Goal: Task Accomplishment & Management: Manage account settings

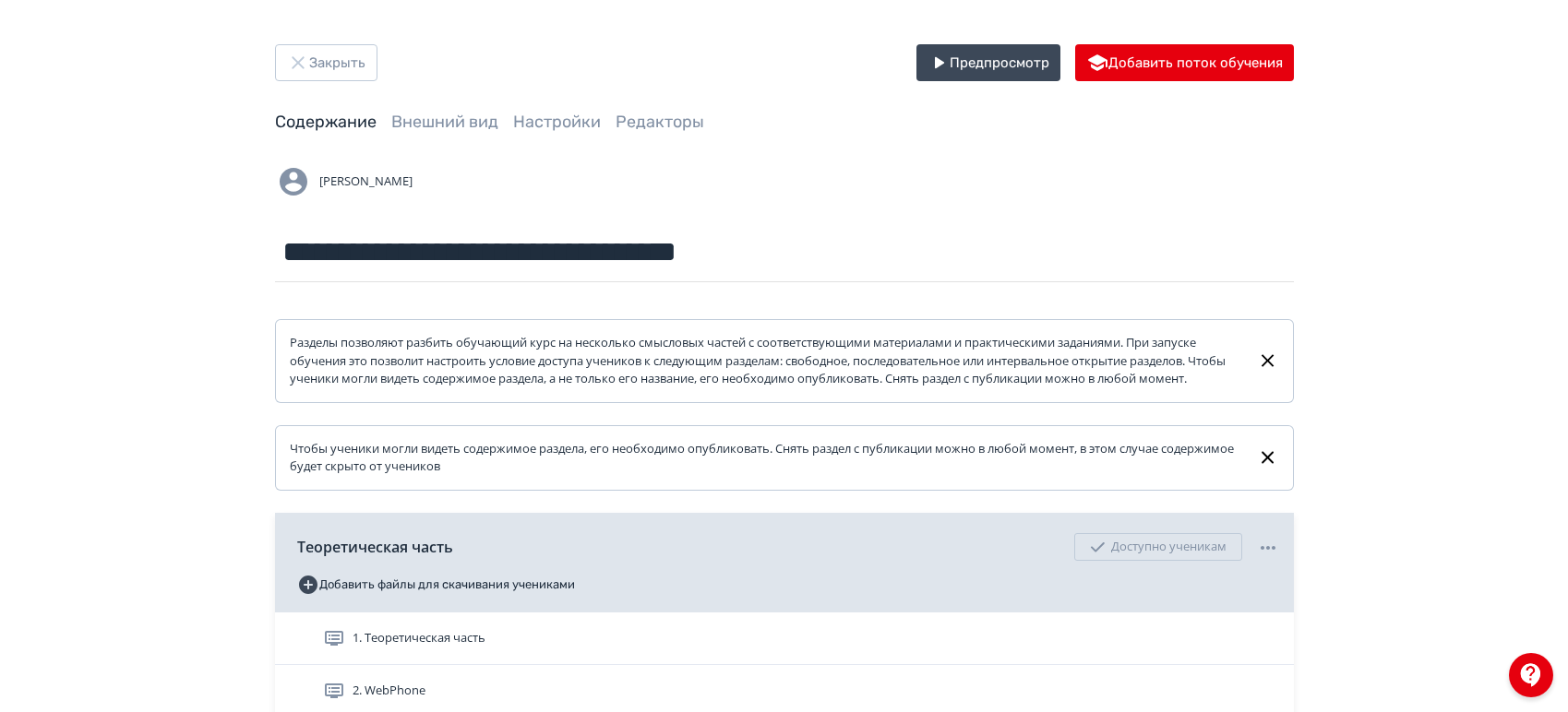
scroll to position [205, 0]
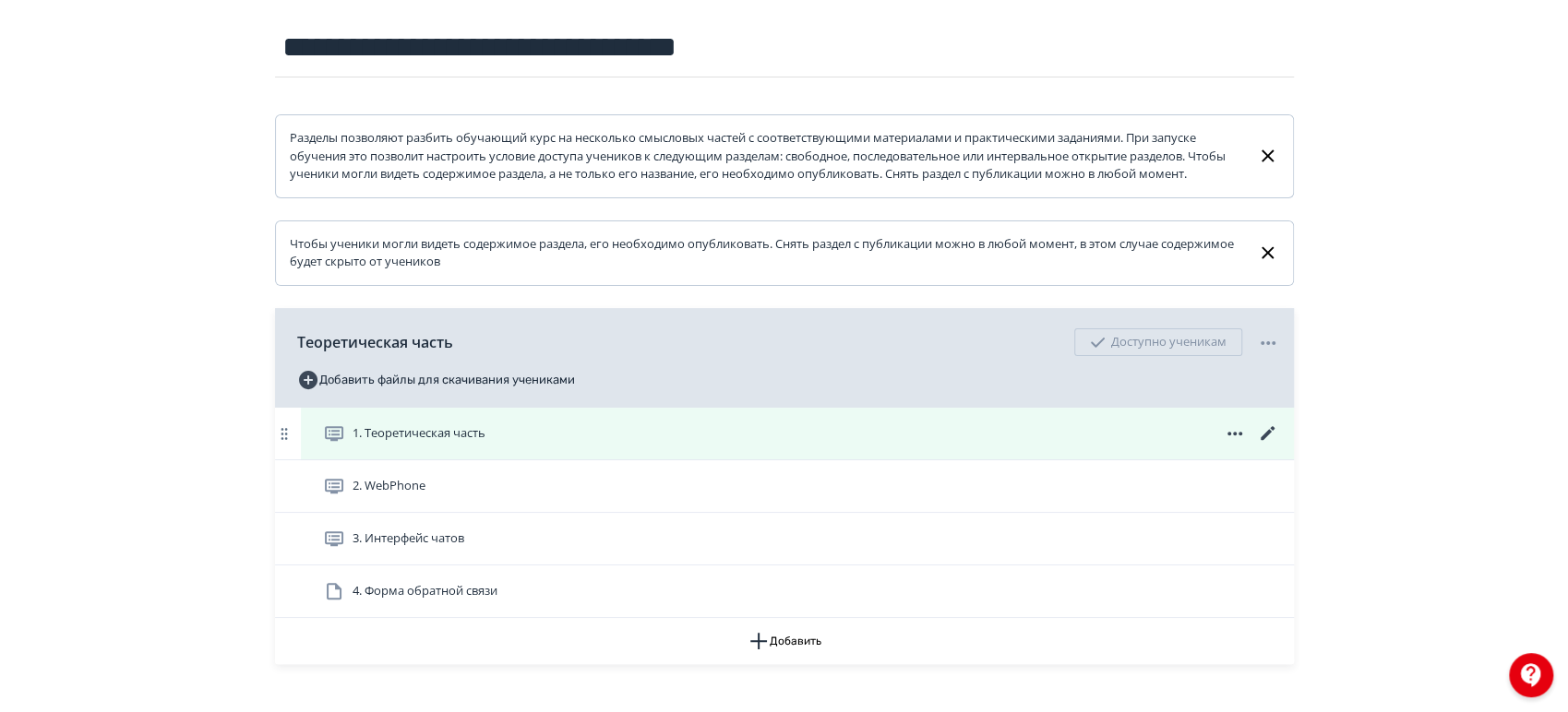
click at [1262, 445] on icon at bounding box center [1268, 433] width 22 height 22
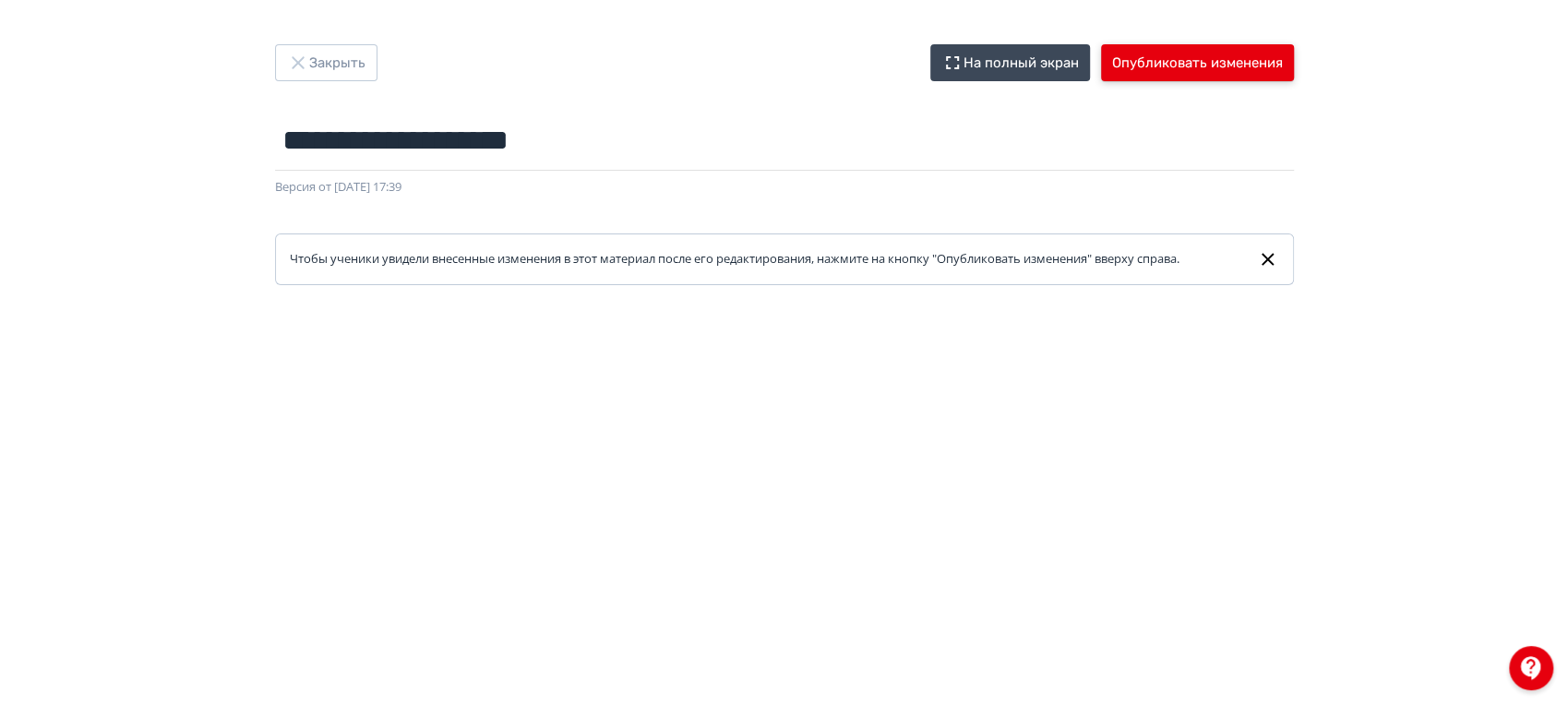
click at [1157, 76] on button "Опубликовать изменения" at bounding box center [1197, 62] width 192 height 37
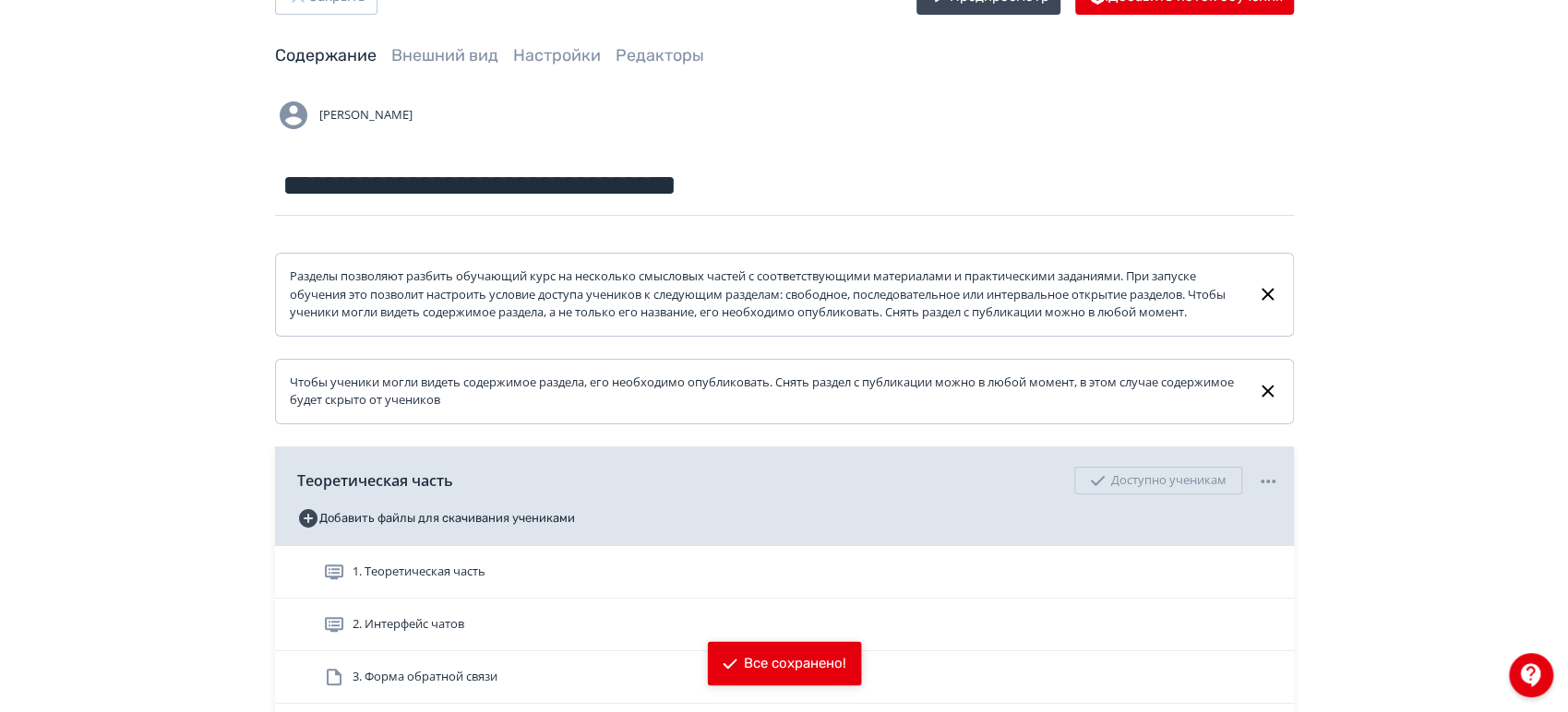
scroll to position [276, 0]
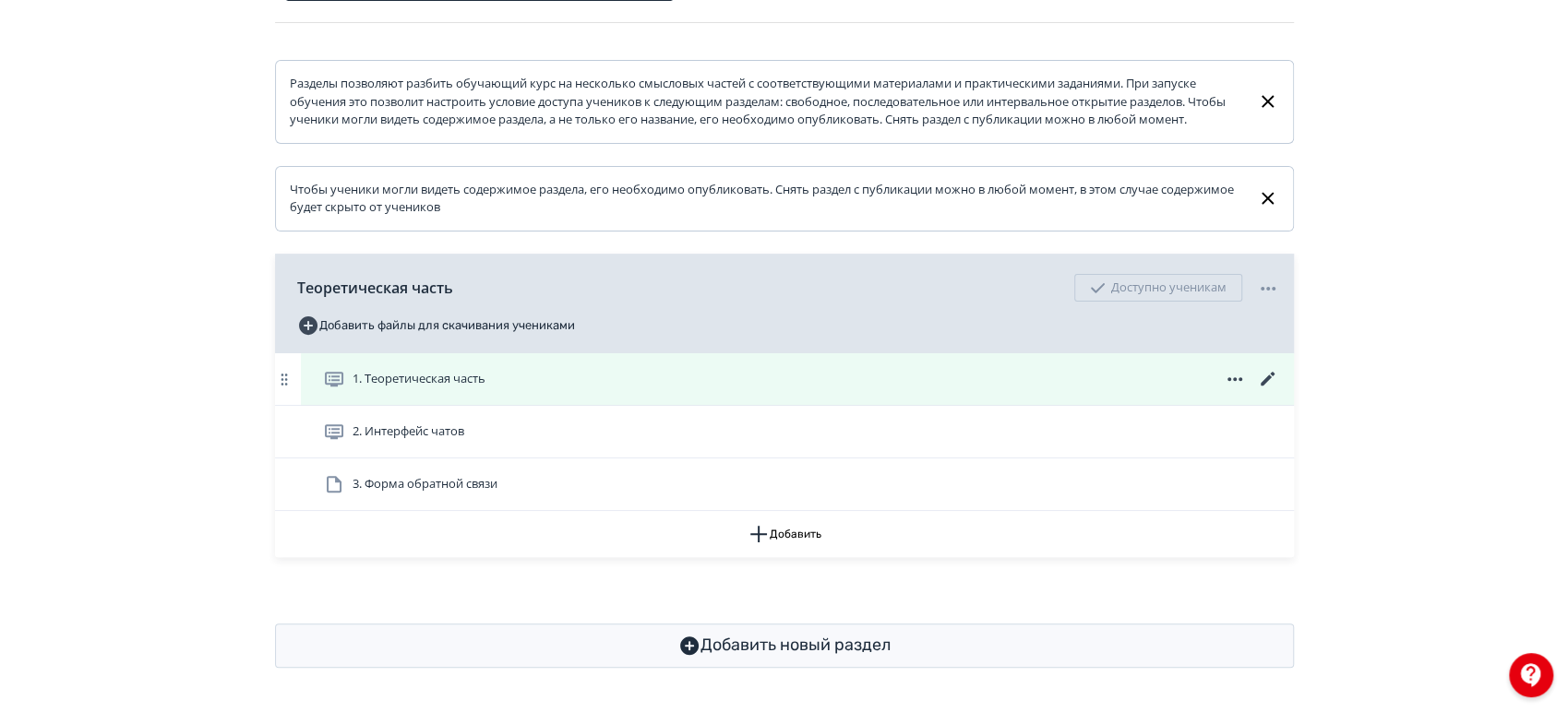
click at [1266, 375] on icon at bounding box center [1268, 379] width 22 height 22
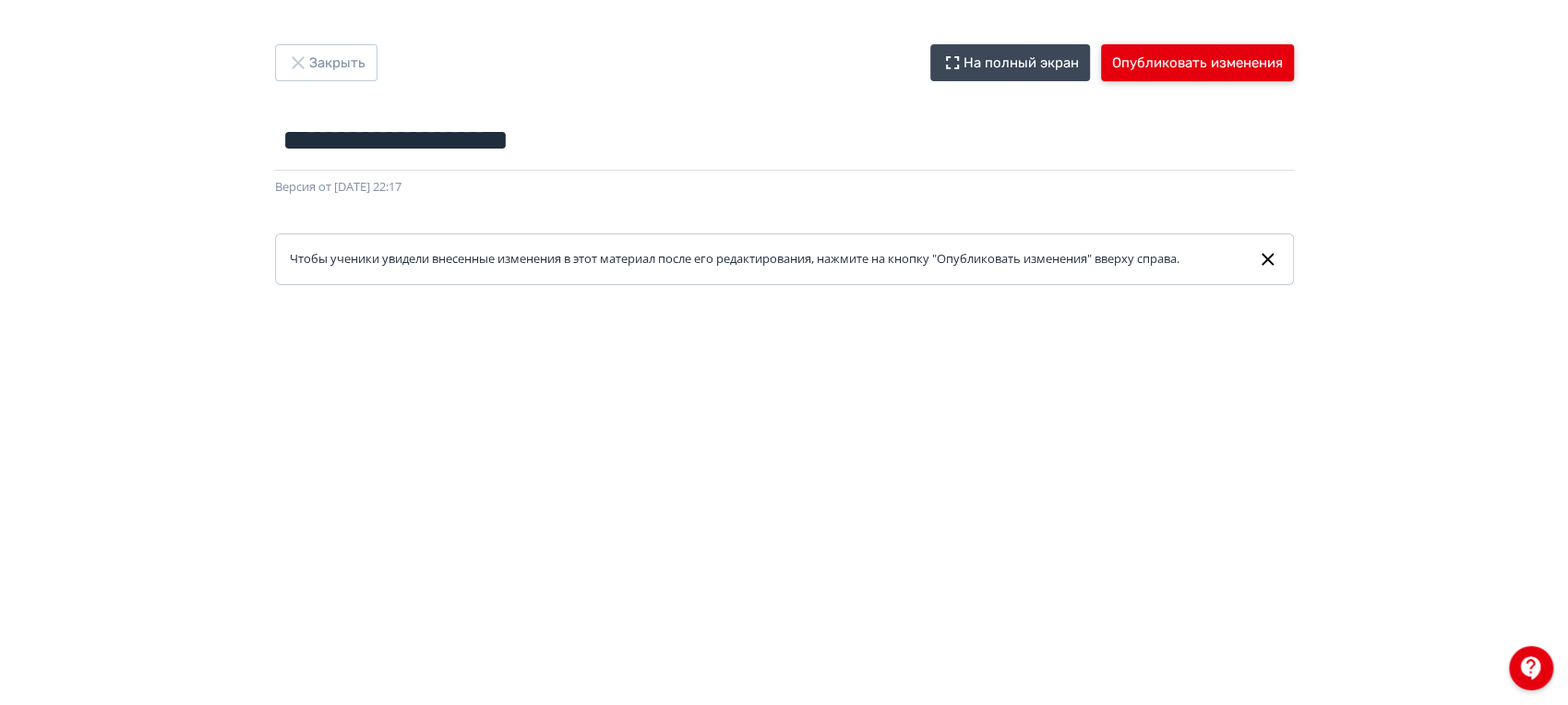
click at [1183, 53] on button "Опубликовать изменения" at bounding box center [1197, 62] width 192 height 37
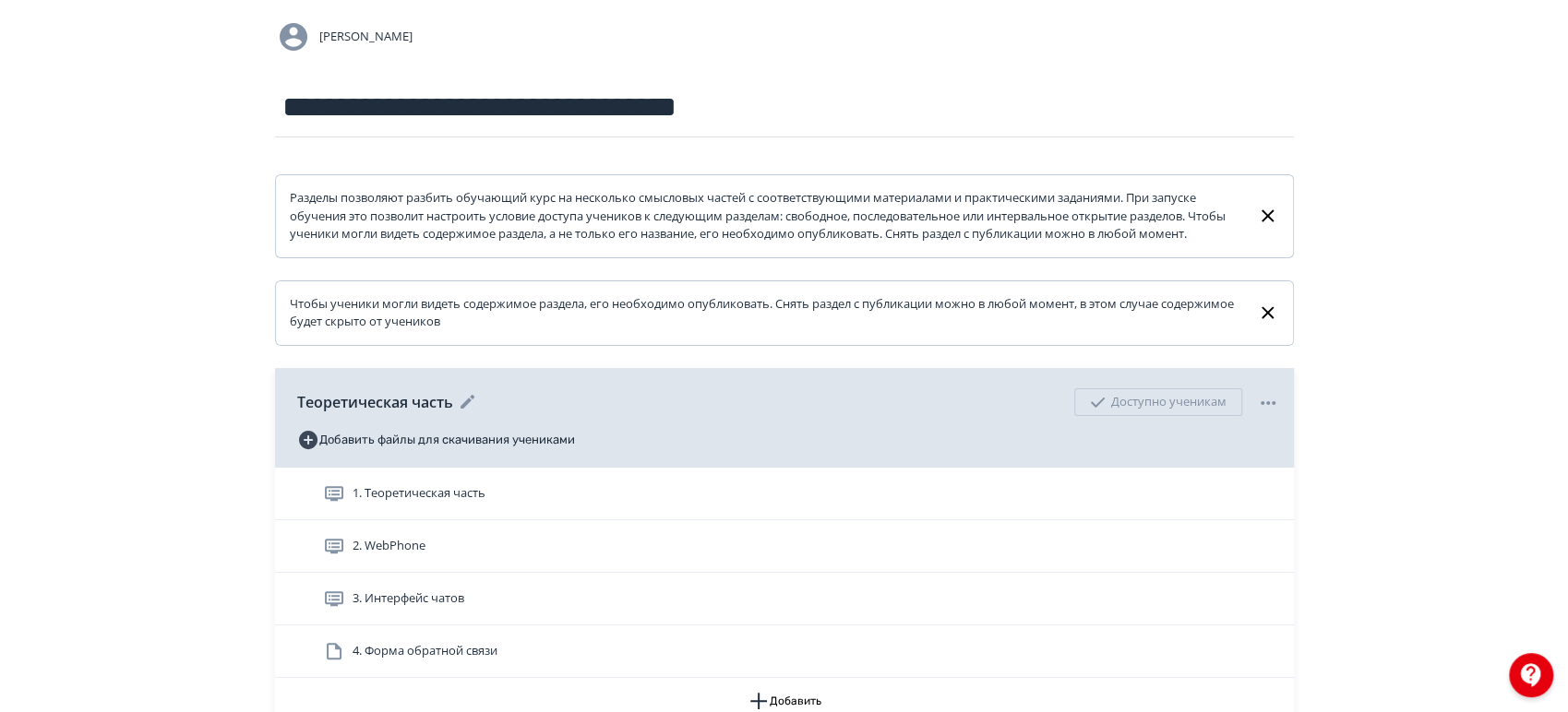
scroll to position [328, 0]
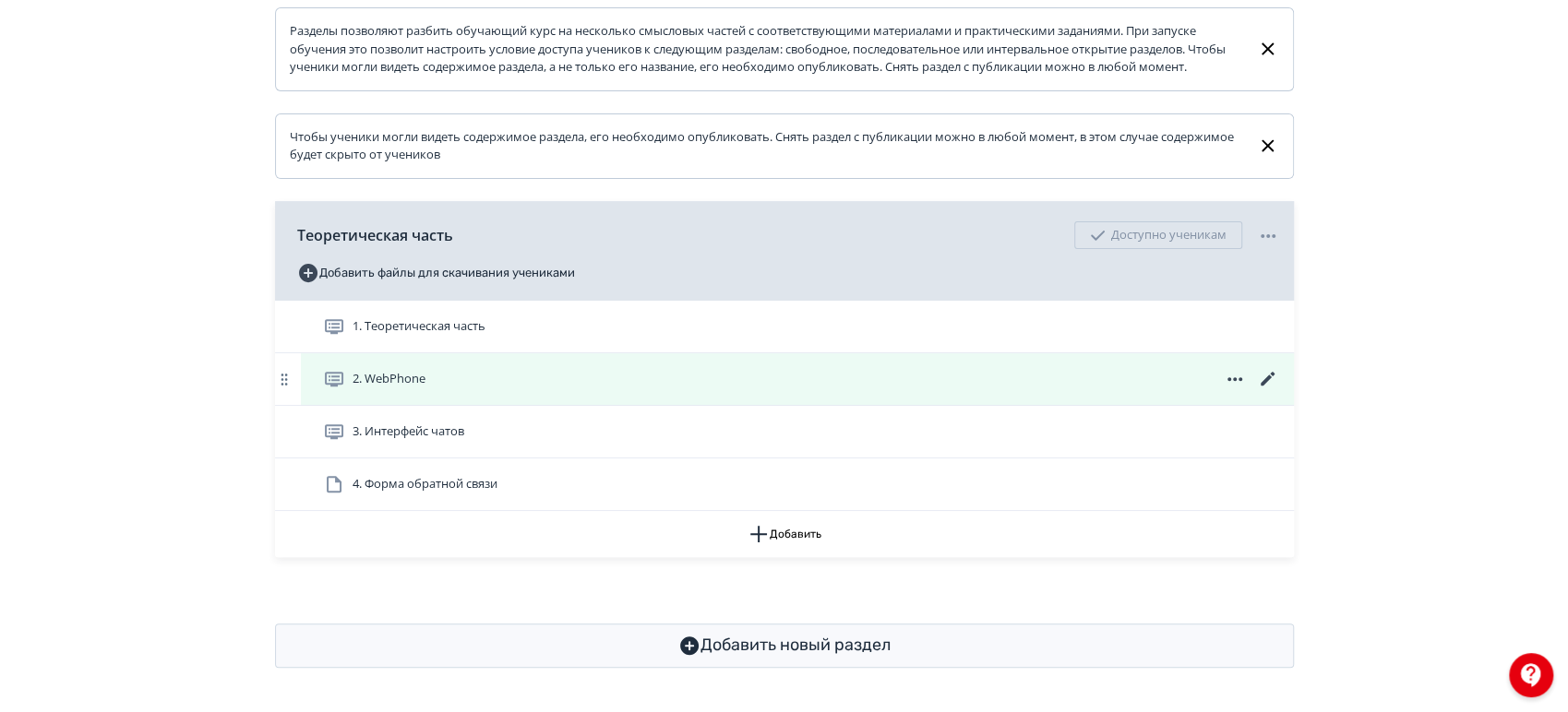
click at [1261, 378] on icon at bounding box center [1268, 379] width 22 height 22
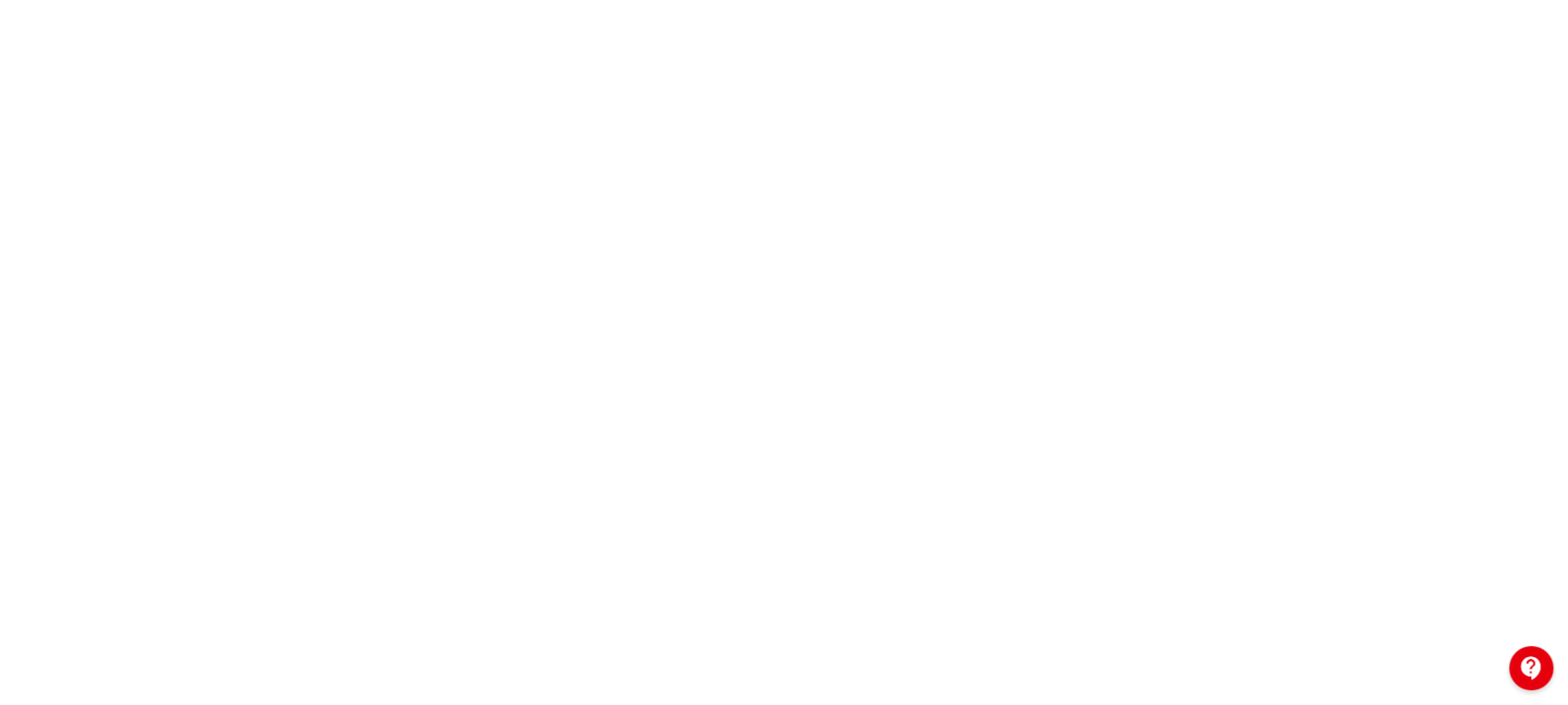
scroll to position [36, 0]
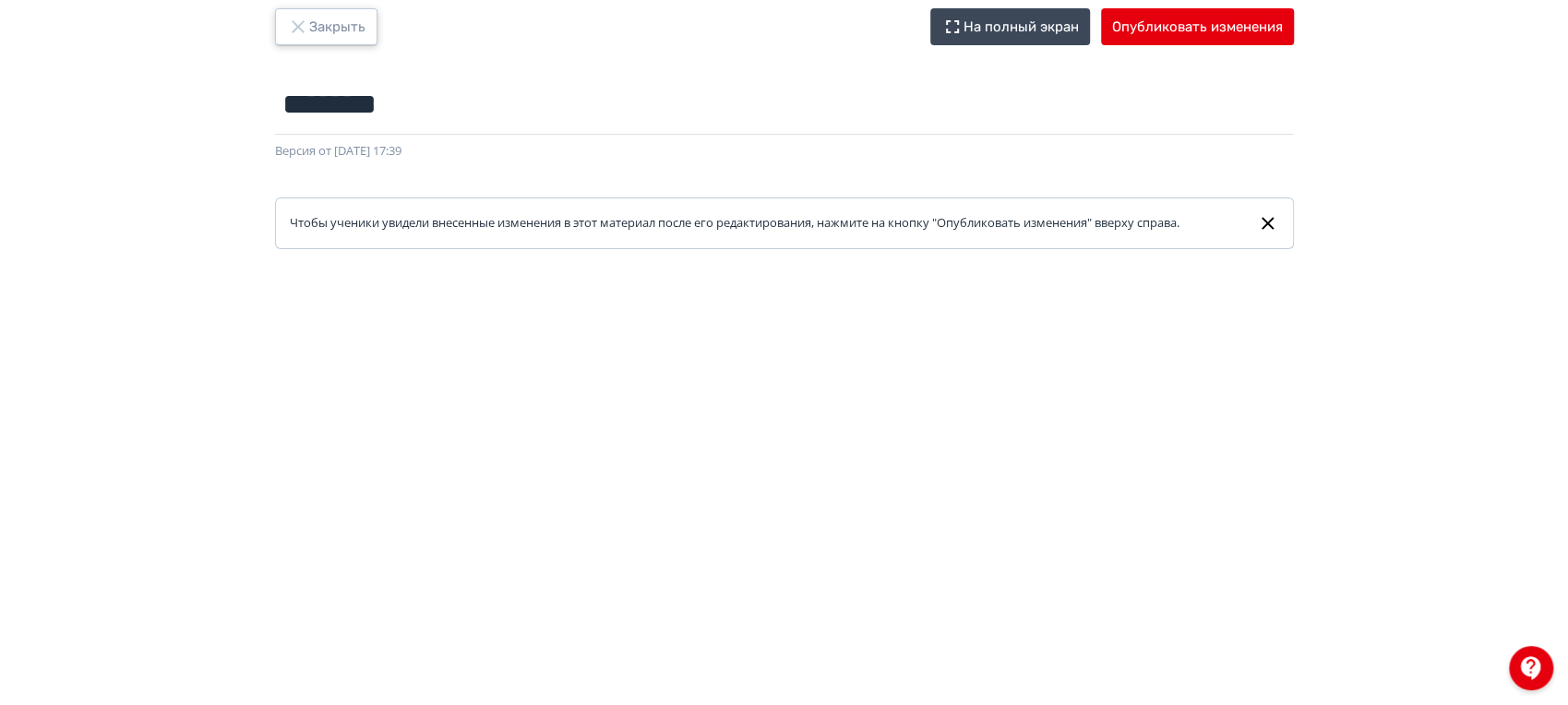
click at [354, 28] on button "Закрыть" at bounding box center [327, 26] width 103 height 37
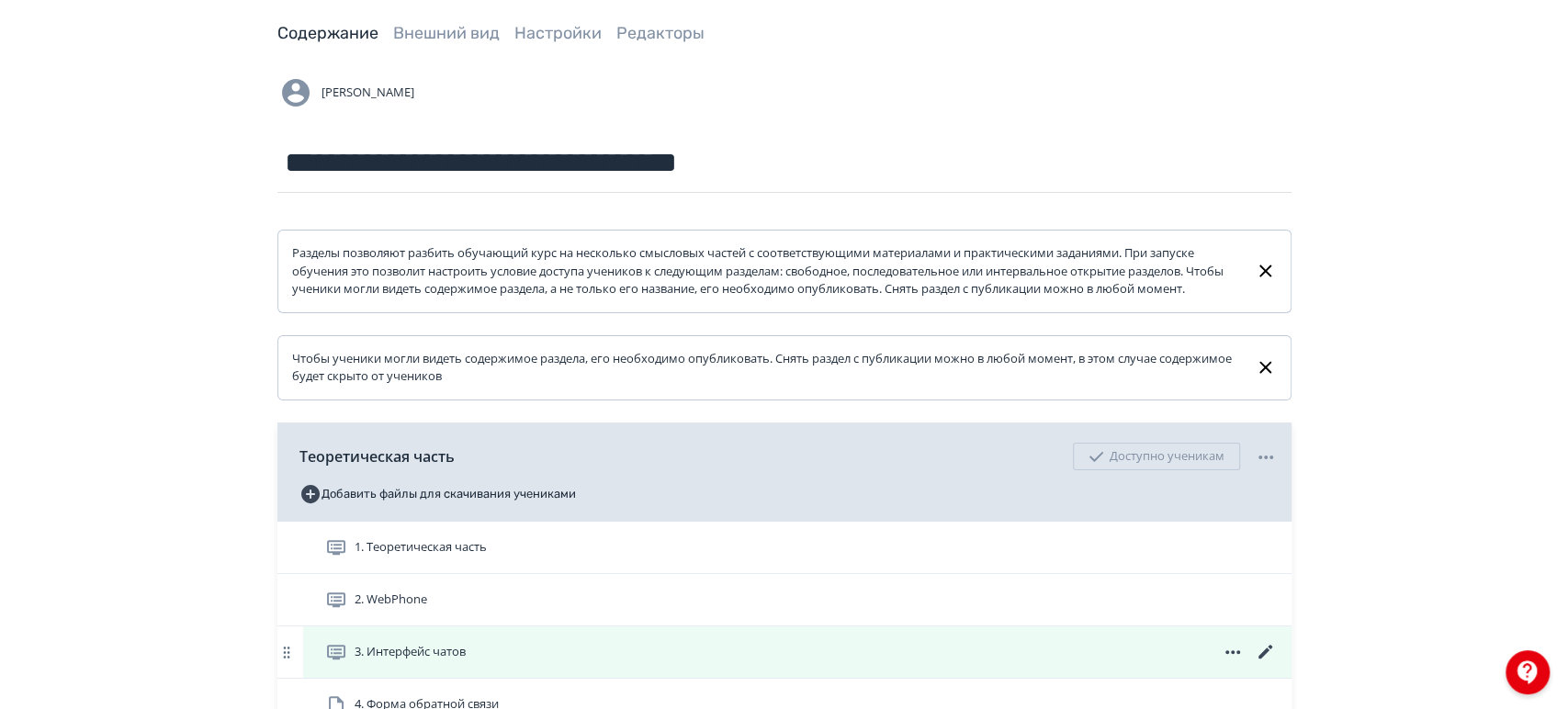
scroll to position [305, 0]
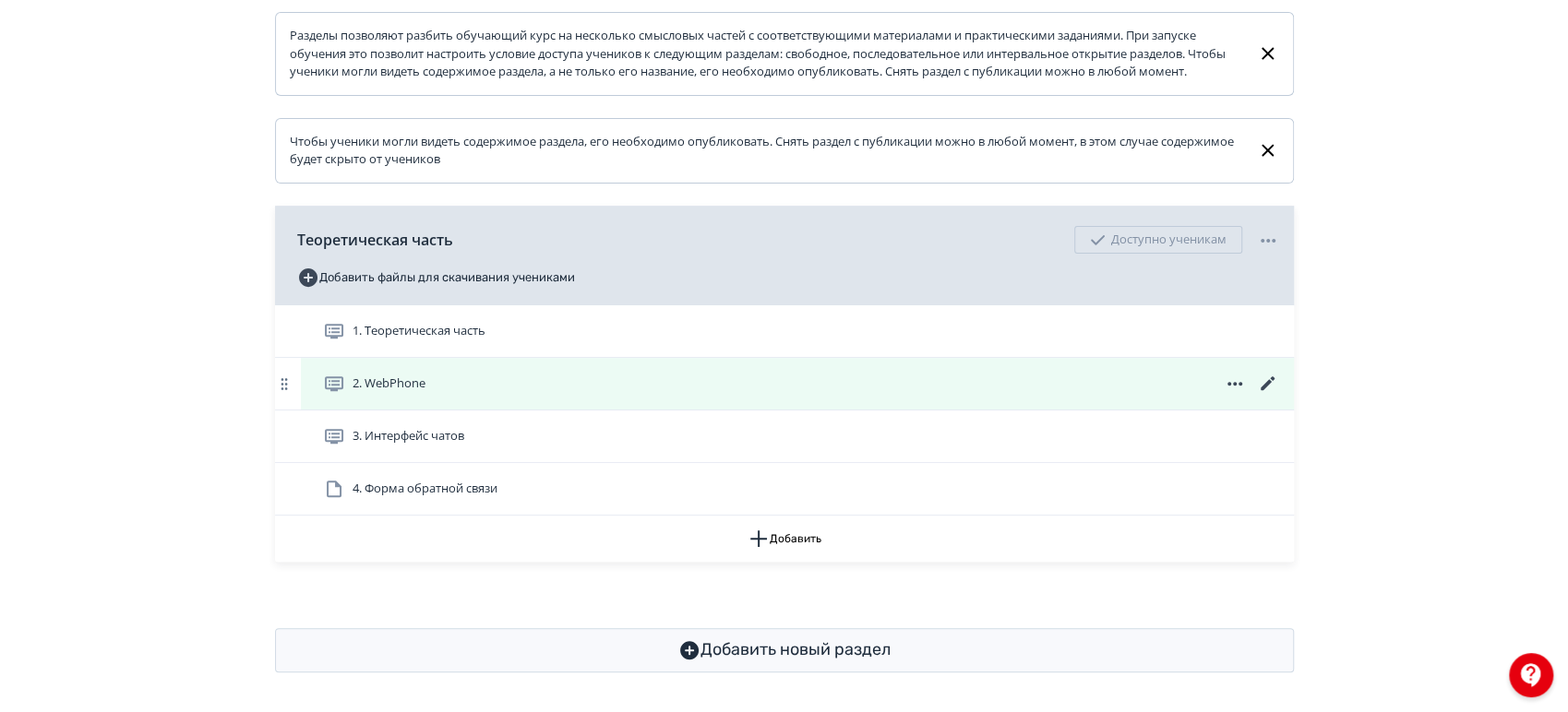
click at [1240, 394] on icon at bounding box center [1234, 384] width 22 height 22
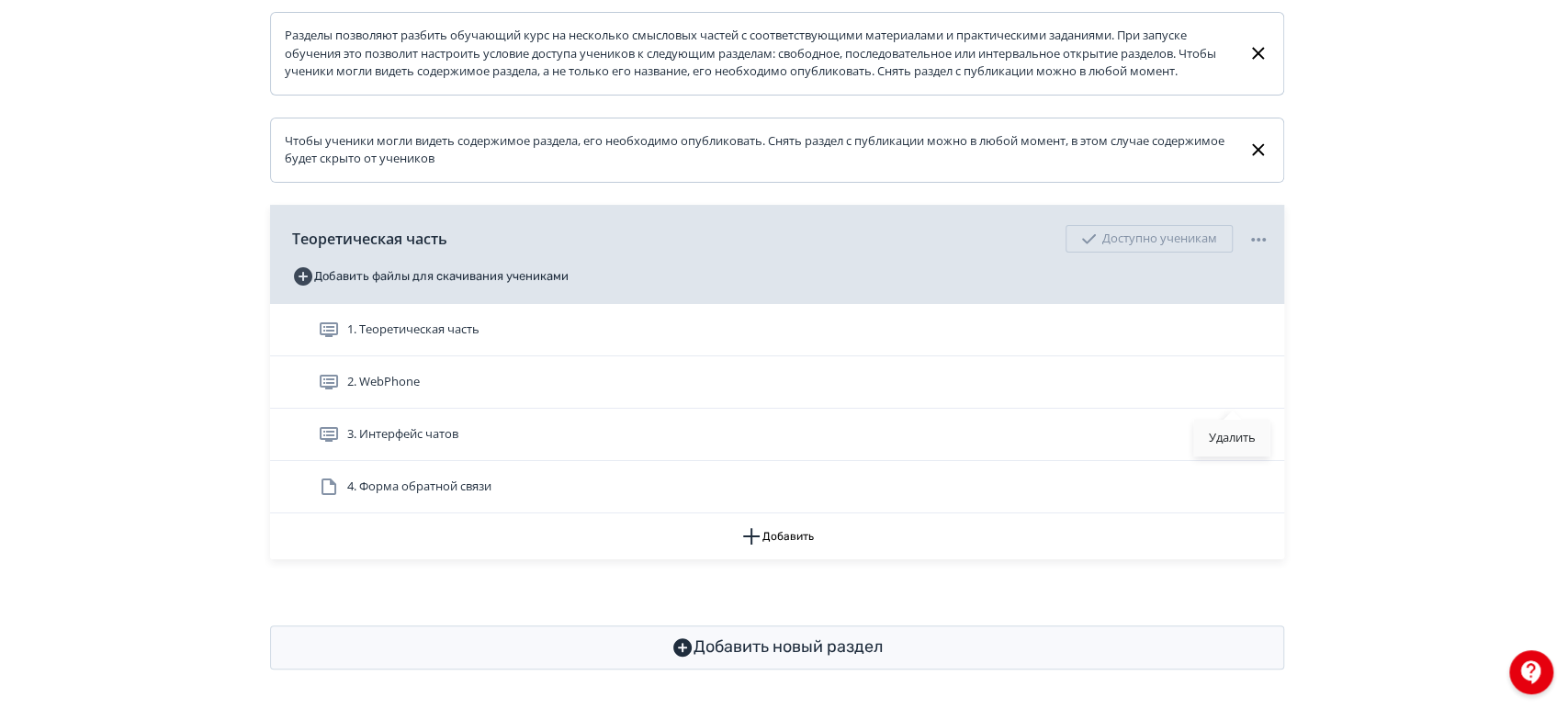
click at [1222, 435] on div "Удалить" at bounding box center [1233, 437] width 77 height 36
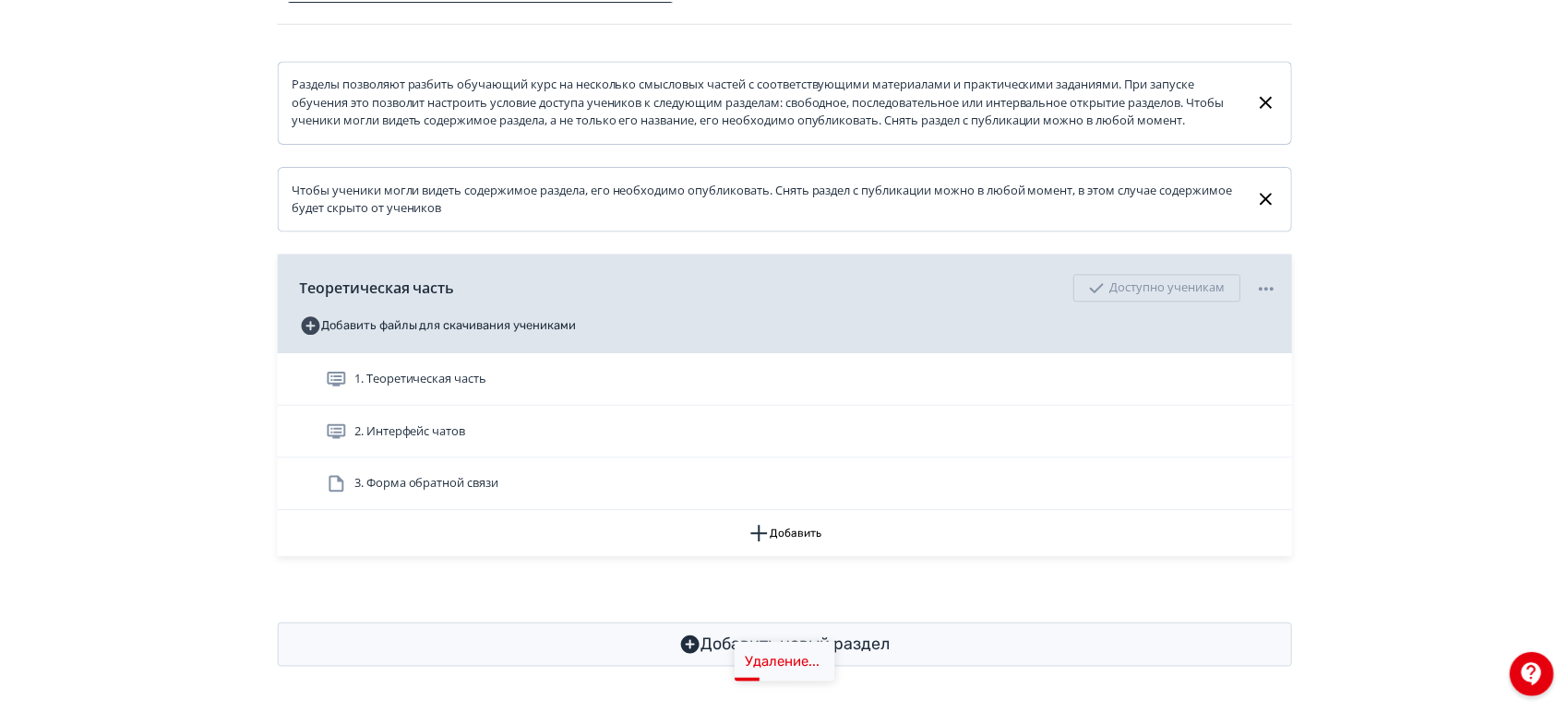
scroll to position [276, 0]
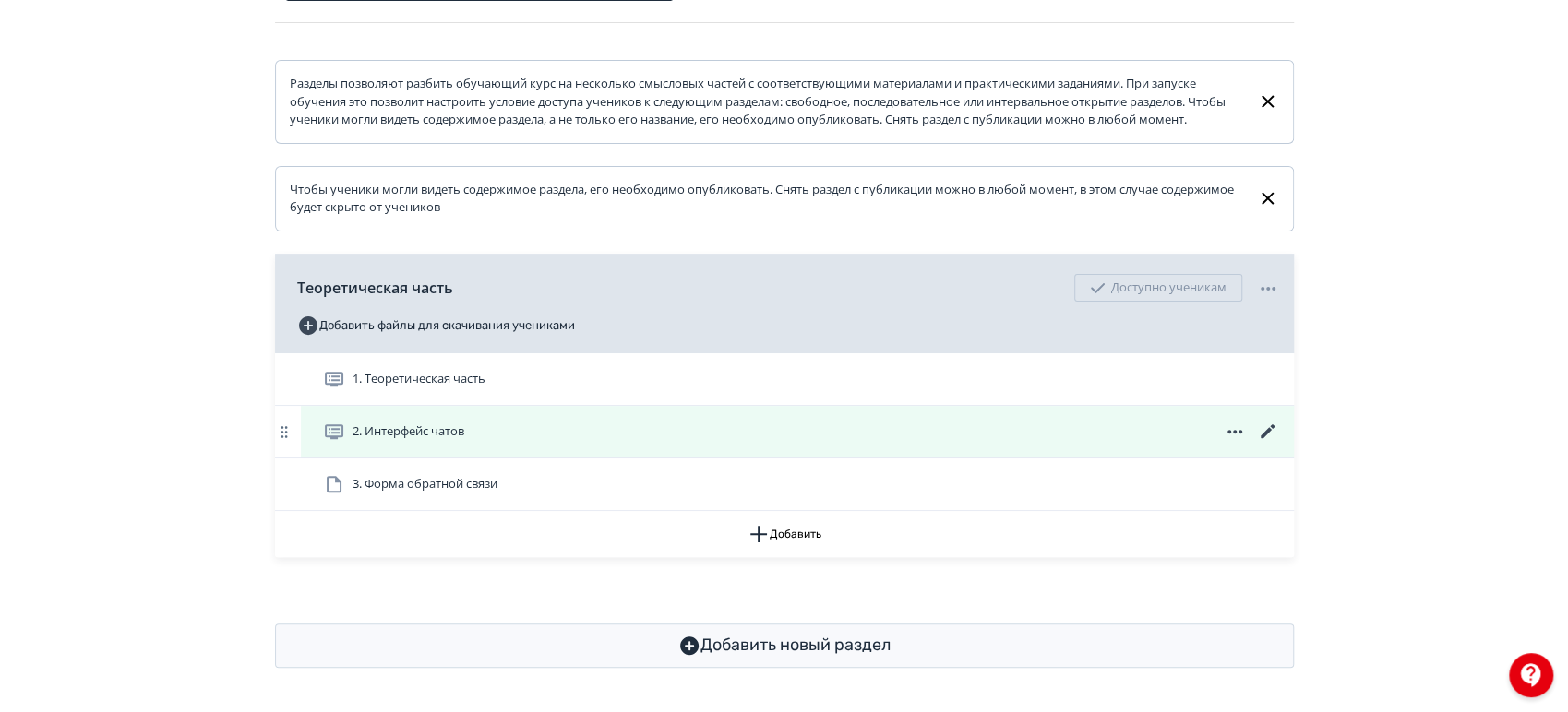
click at [1168, 421] on div "2. Интерфейс чатов" at bounding box center [800, 431] width 956 height 22
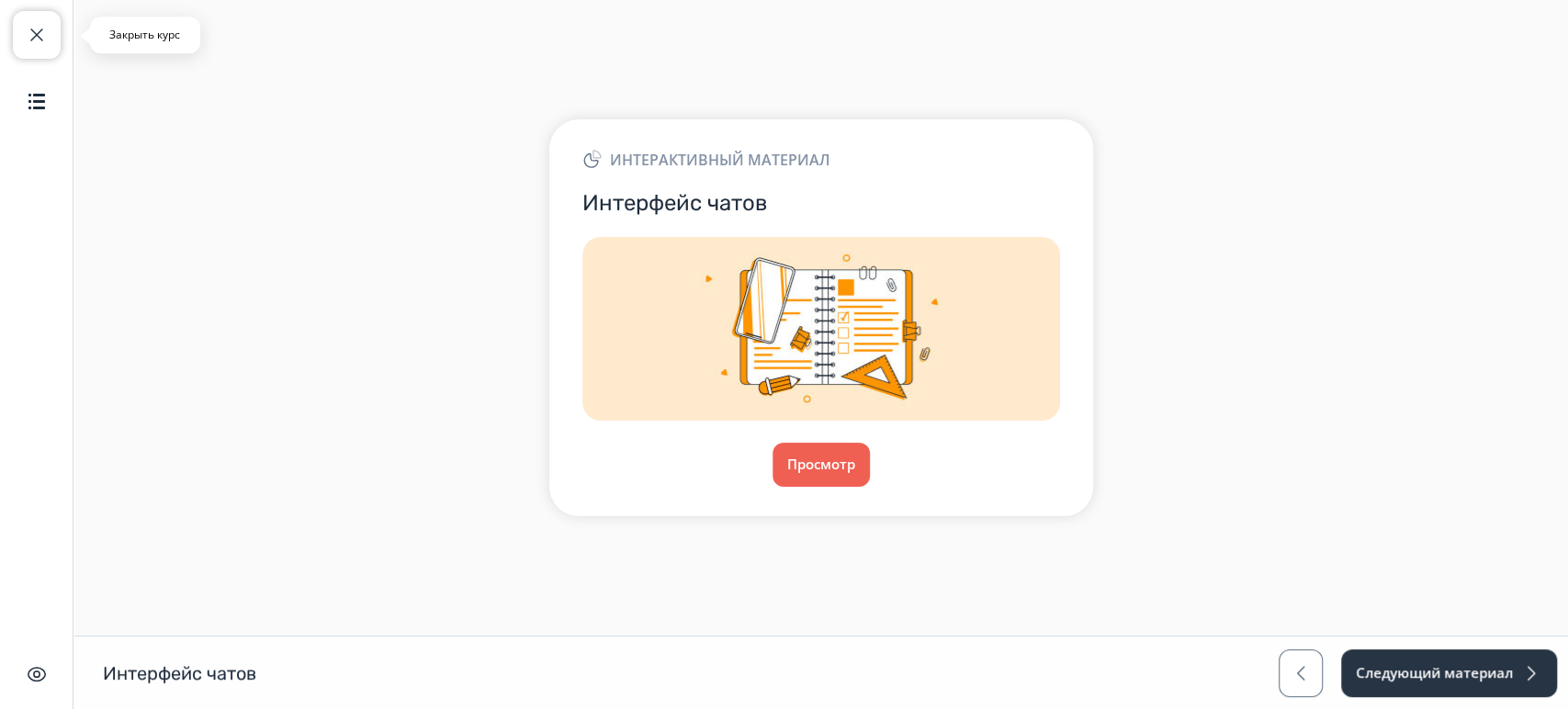
click at [27, 51] on button "Закрыть курс" at bounding box center [36, 34] width 48 height 48
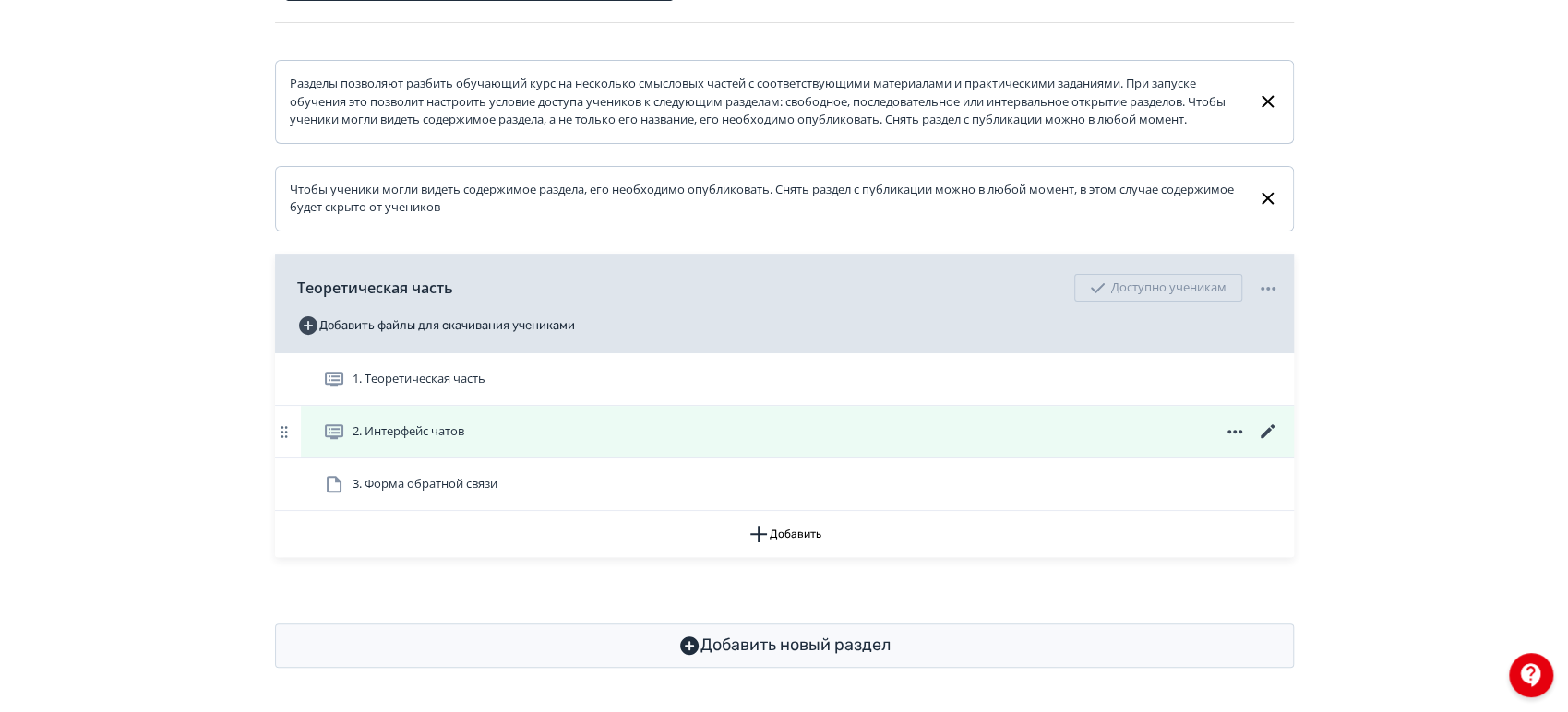
click at [1262, 431] on icon at bounding box center [1268, 431] width 22 height 22
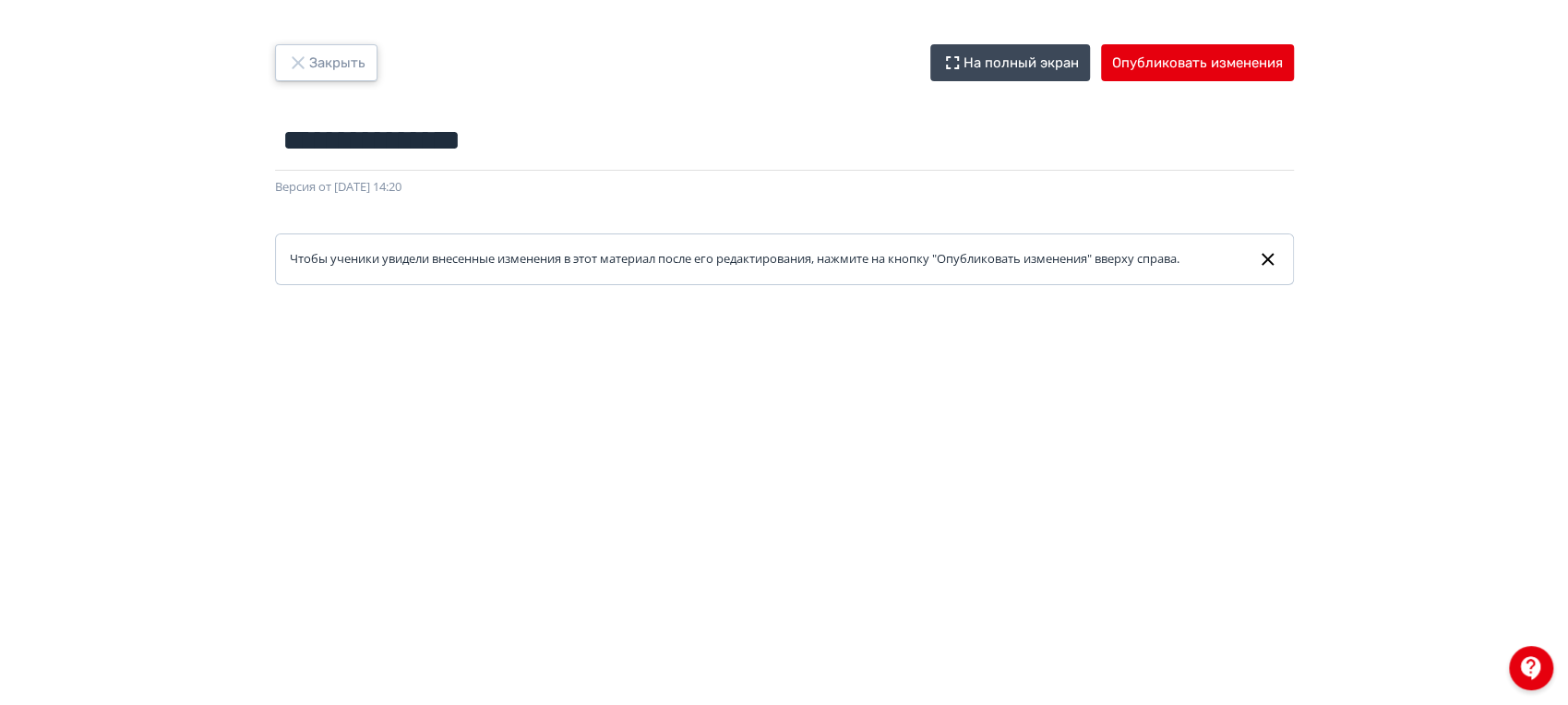
click at [346, 53] on button "Закрыть" at bounding box center [327, 62] width 103 height 37
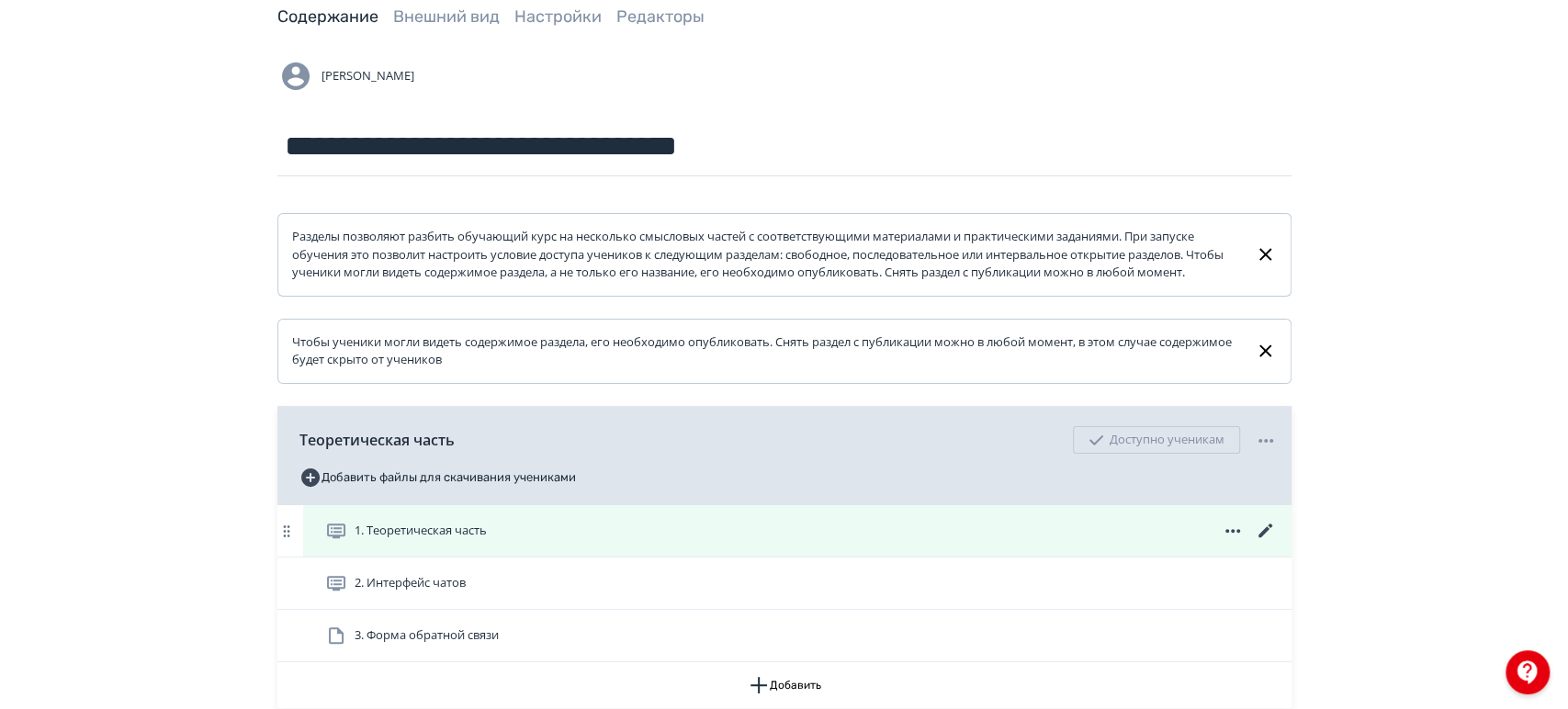
scroll to position [275, 0]
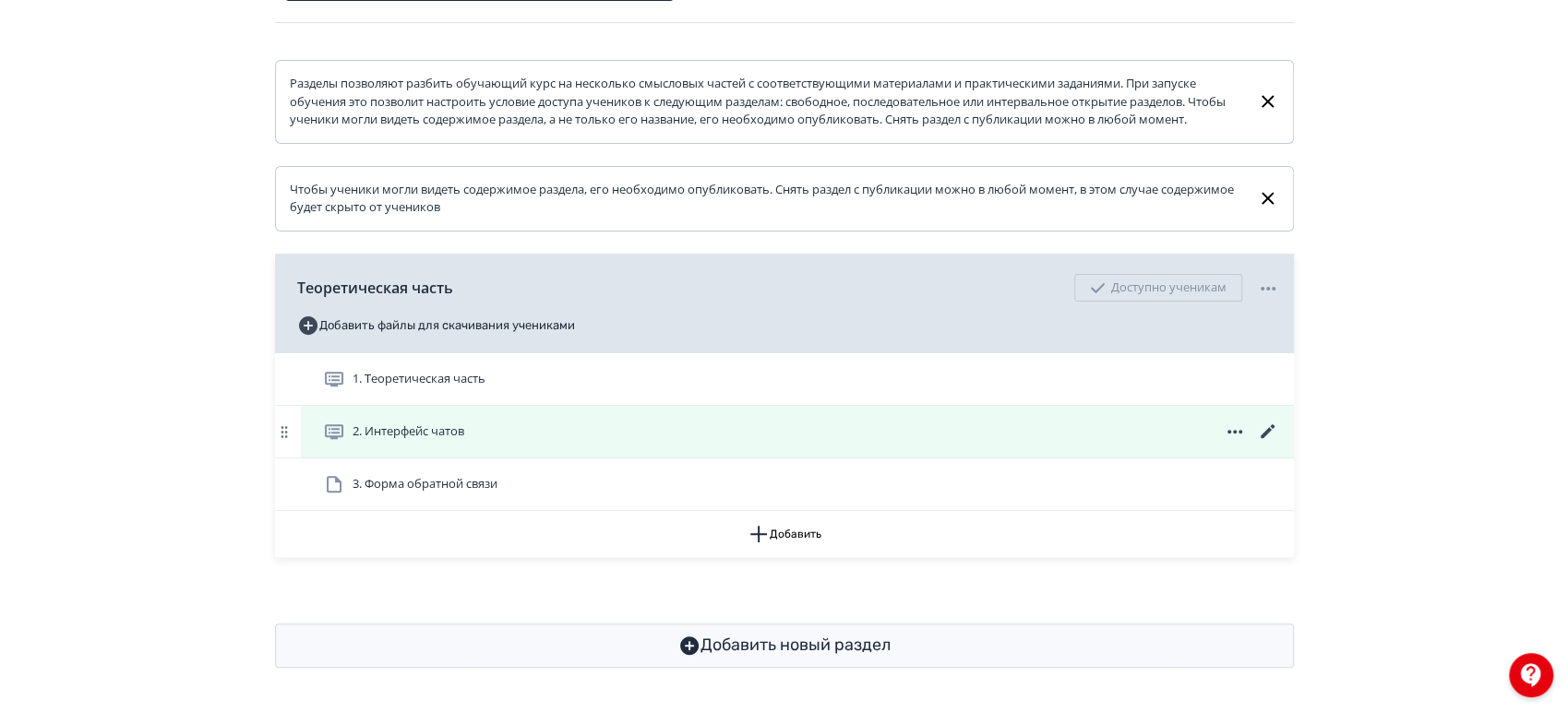
click at [1230, 433] on icon at bounding box center [1233, 432] width 15 height 4
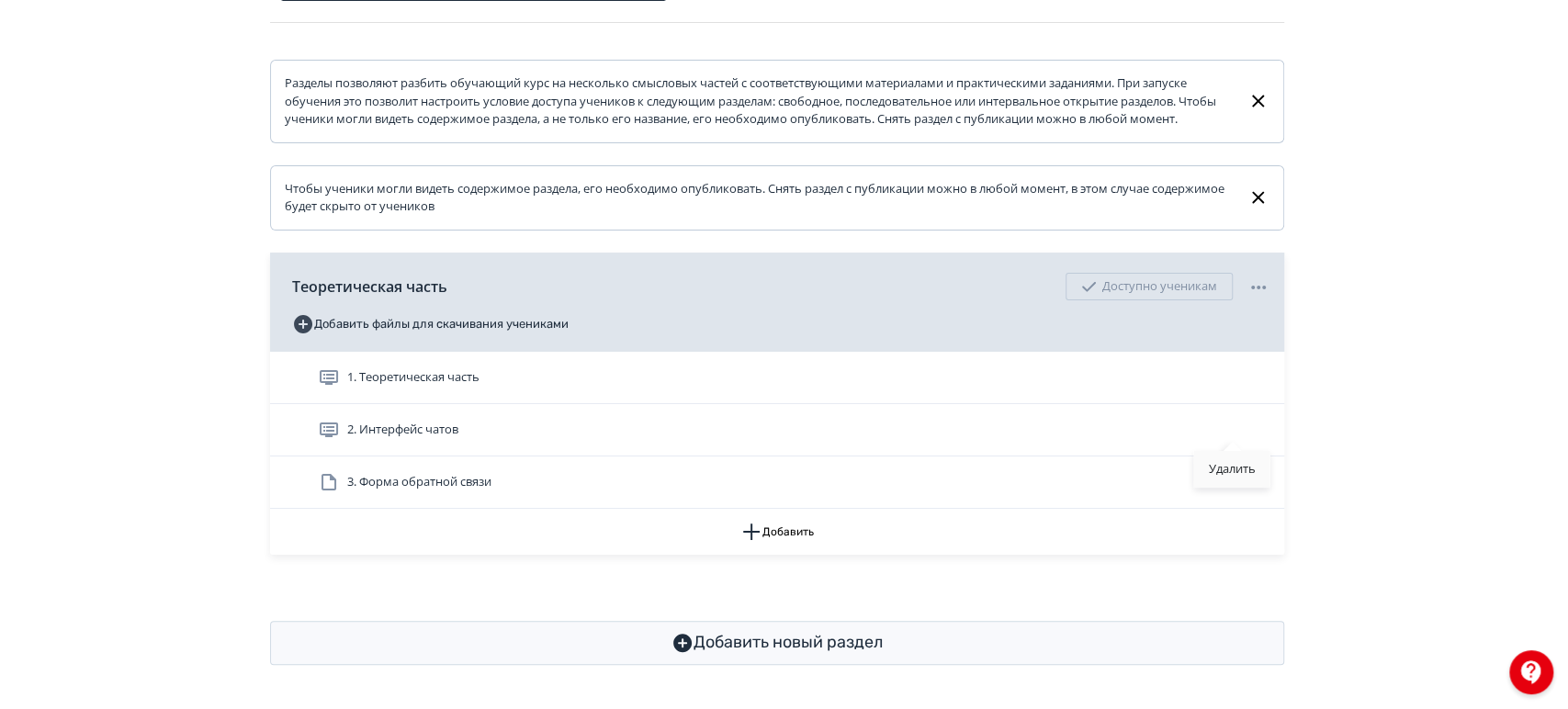
click at [1220, 467] on div "Удалить" at bounding box center [1233, 468] width 77 height 36
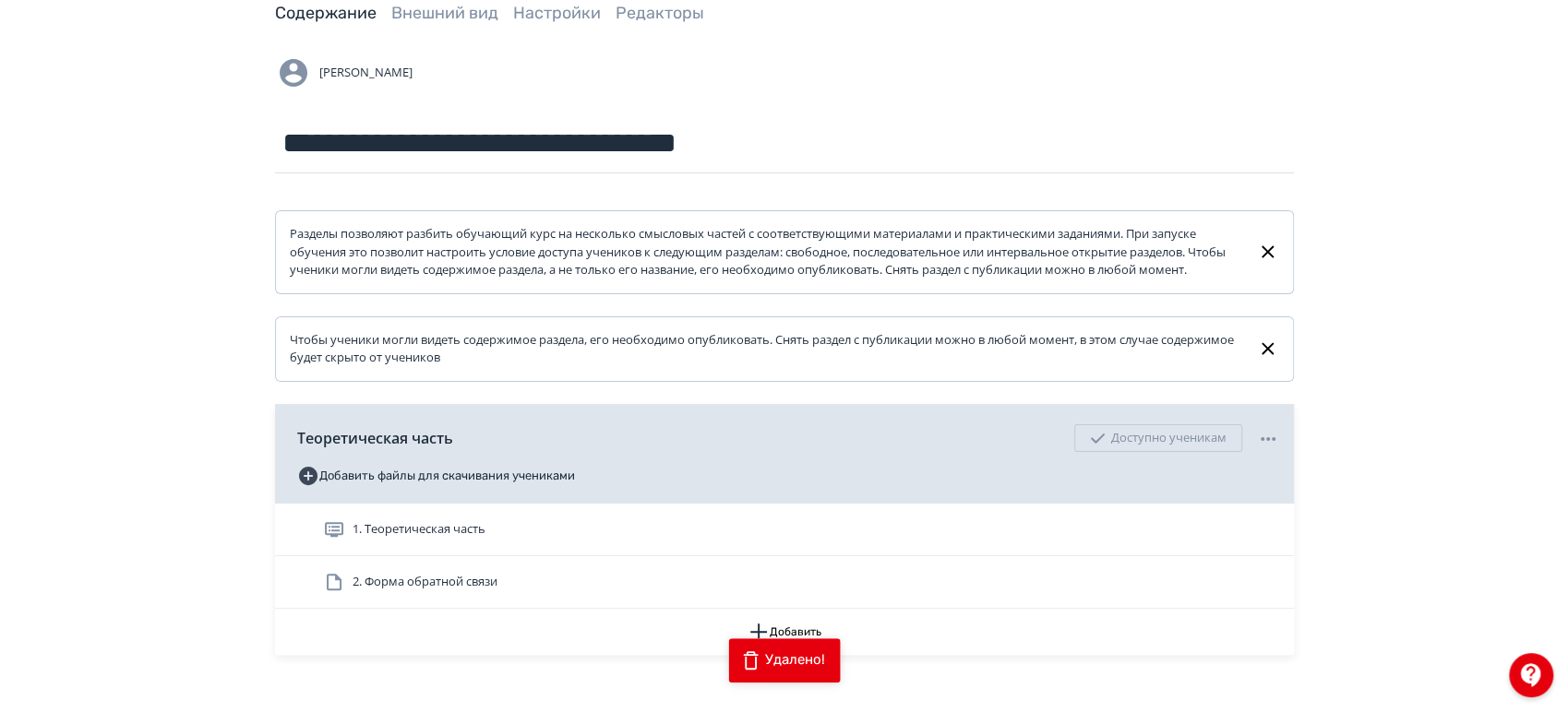
scroll to position [0, 0]
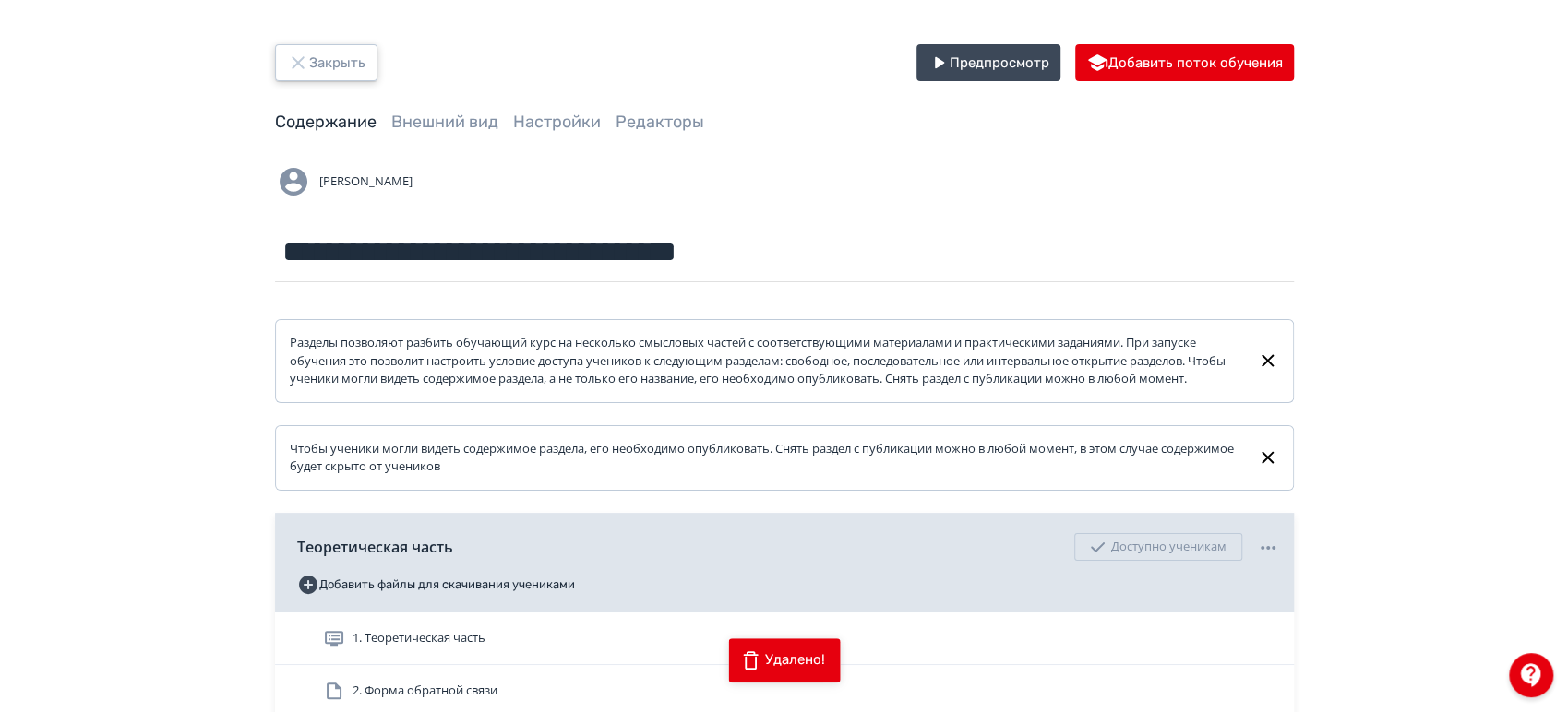
click at [322, 64] on button "Закрыть" at bounding box center [327, 62] width 103 height 36
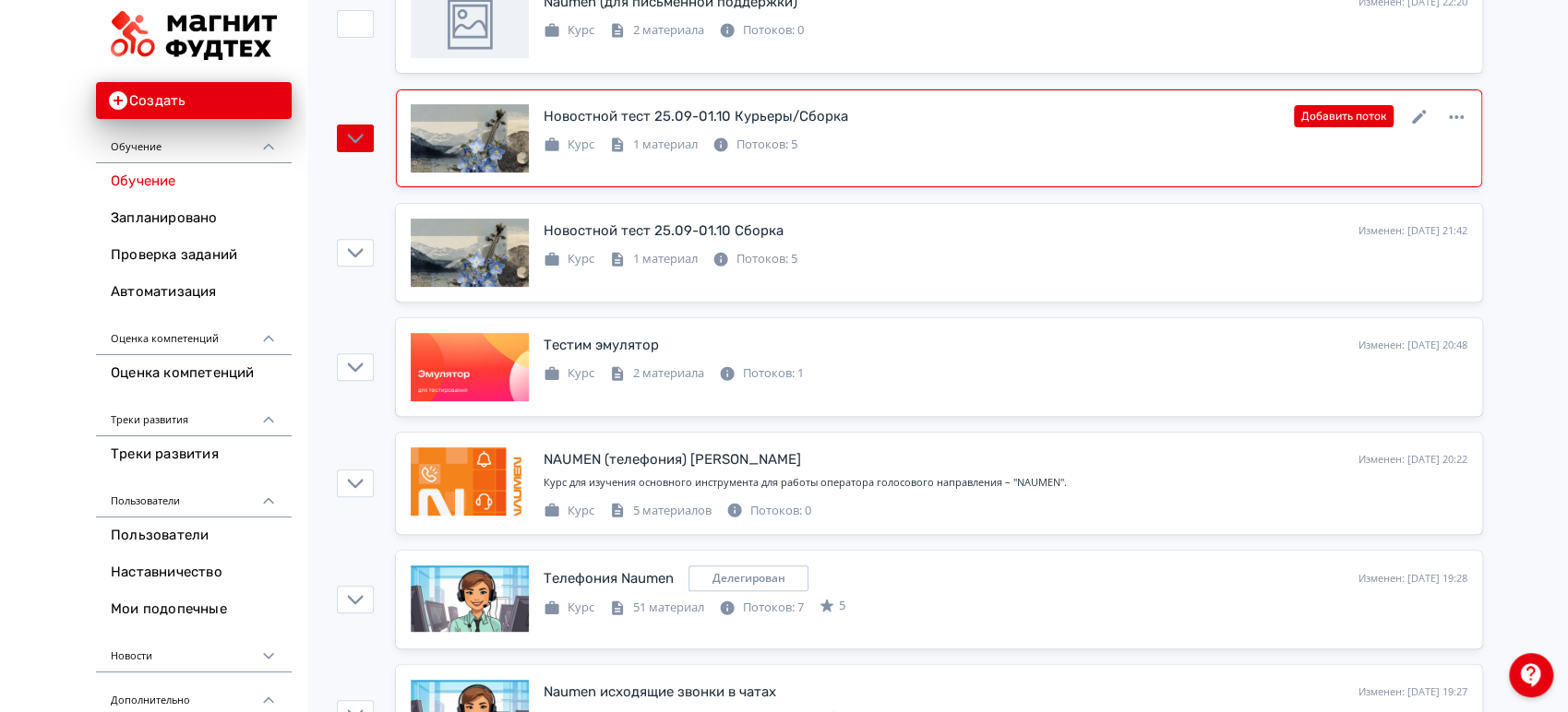
scroll to position [409, 0]
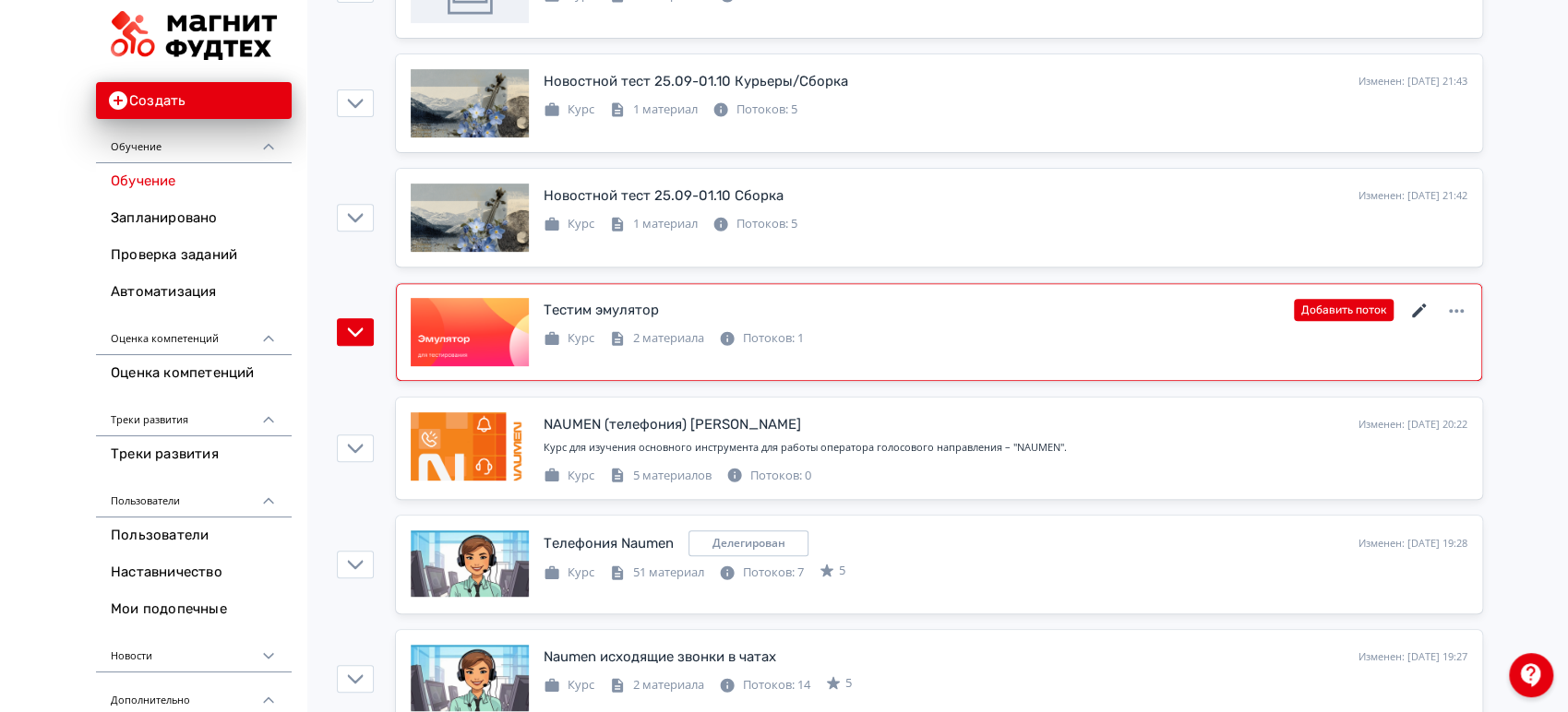
click at [1424, 308] on icon at bounding box center [1419, 311] width 22 height 22
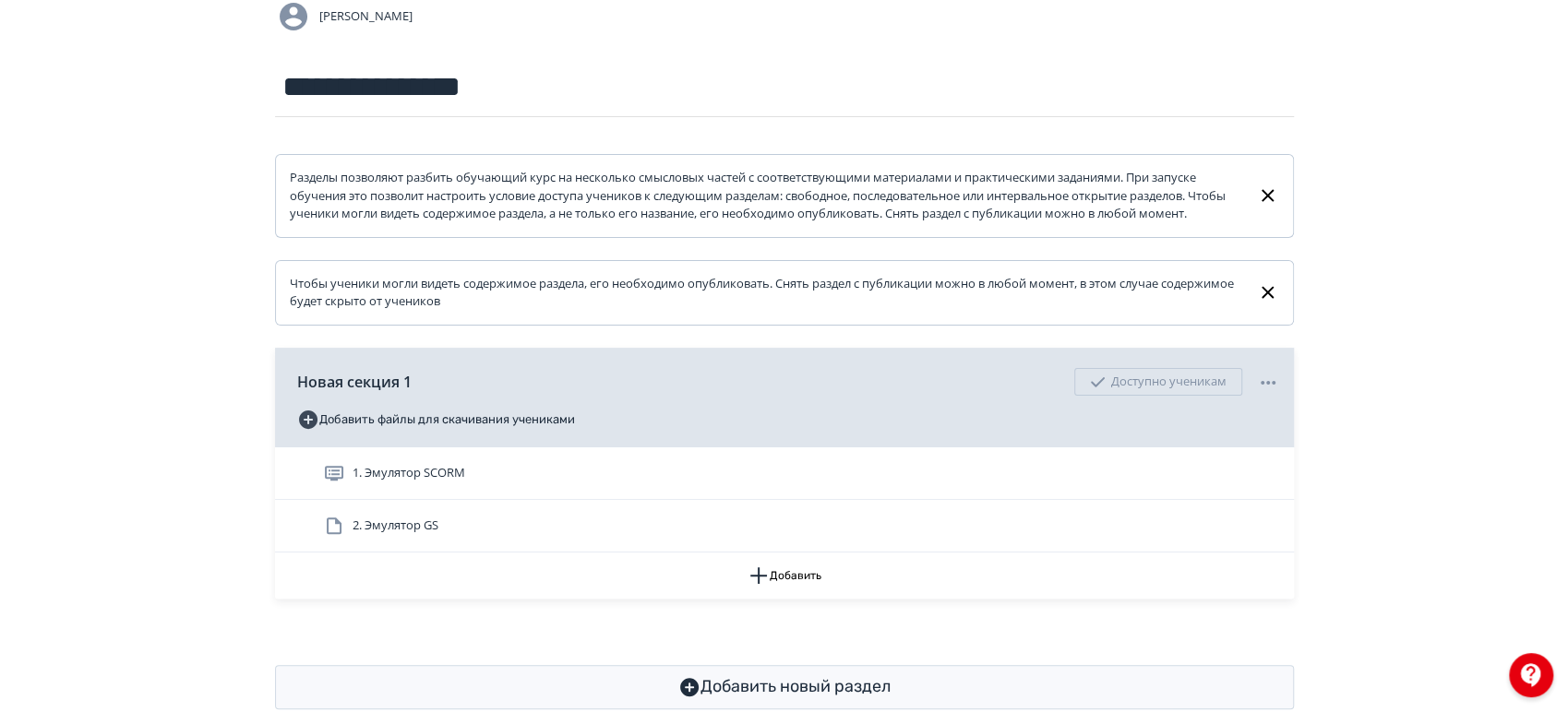
scroll to position [223, 0]
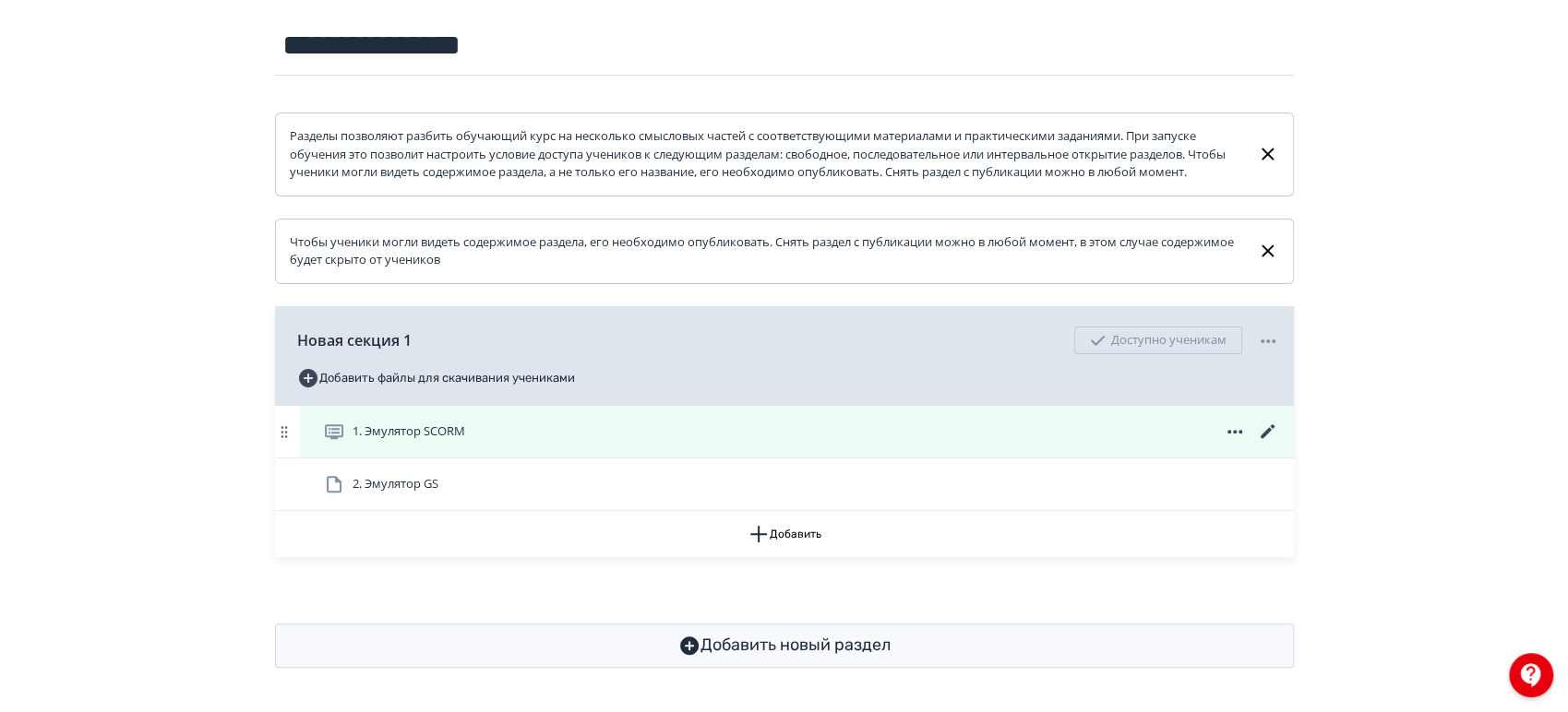
click at [821, 441] on div "1. Эмулятор SCORM" at bounding box center [800, 431] width 956 height 22
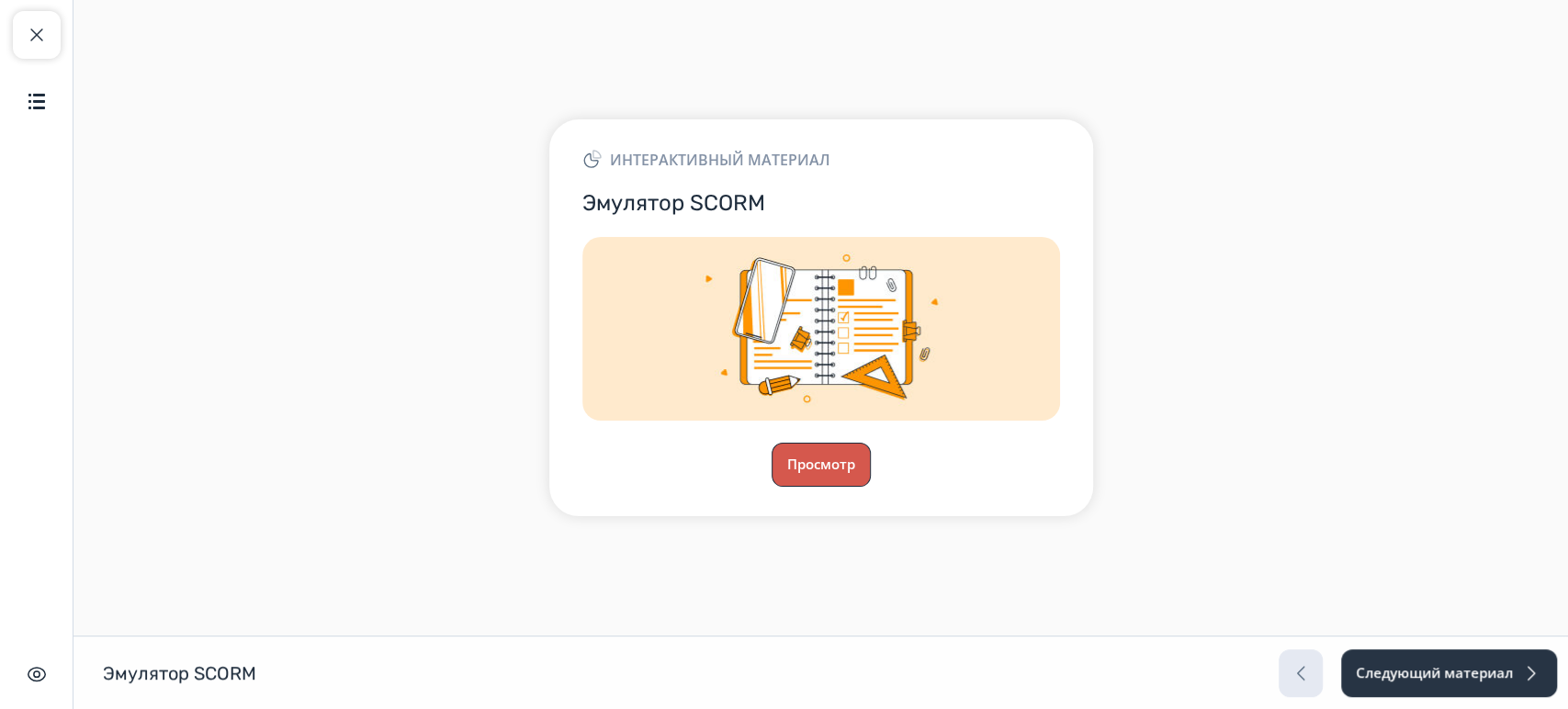
click at [843, 469] on button "Просмотр" at bounding box center [821, 464] width 99 height 44
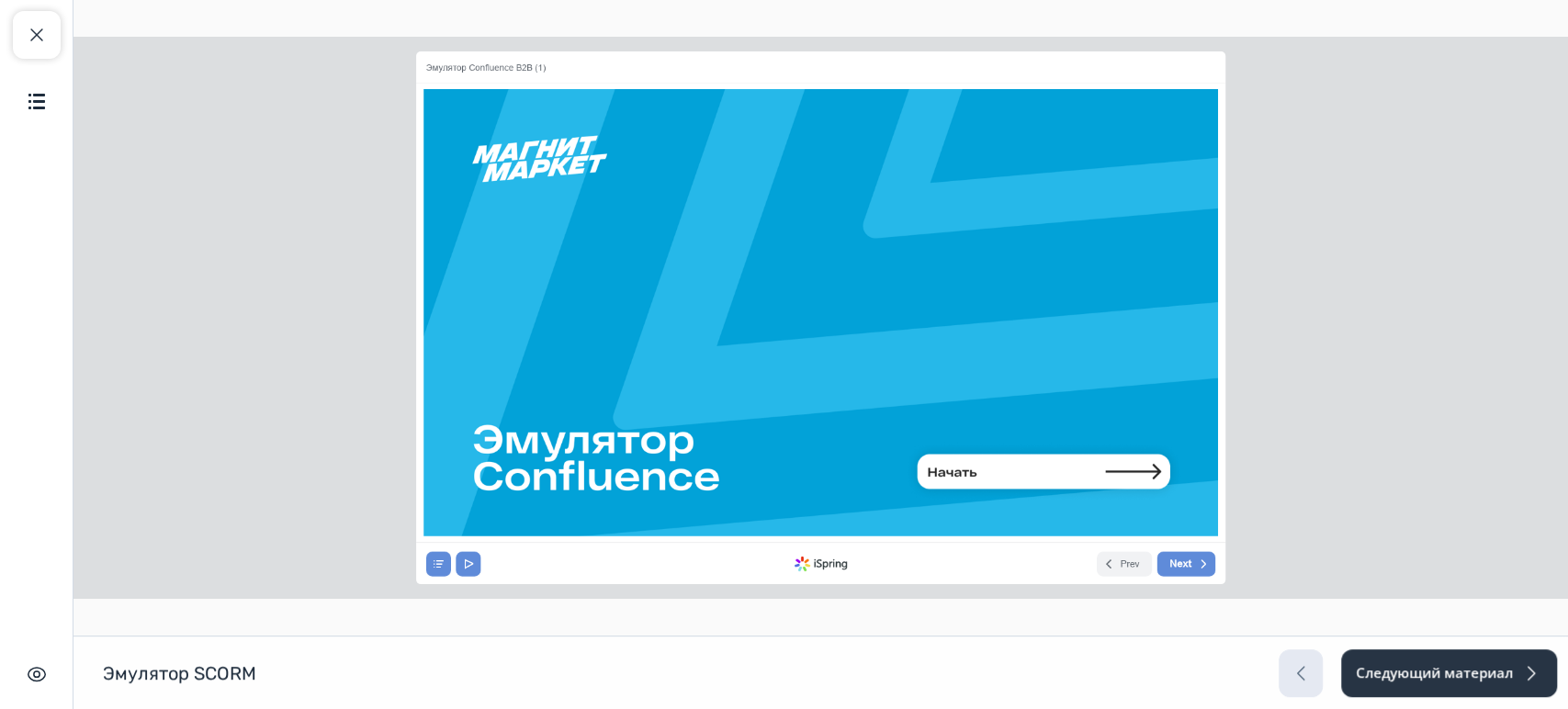
click at [1069, 477] on img at bounding box center [1037, 469] width 308 height 74
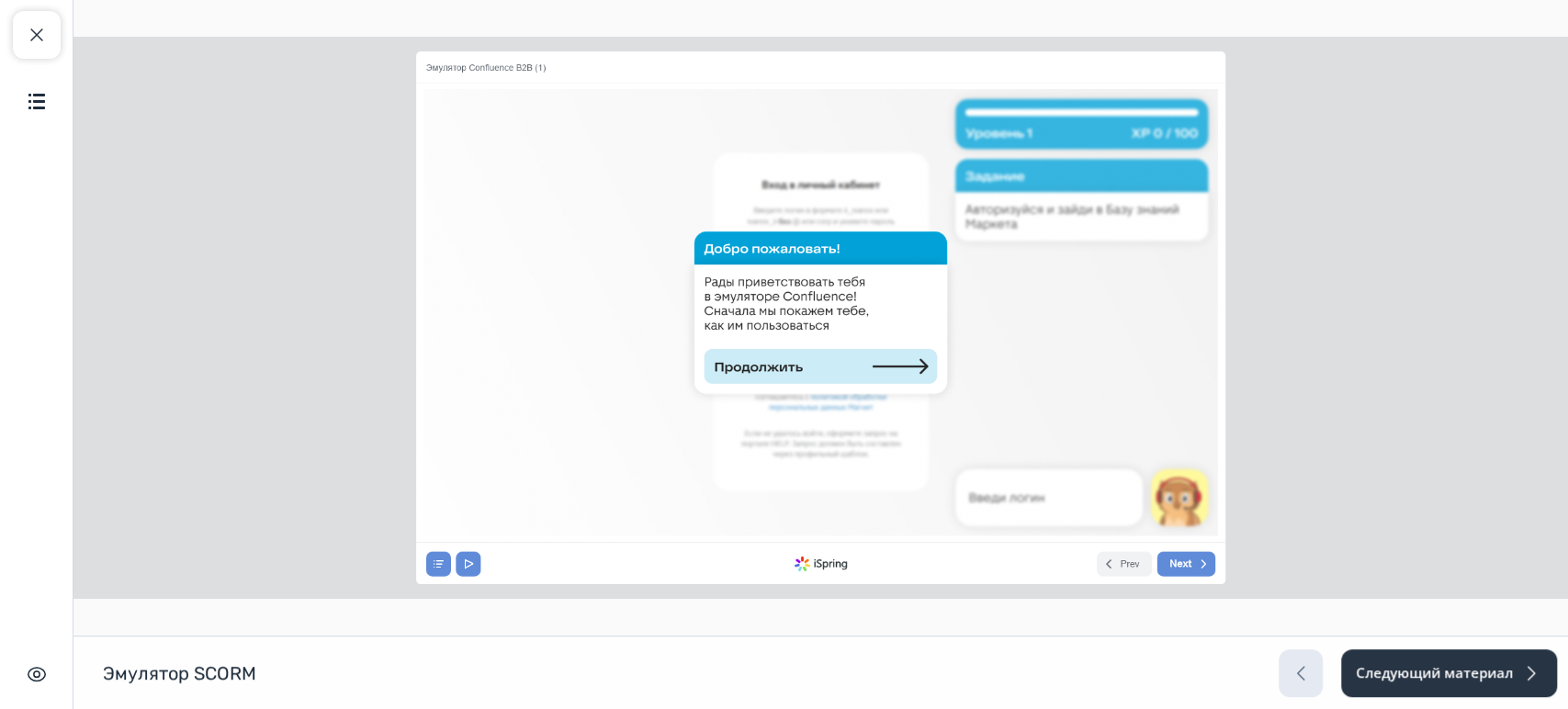
click at [917, 370] on icon at bounding box center [821, 365] width 232 height 35
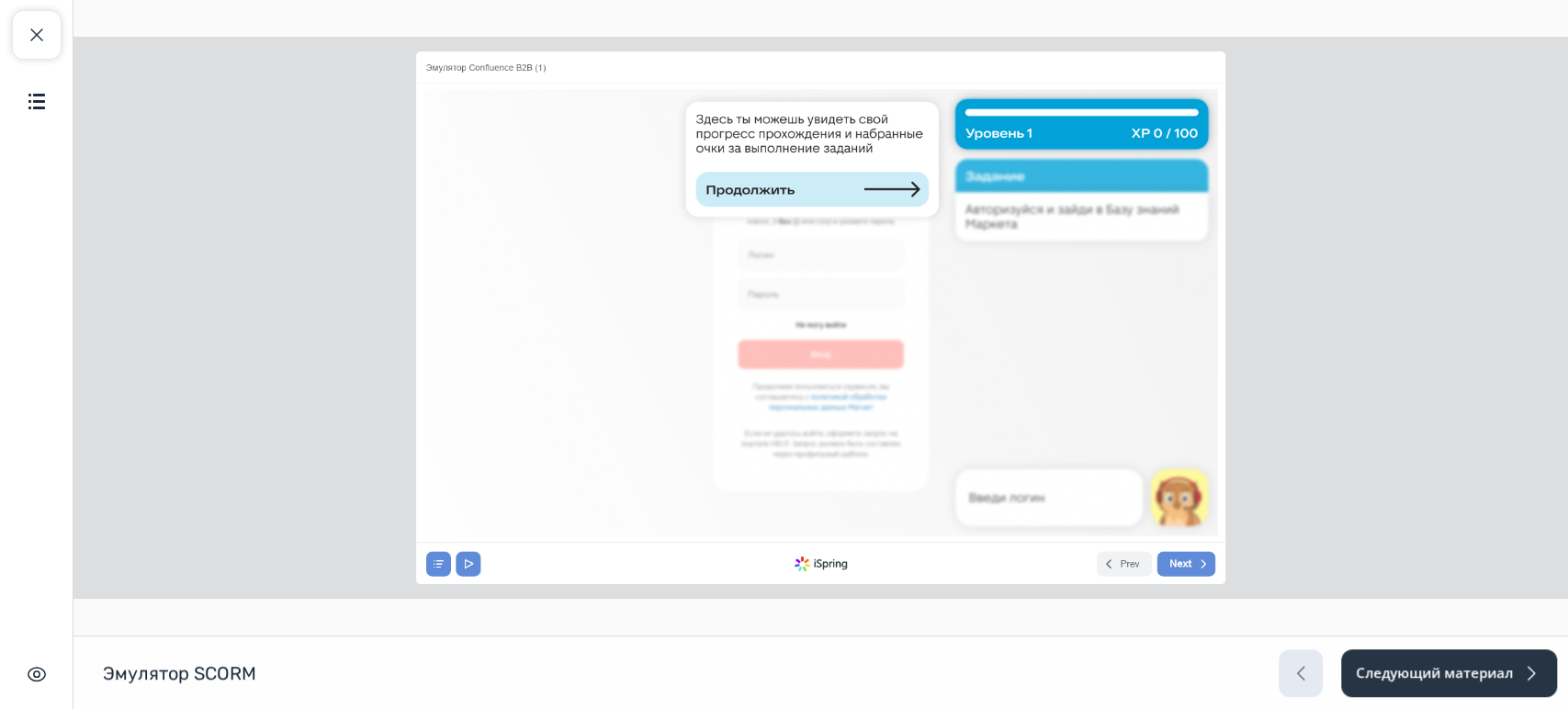
click at [896, 188] on icon at bounding box center [812, 187] width 234 height 35
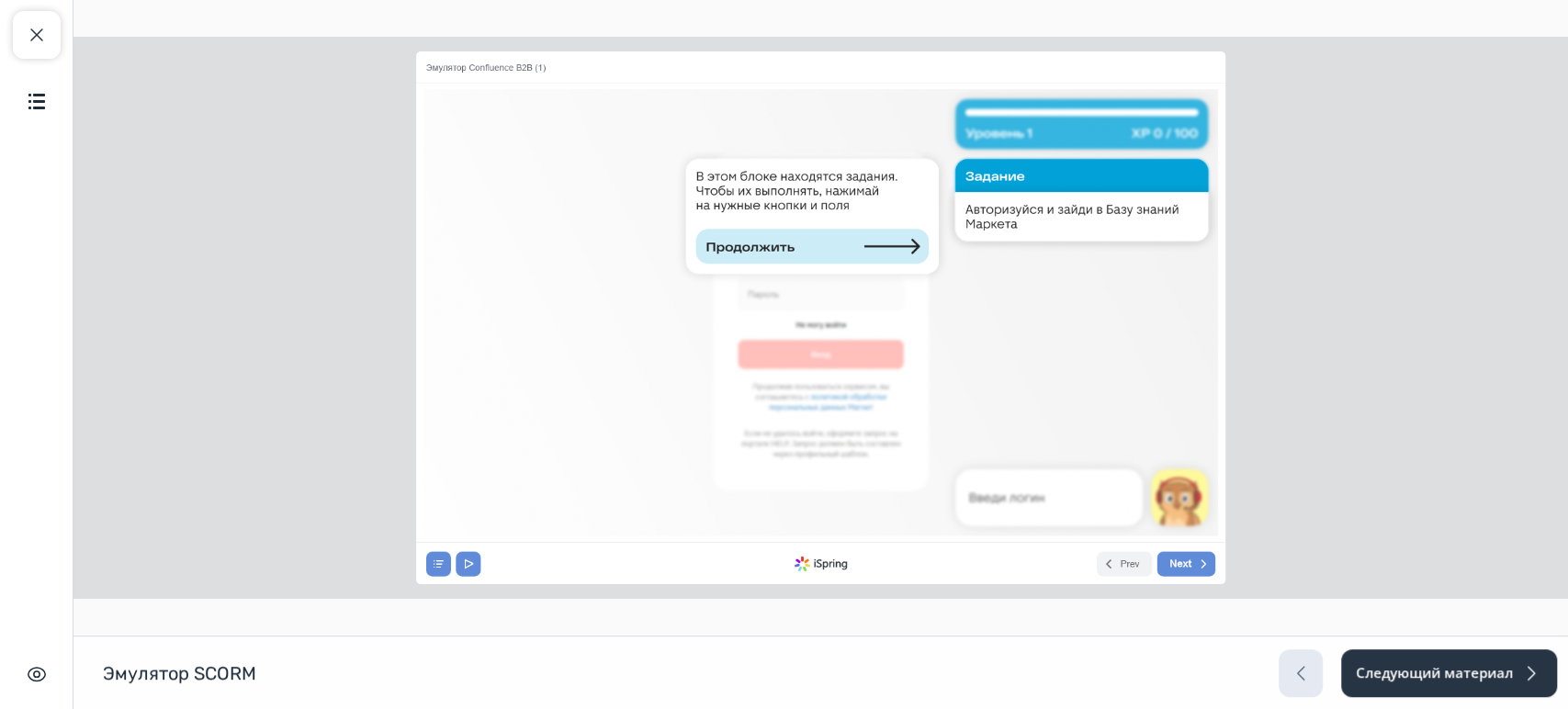
click at [867, 242] on icon at bounding box center [812, 246] width 234 height 35
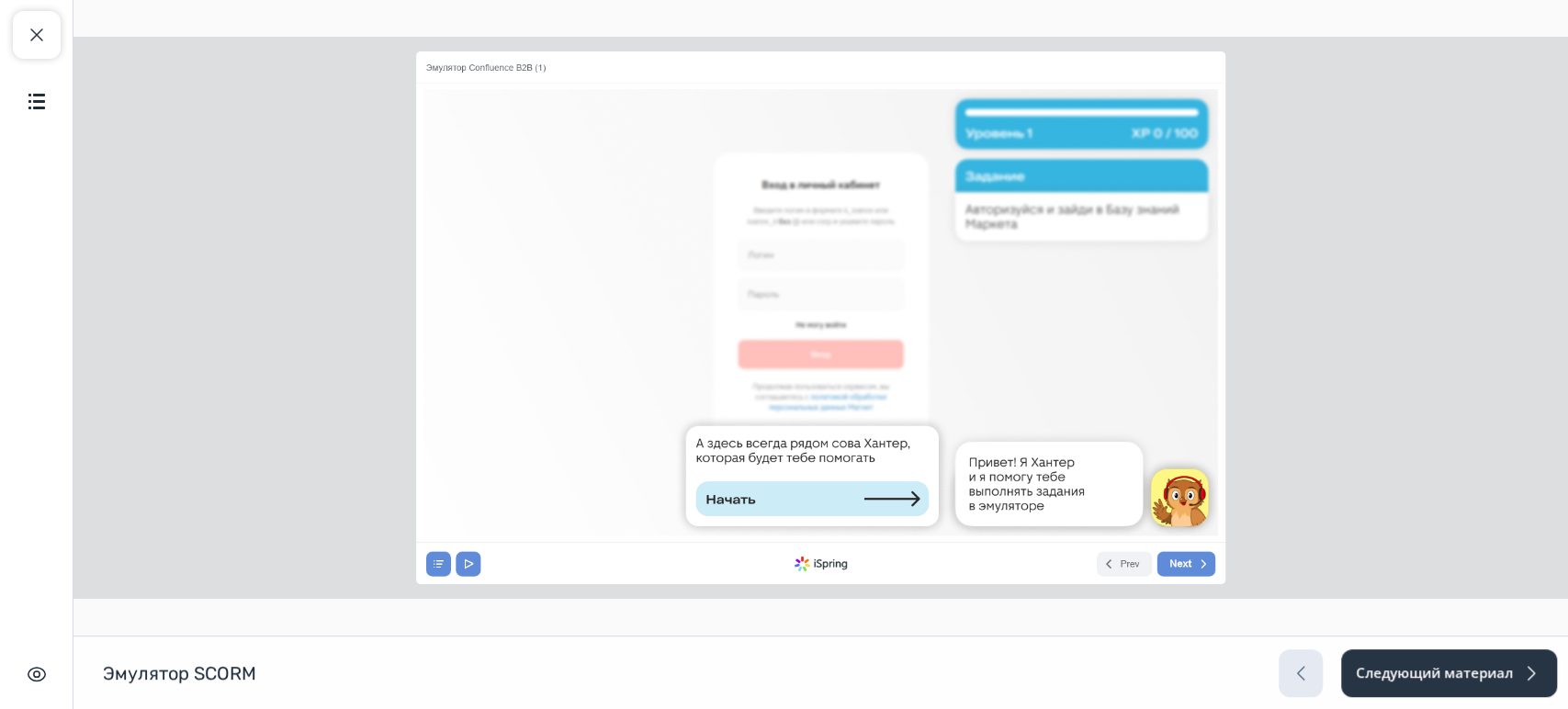
click at [853, 494] on icon at bounding box center [812, 499] width 234 height 35
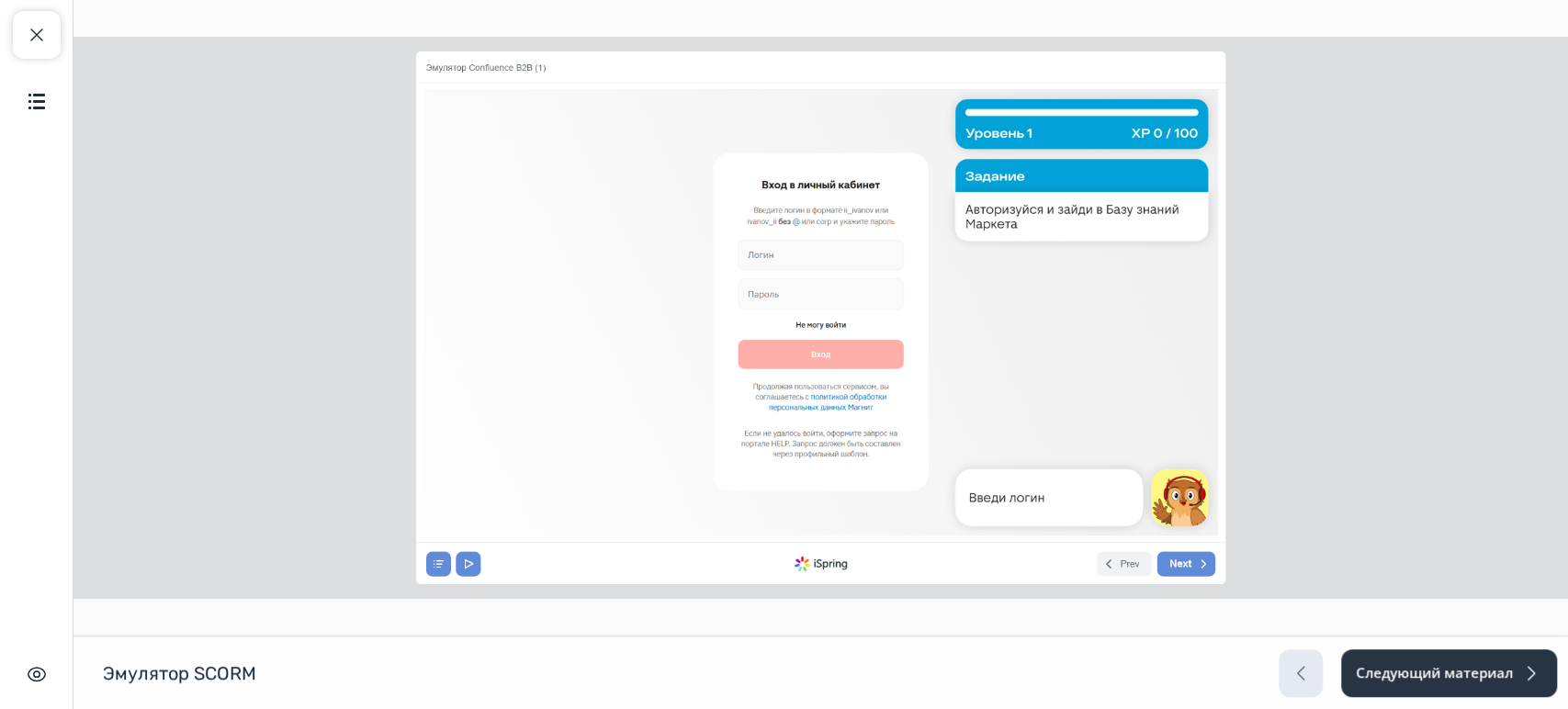
click at [804, 255] on icon at bounding box center [820, 254] width 163 height 31
click at [804, 290] on icon at bounding box center [820, 294] width 163 height 31
click at [886, 352] on icon at bounding box center [820, 354] width 163 height 31
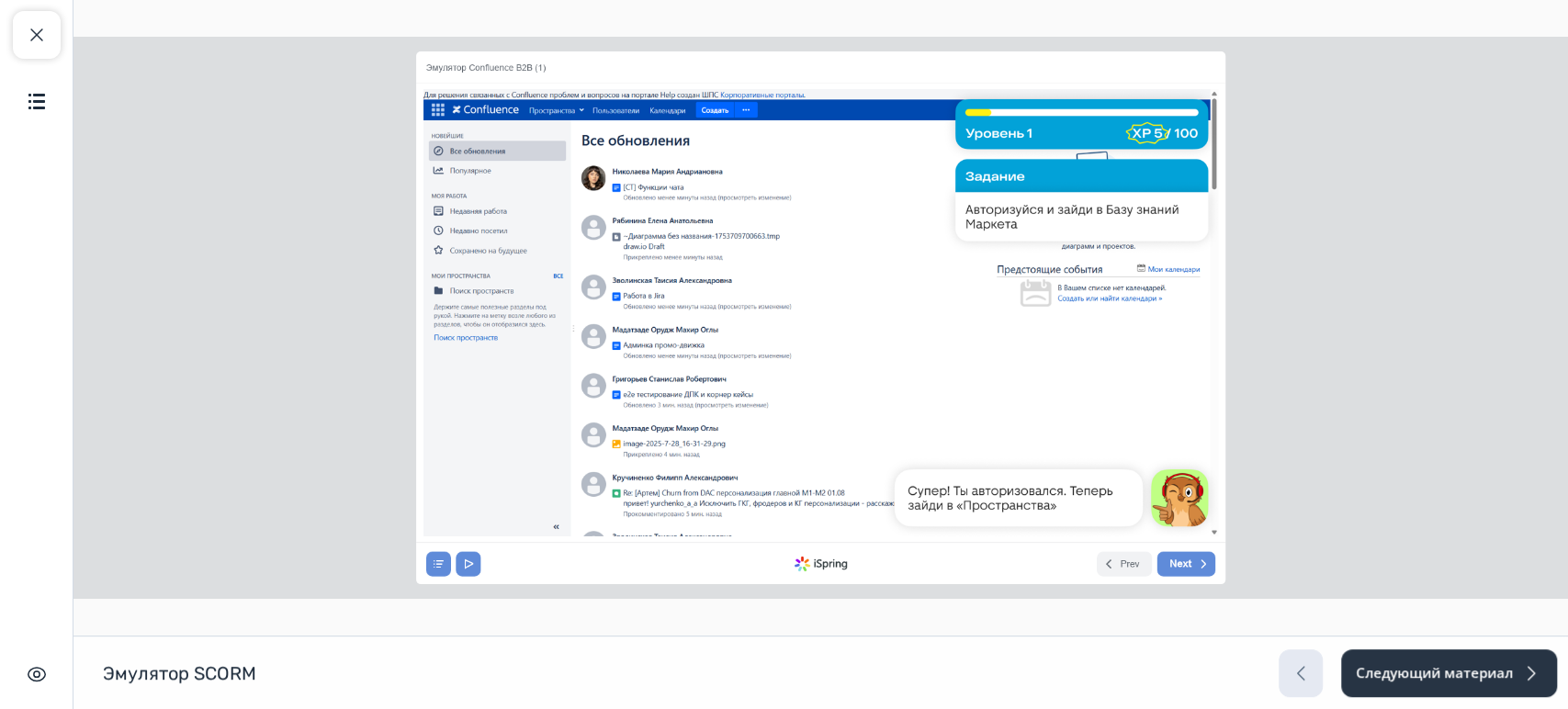
click at [561, 116] on icon at bounding box center [556, 110] width 64 height 20
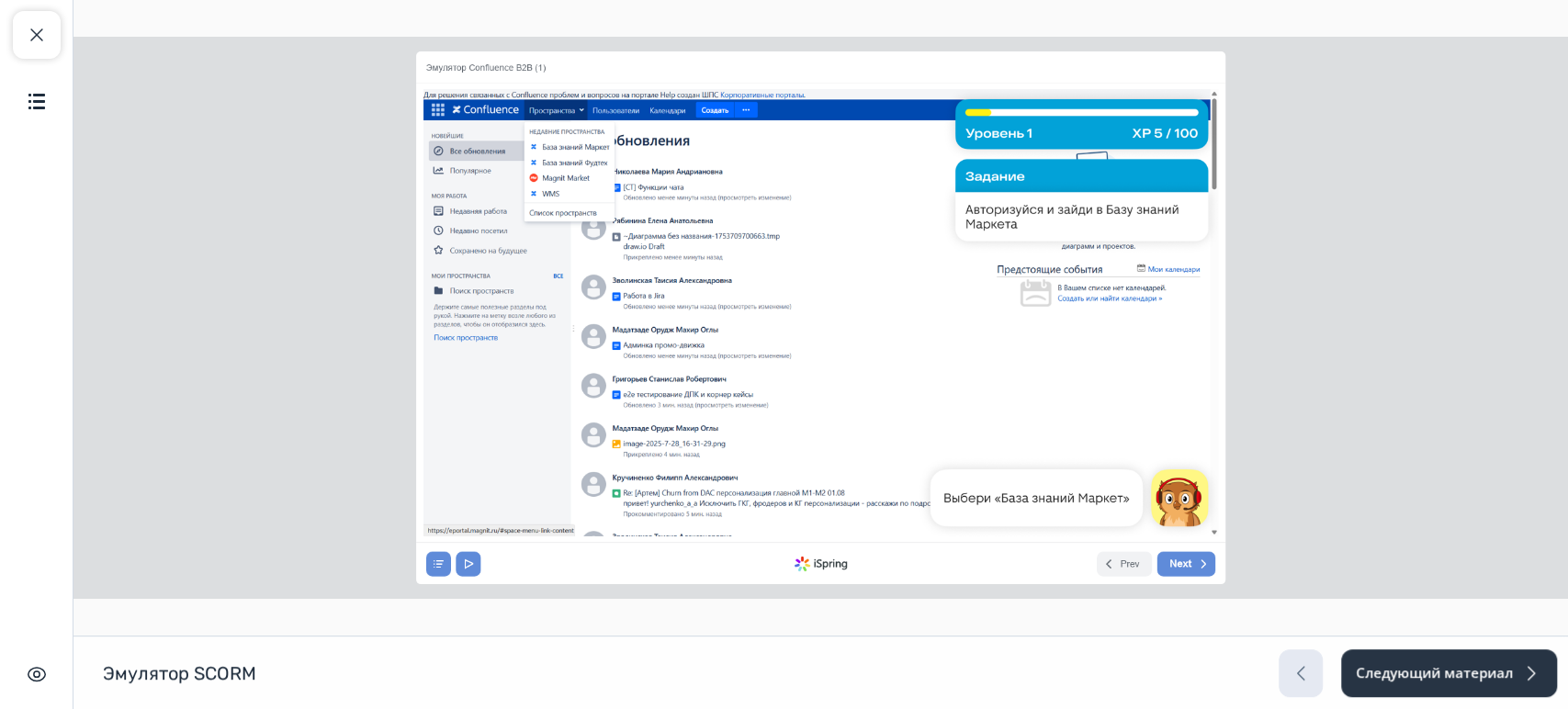
click at [573, 144] on icon at bounding box center [569, 145] width 91 height 20
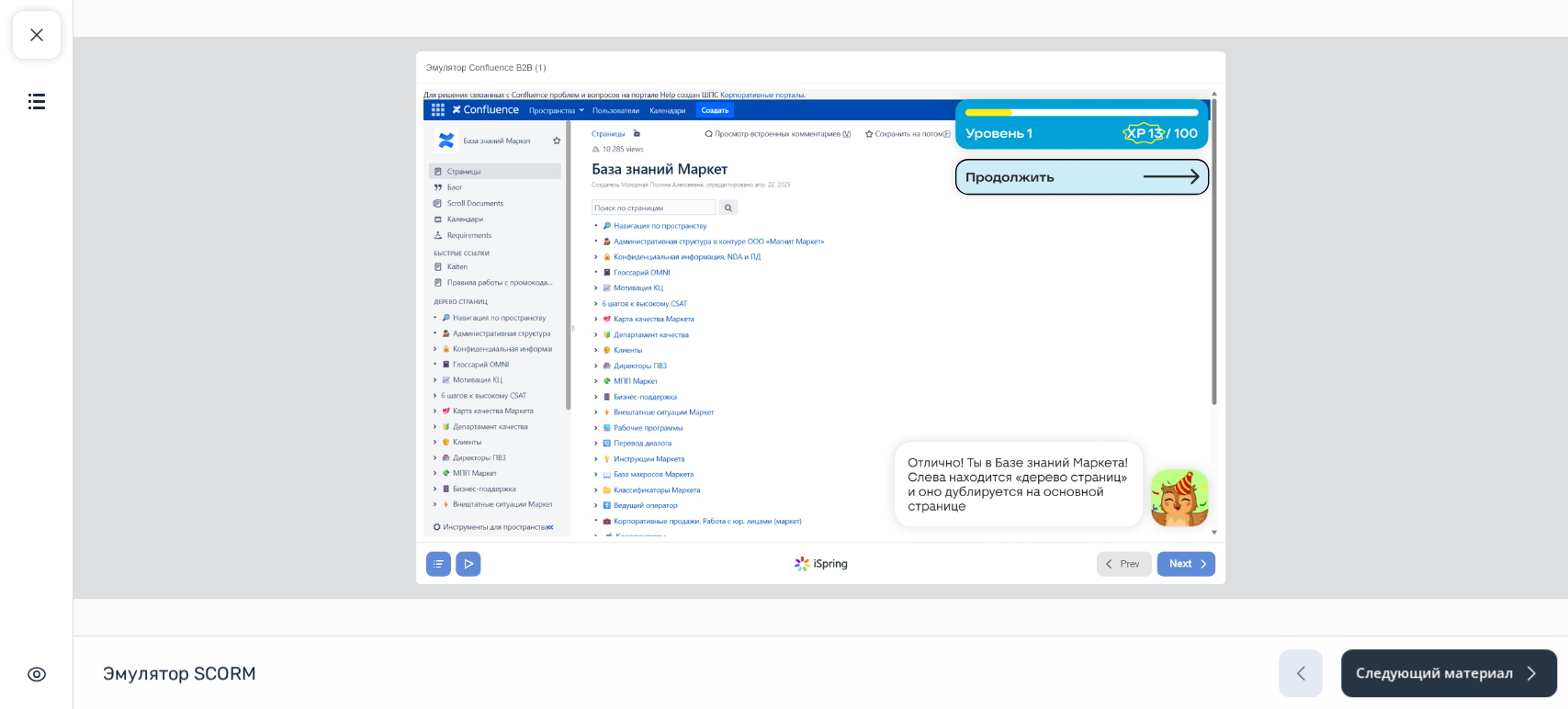
click at [1121, 563] on span "Prev" at bounding box center [1131, 564] width 20 height 13
click at [1121, 564] on span "Prev" at bounding box center [1131, 564] width 20 height 13
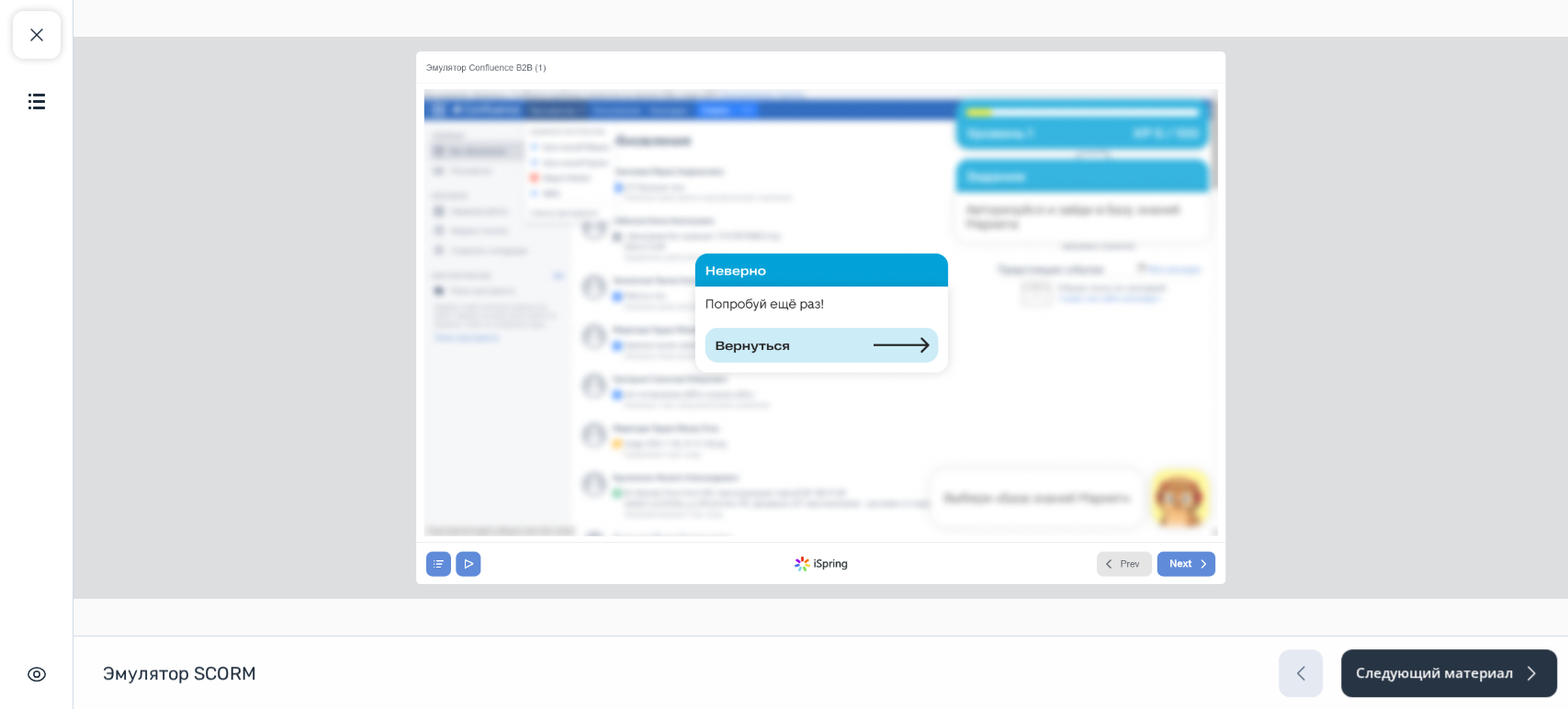
click at [1121, 566] on span "Prev" at bounding box center [1131, 564] width 20 height 13
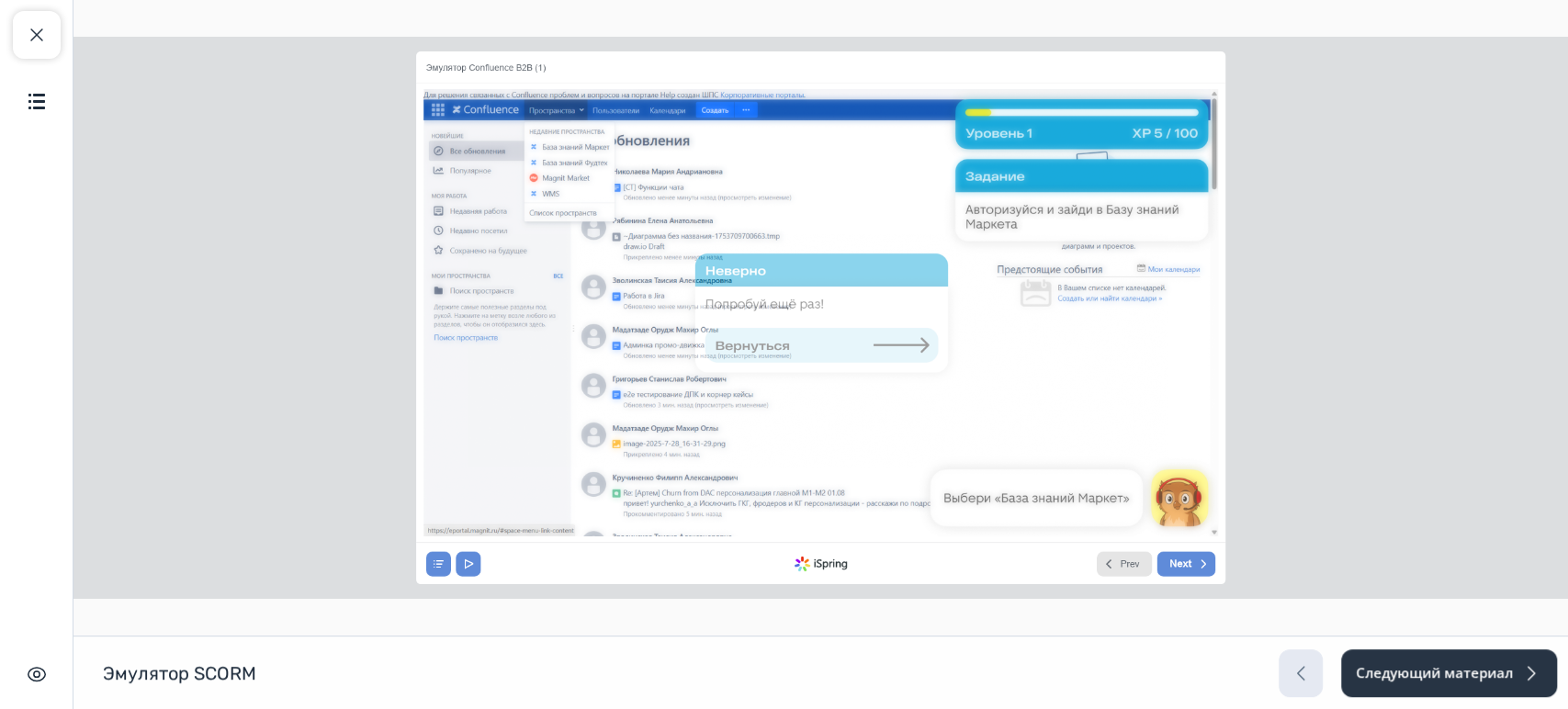
click at [1153, 564] on div "Prev Next" at bounding box center [1150, 563] width 132 height 25
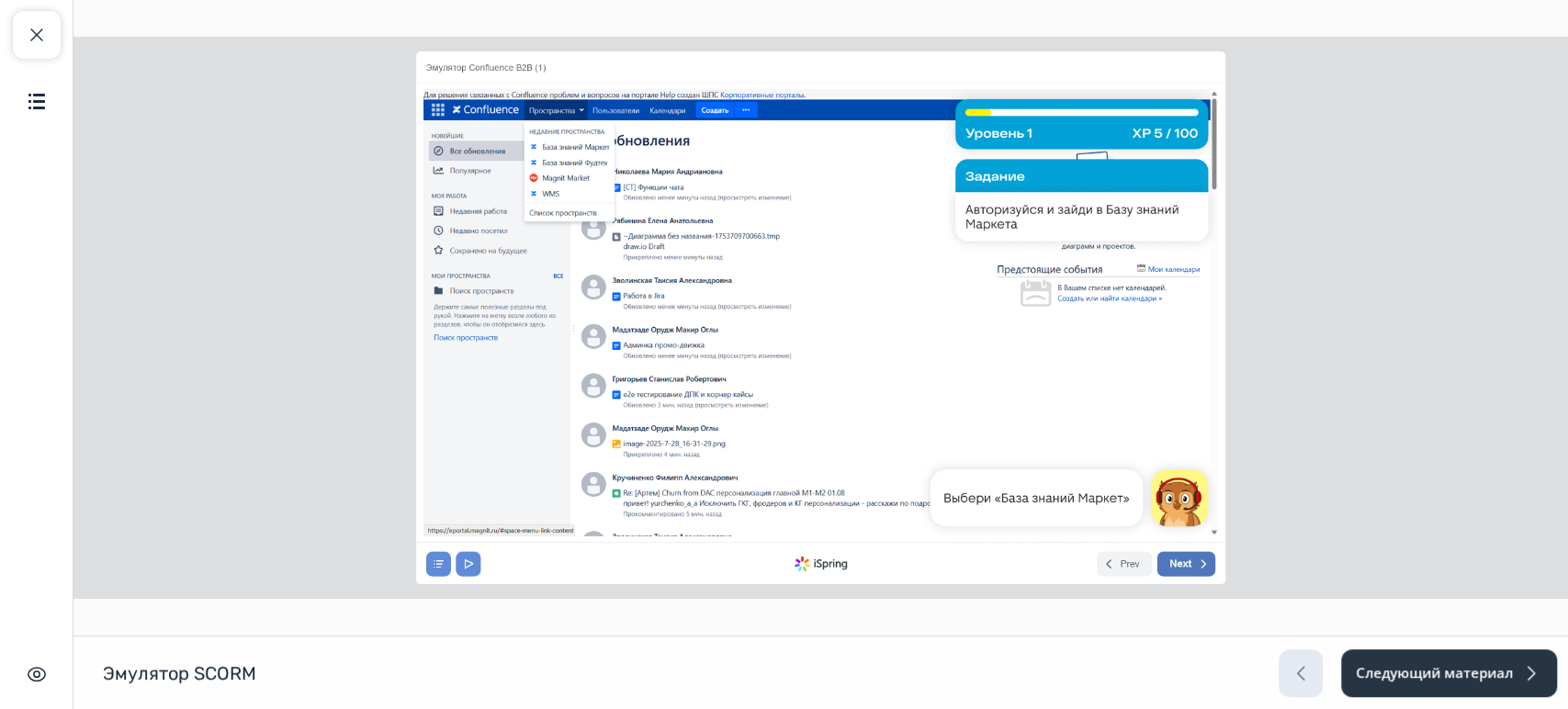
click at [1169, 562] on span "Next" at bounding box center [1180, 564] width 22 height 13
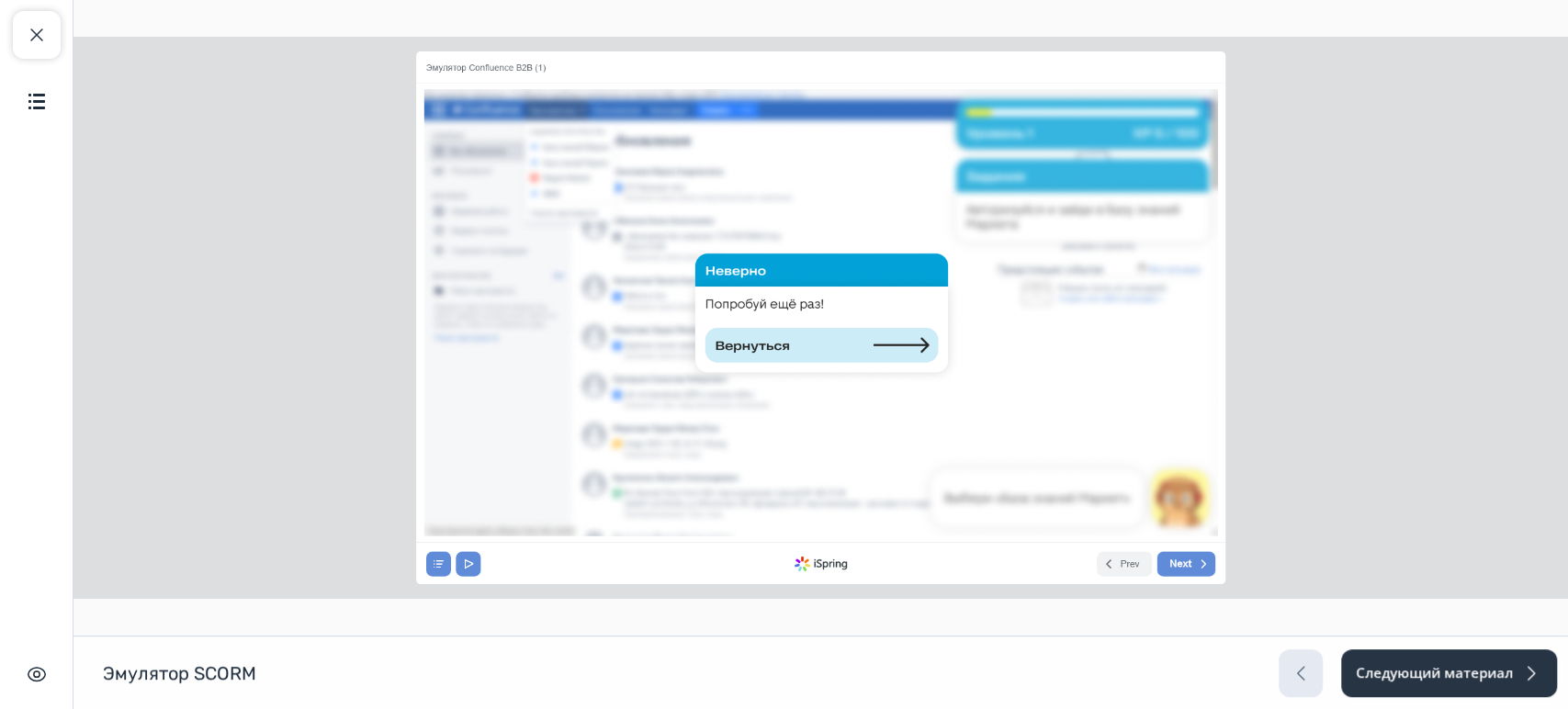
click at [857, 353] on icon at bounding box center [821, 366] width 234 height 35
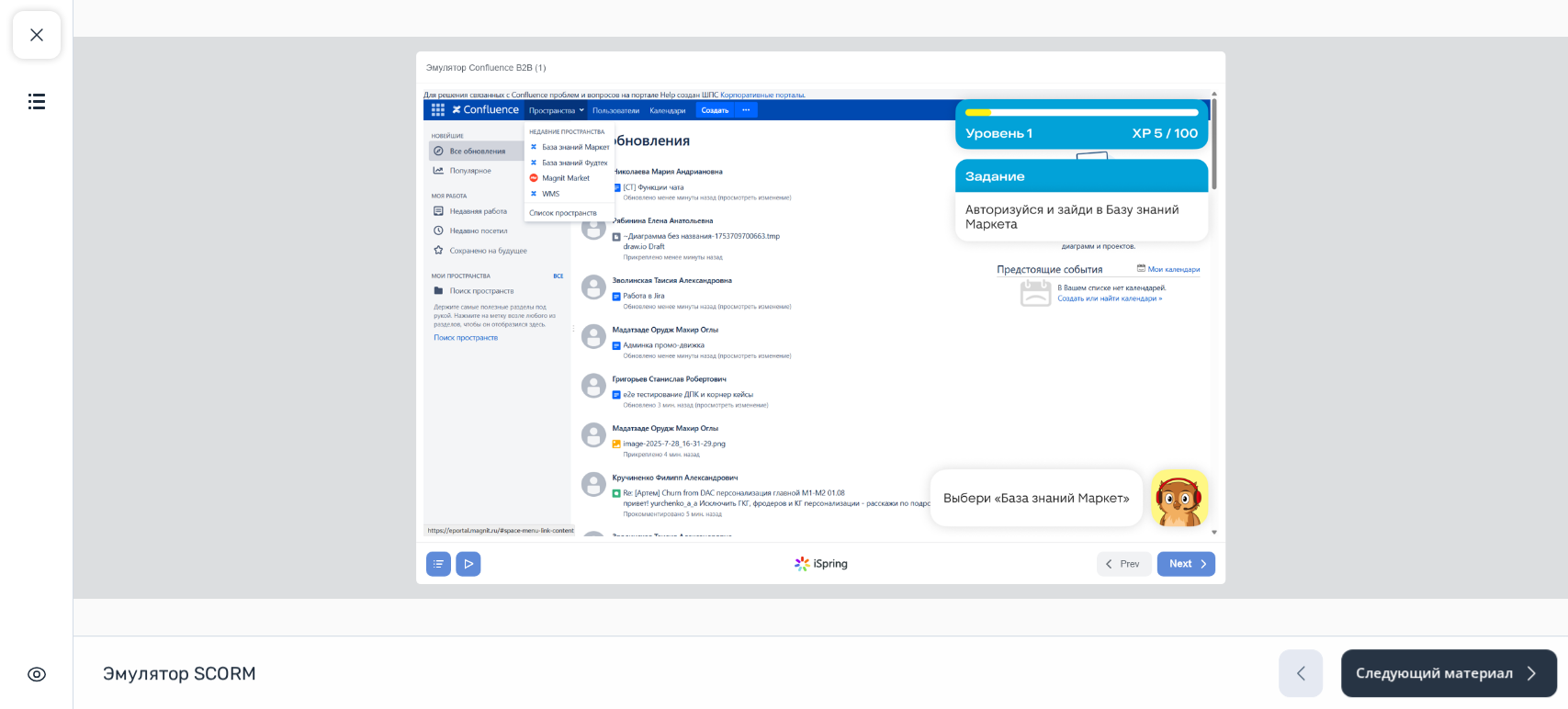
click at [590, 145] on icon at bounding box center [569, 145] width 91 height 20
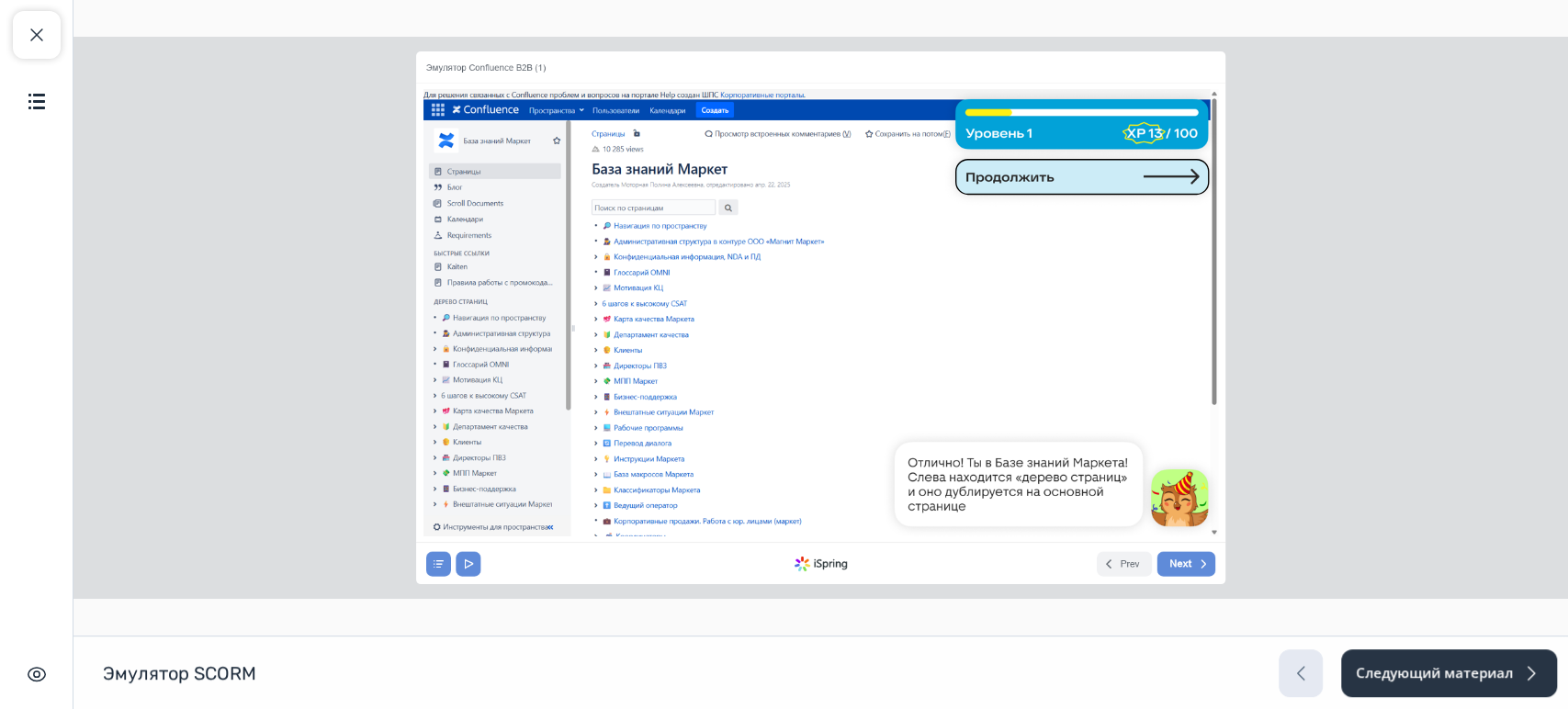
click at [1080, 194] on icon at bounding box center [1082, 177] width 279 height 62
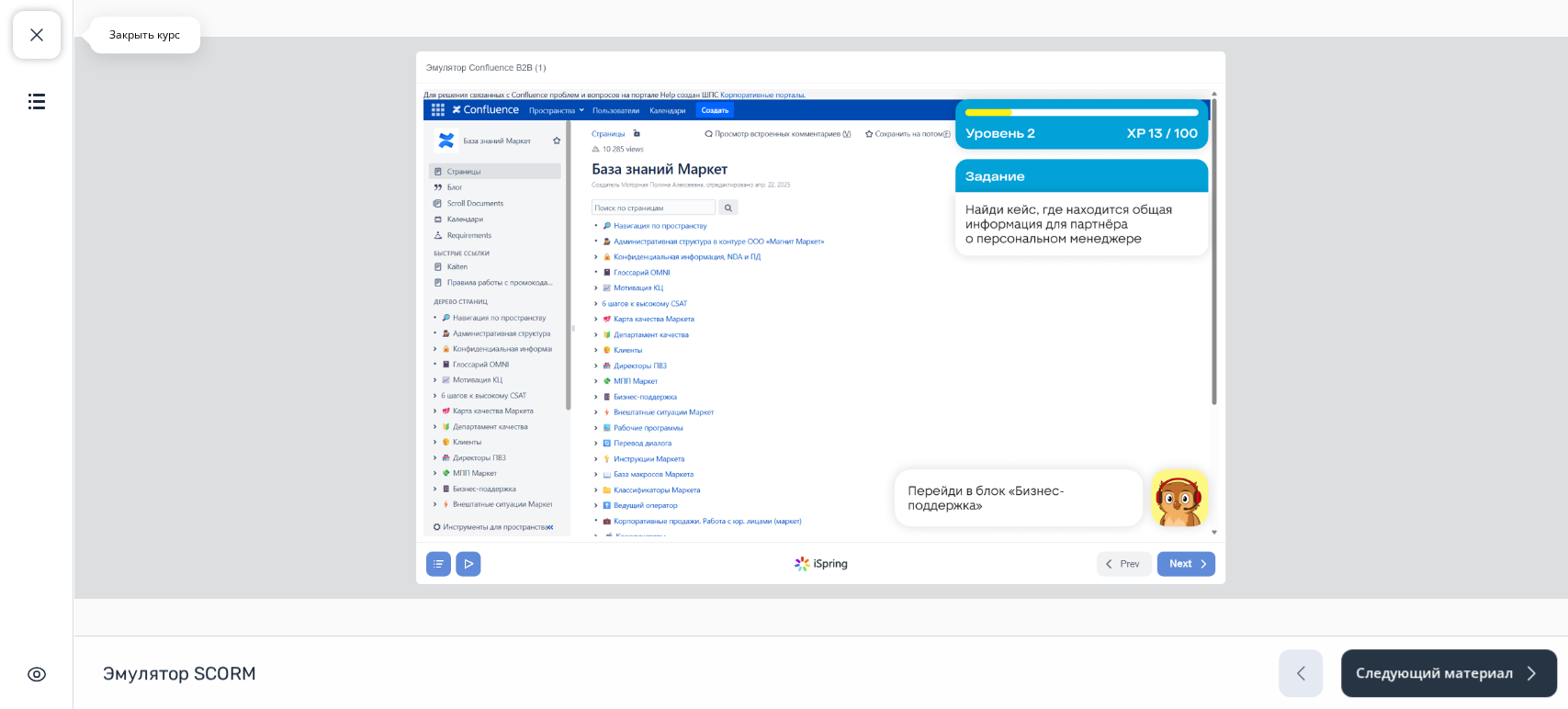
click at [48, 42] on button "Закрыть курс" at bounding box center [36, 34] width 48 height 48
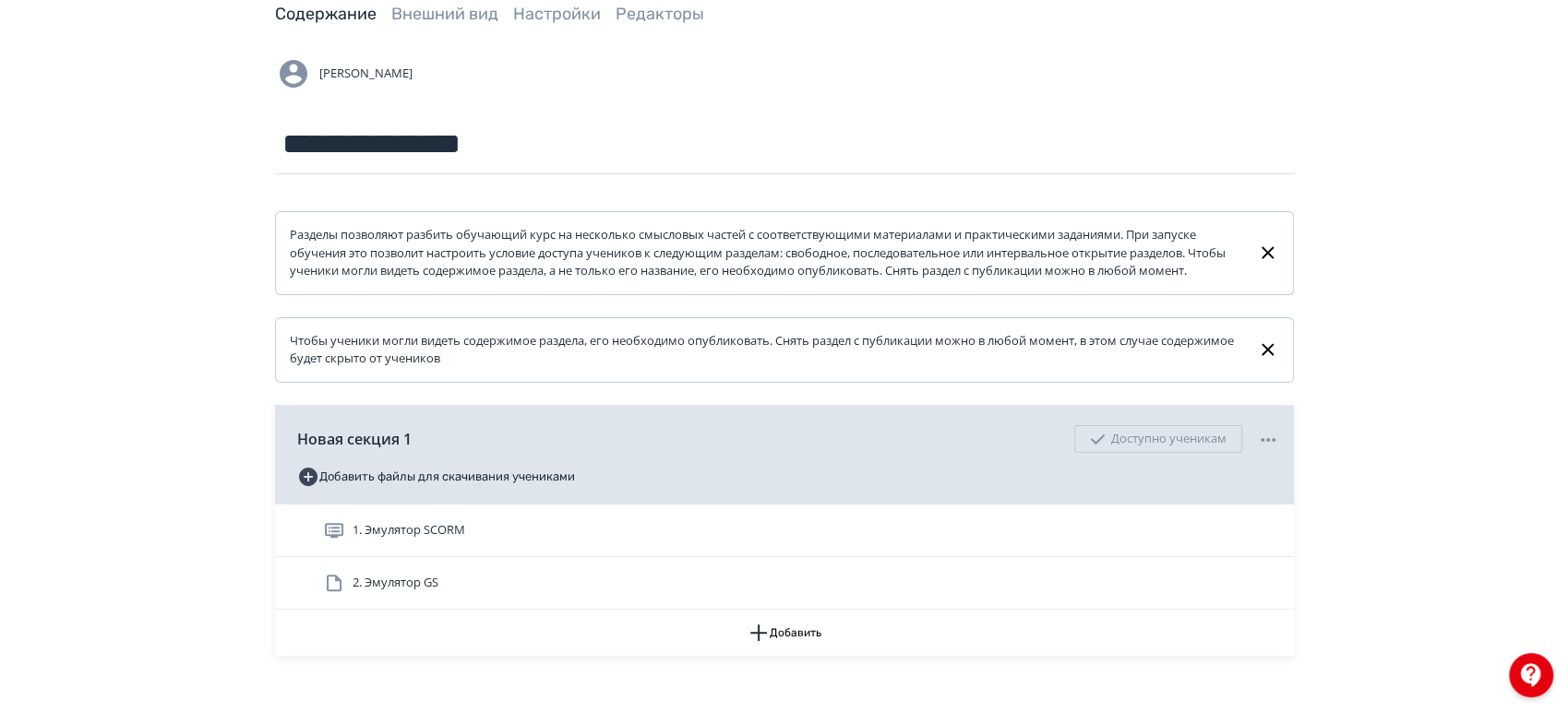
scroll to position [223, 0]
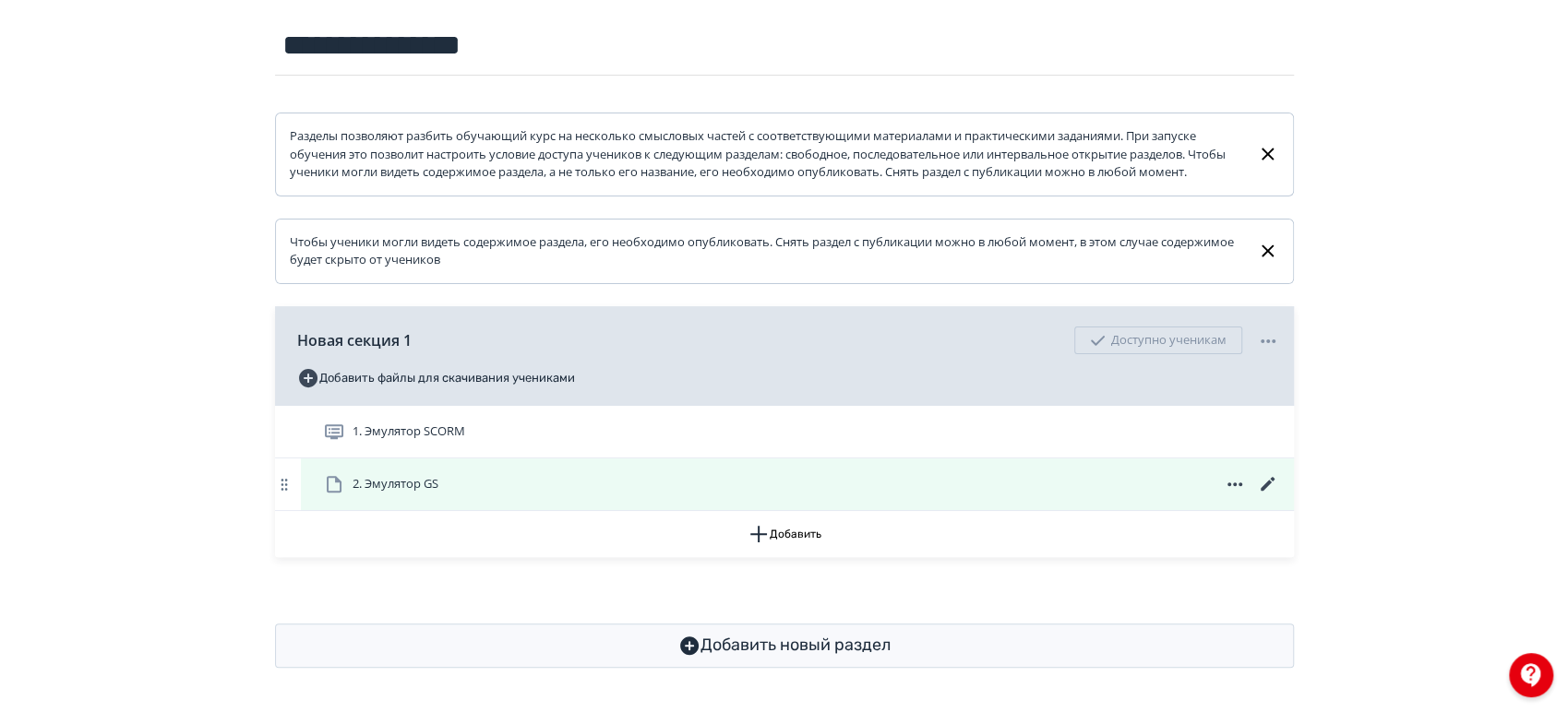
click at [517, 486] on div "2. Эмулятор GS" at bounding box center [800, 484] width 956 height 22
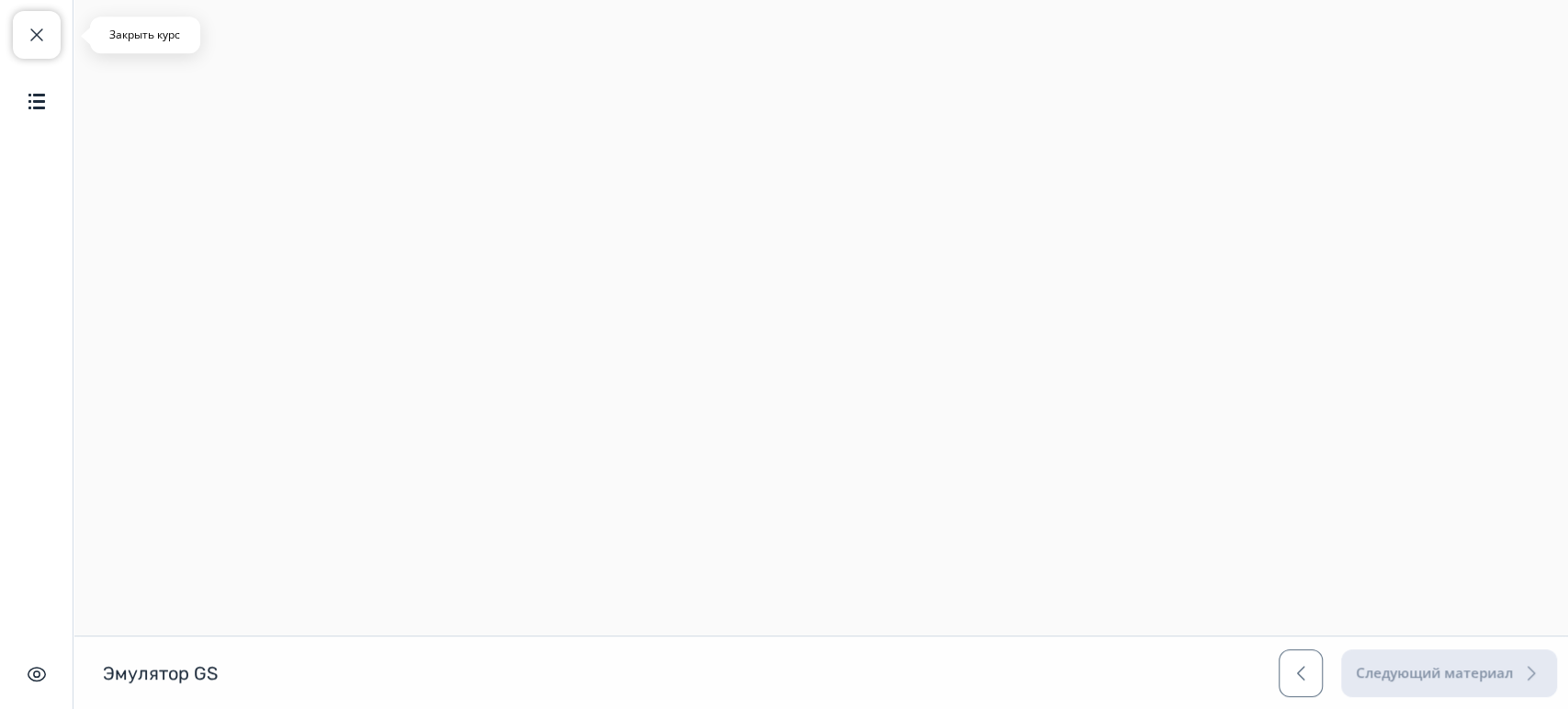
click at [29, 46] on button "Закрыть курс" at bounding box center [36, 34] width 48 height 48
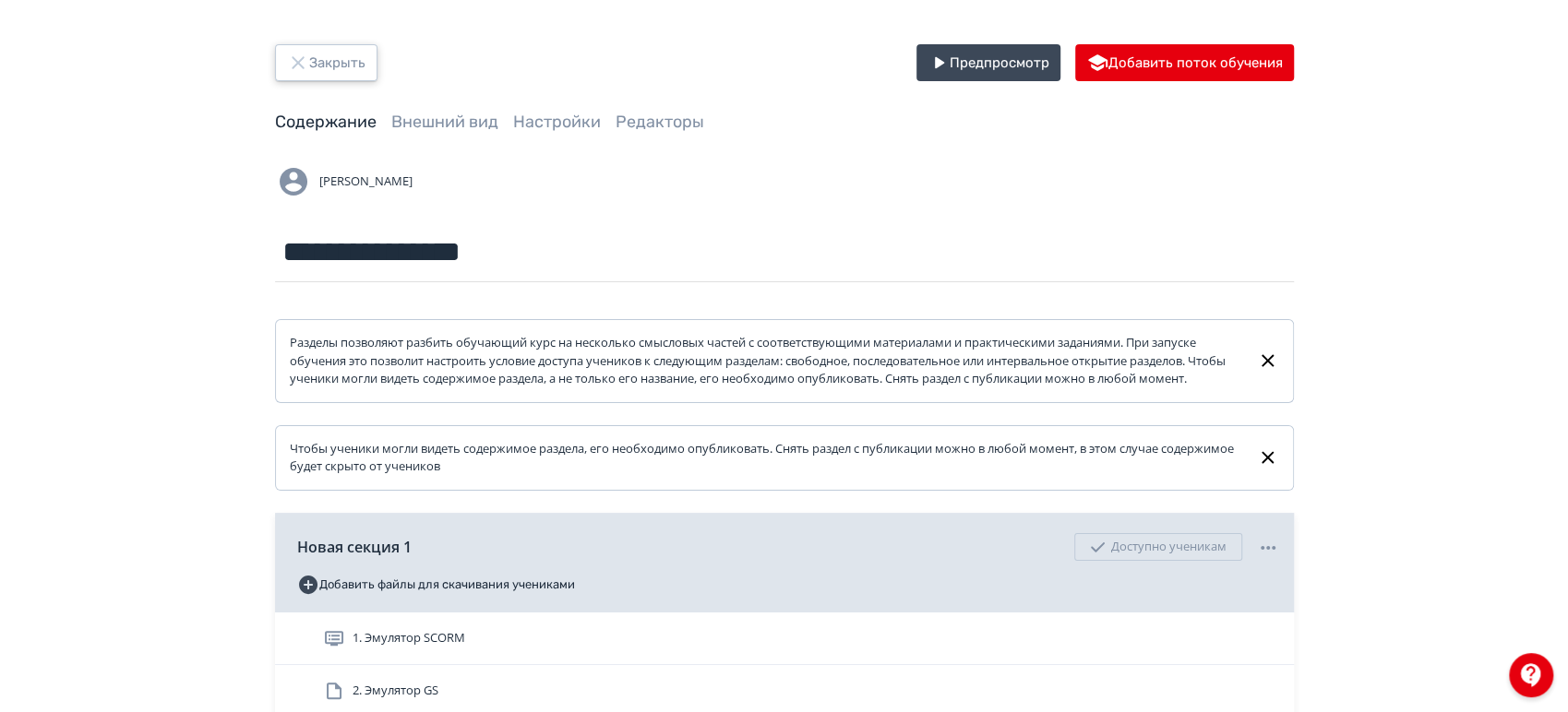
click at [342, 55] on button "Закрыть" at bounding box center [327, 62] width 103 height 36
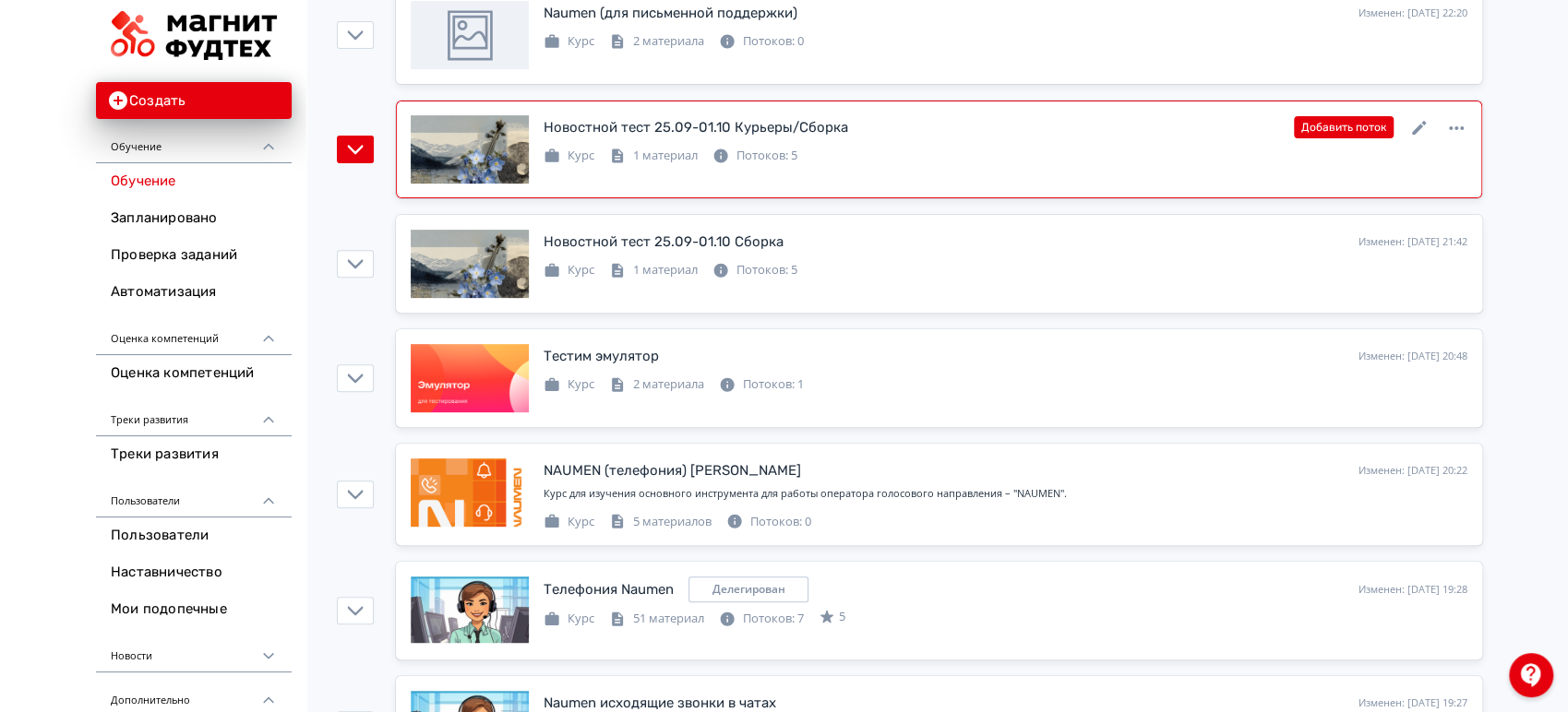
scroll to position [409, 0]
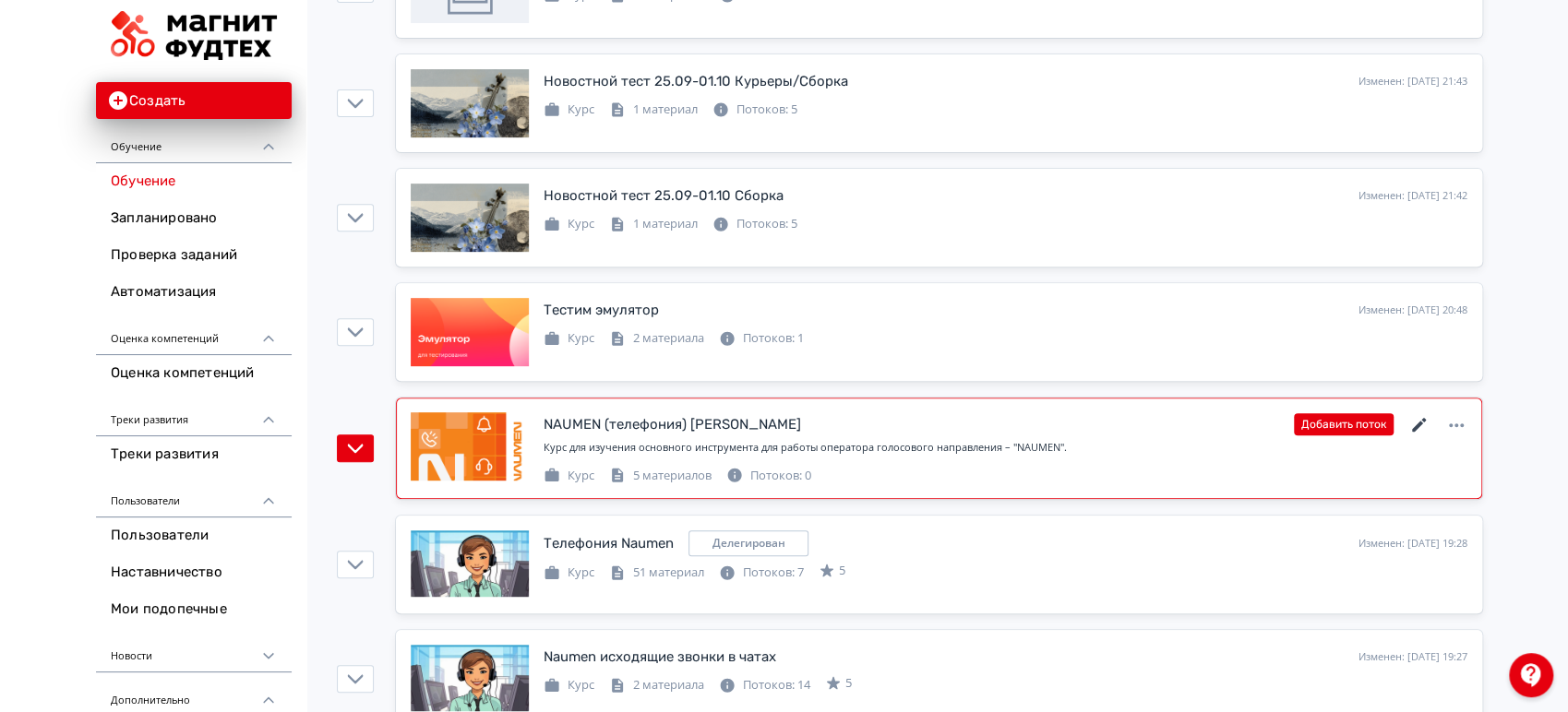
click at [1417, 419] on icon at bounding box center [1419, 425] width 22 height 22
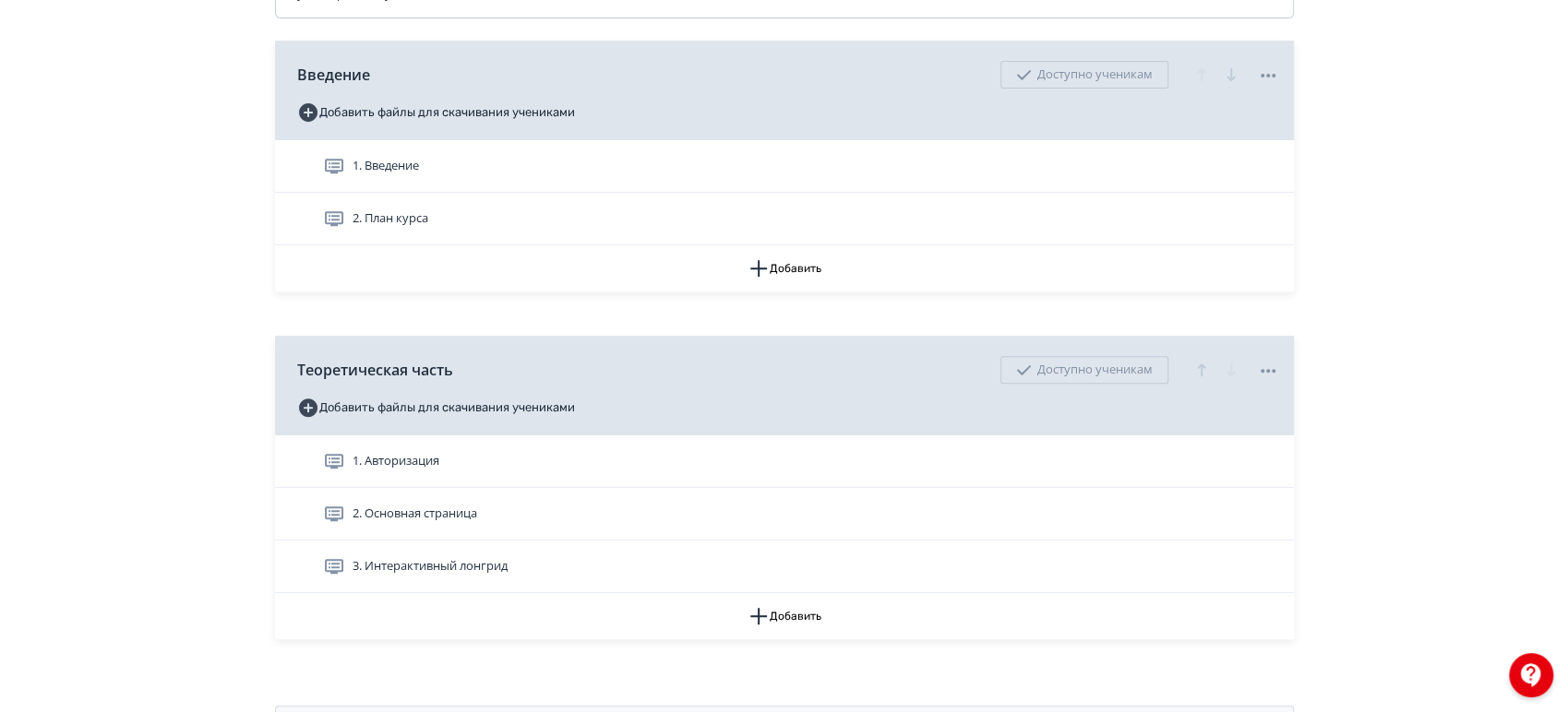
scroll to position [571, 0]
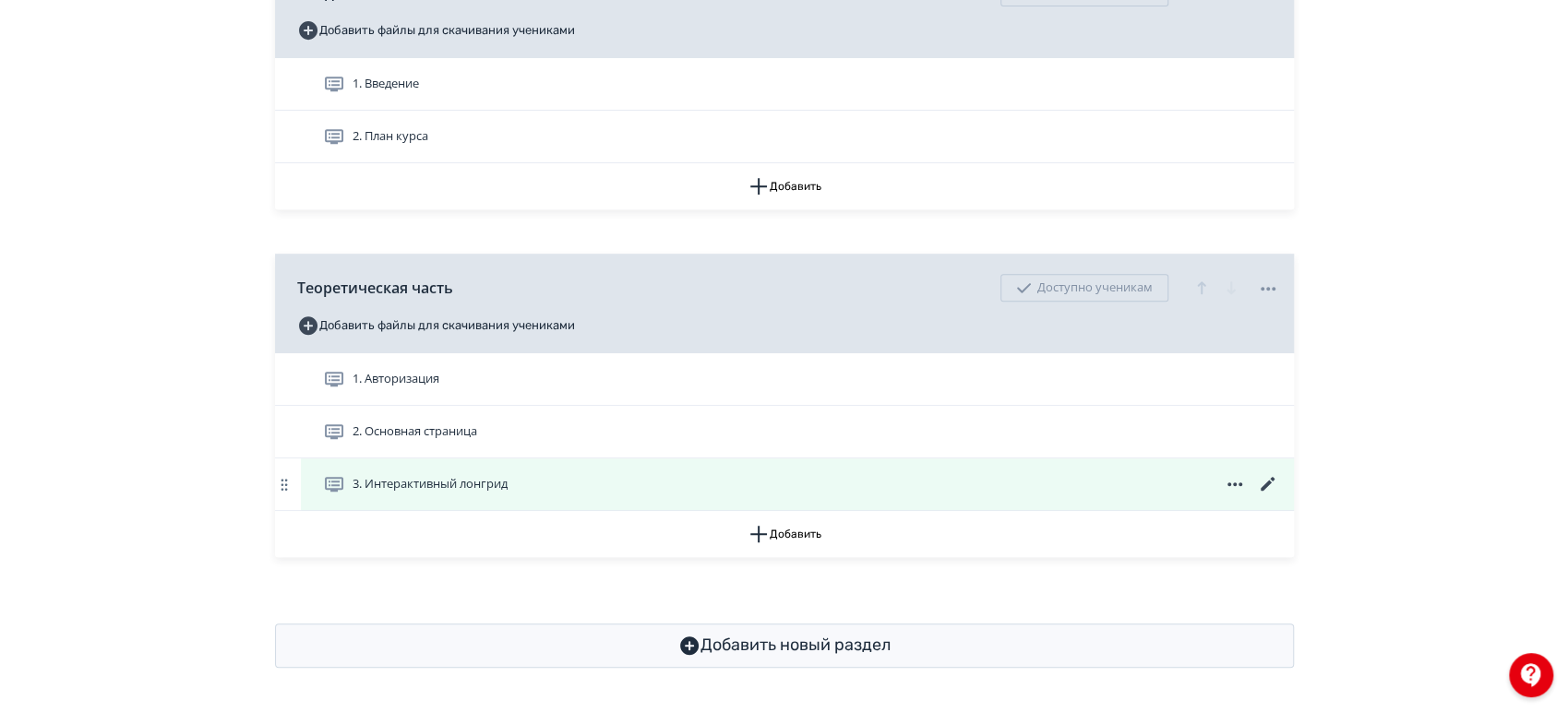
click at [660, 484] on div "3. Интерактивный лонгрид" at bounding box center [800, 484] width 956 height 22
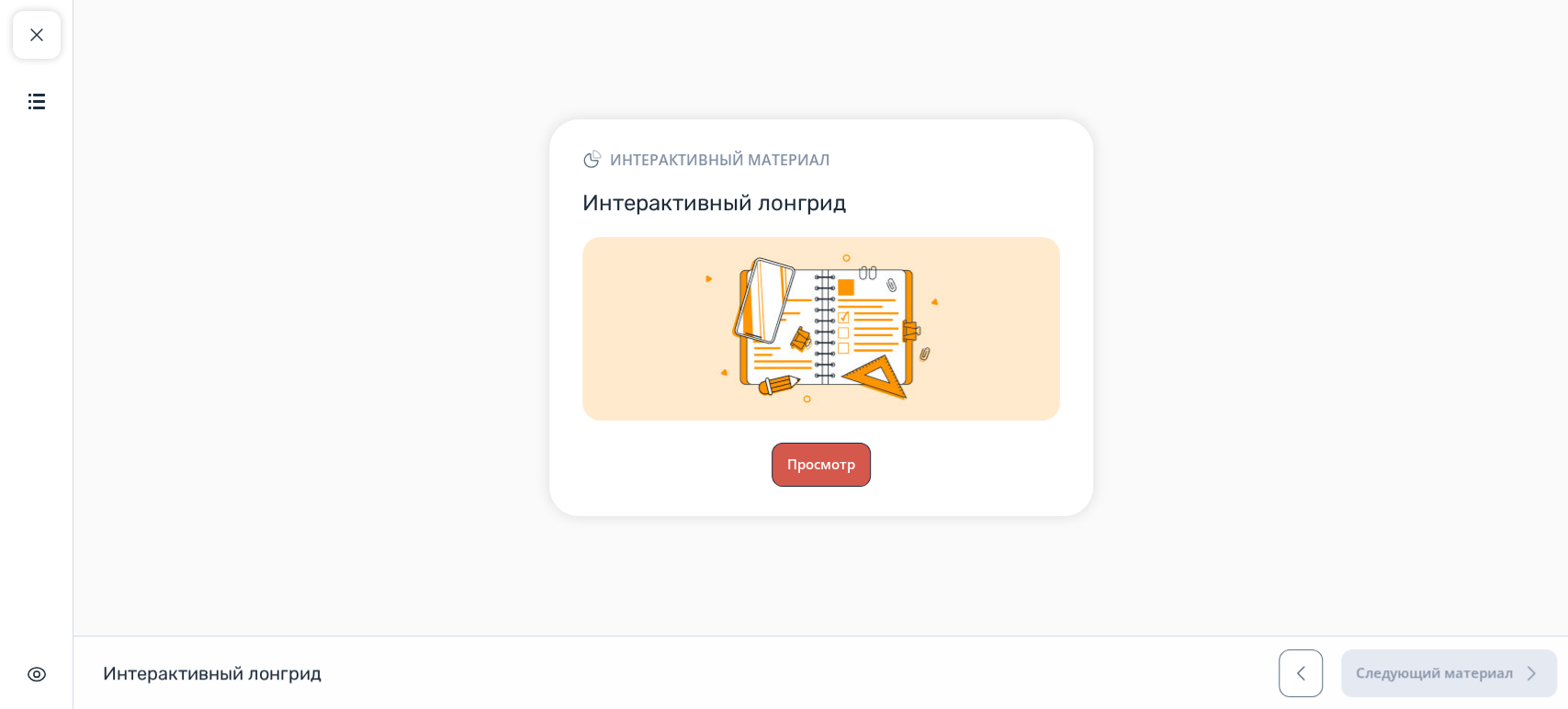
click at [842, 474] on button "Просмотр" at bounding box center [821, 464] width 99 height 44
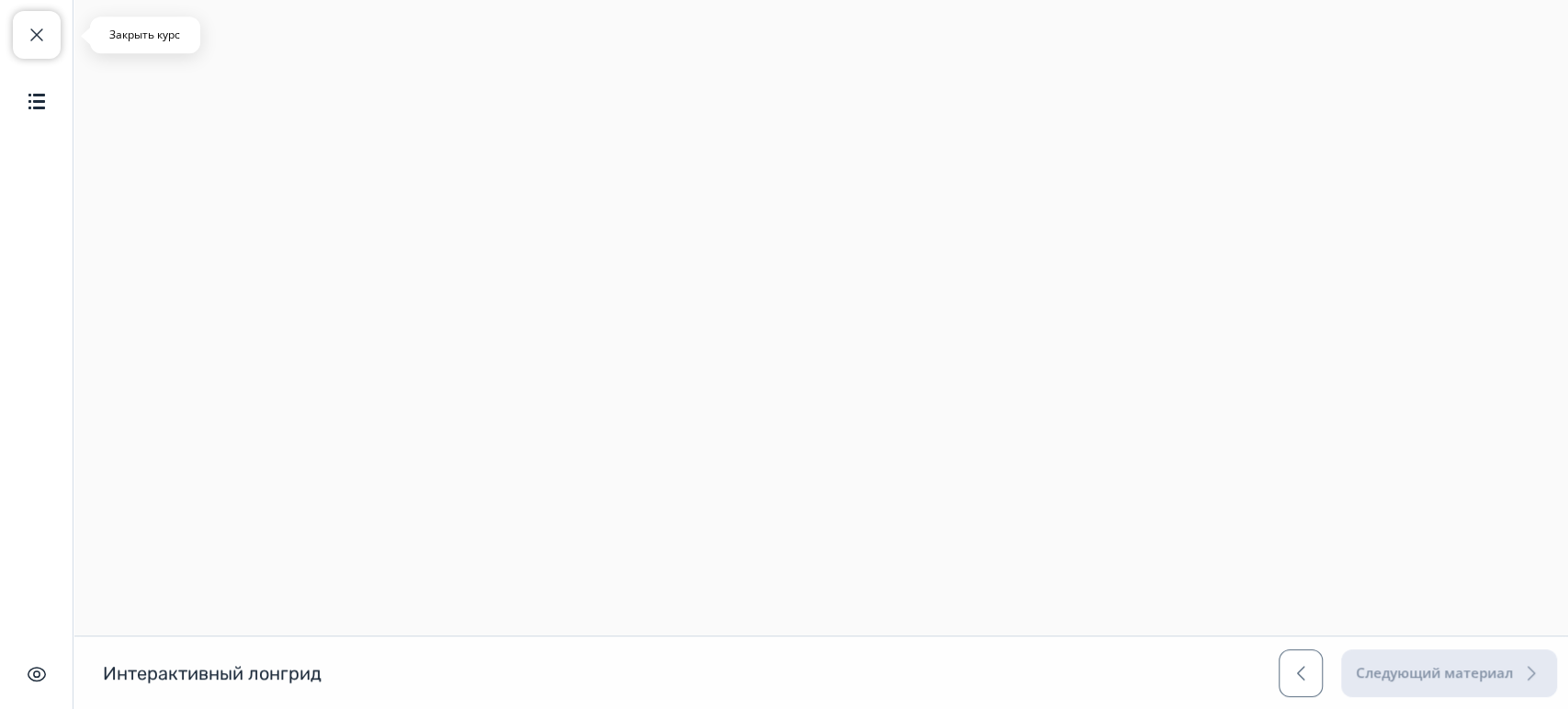
click at [28, 32] on span "button" at bounding box center [36, 34] width 22 height 22
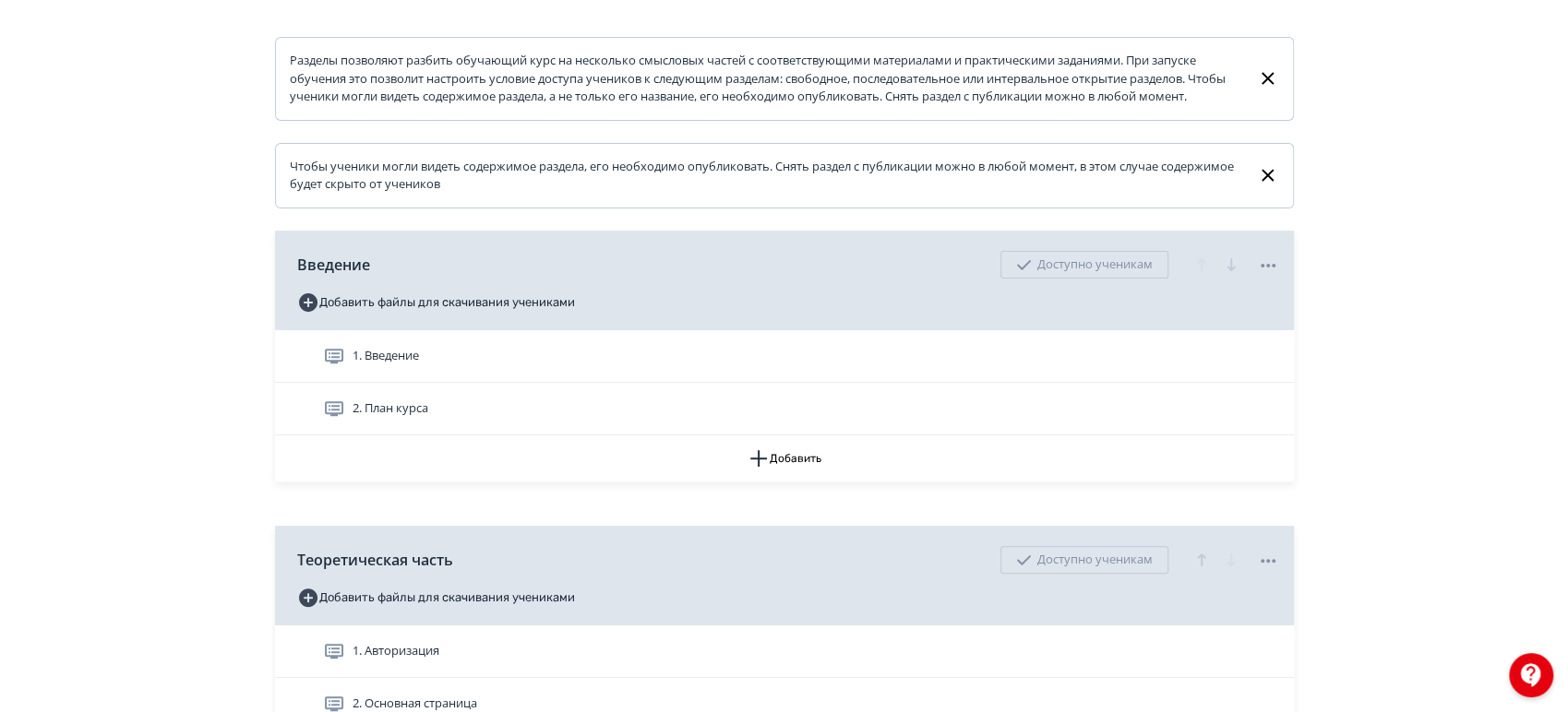
scroll to position [571, 0]
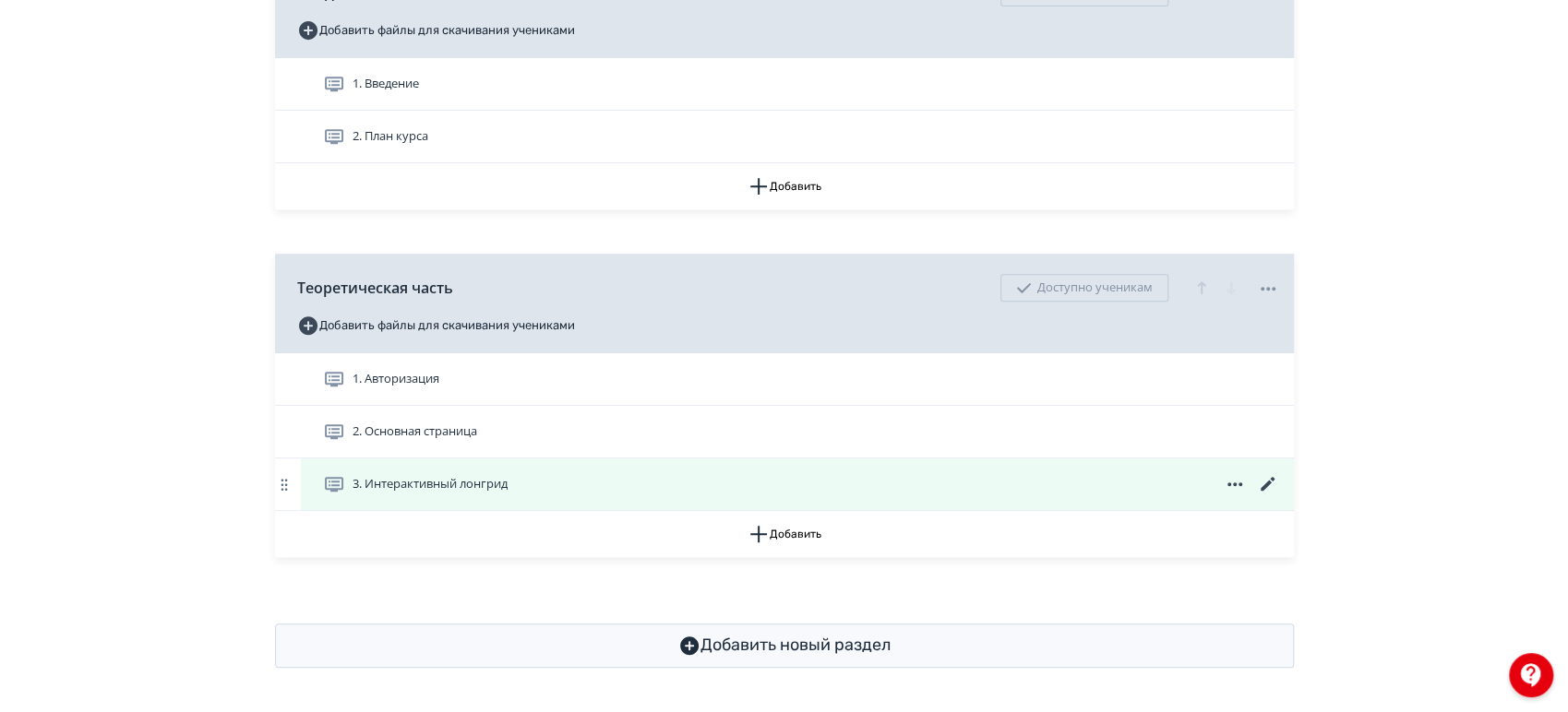
click at [1258, 490] on icon at bounding box center [1268, 484] width 22 height 22
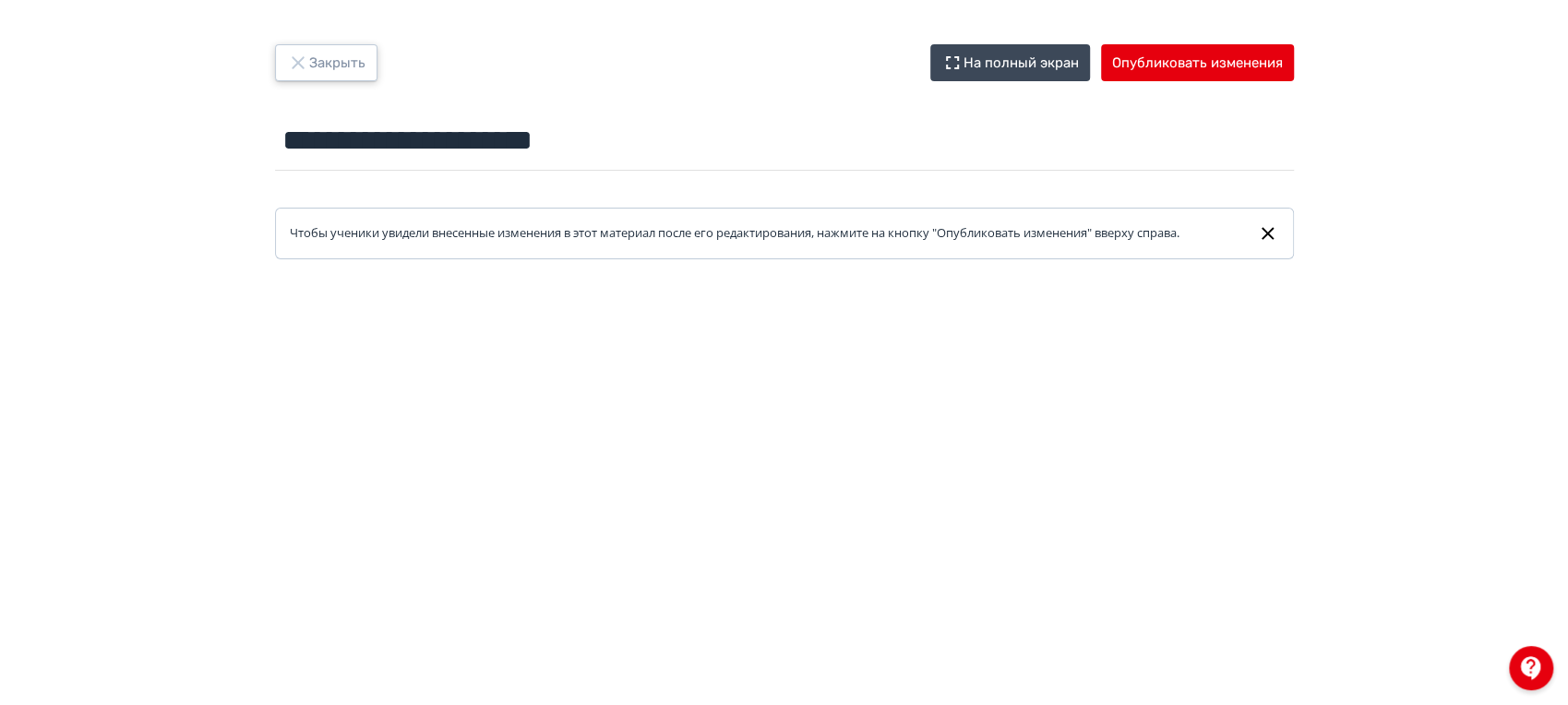
click at [340, 71] on button "Закрыть" at bounding box center [327, 62] width 103 height 37
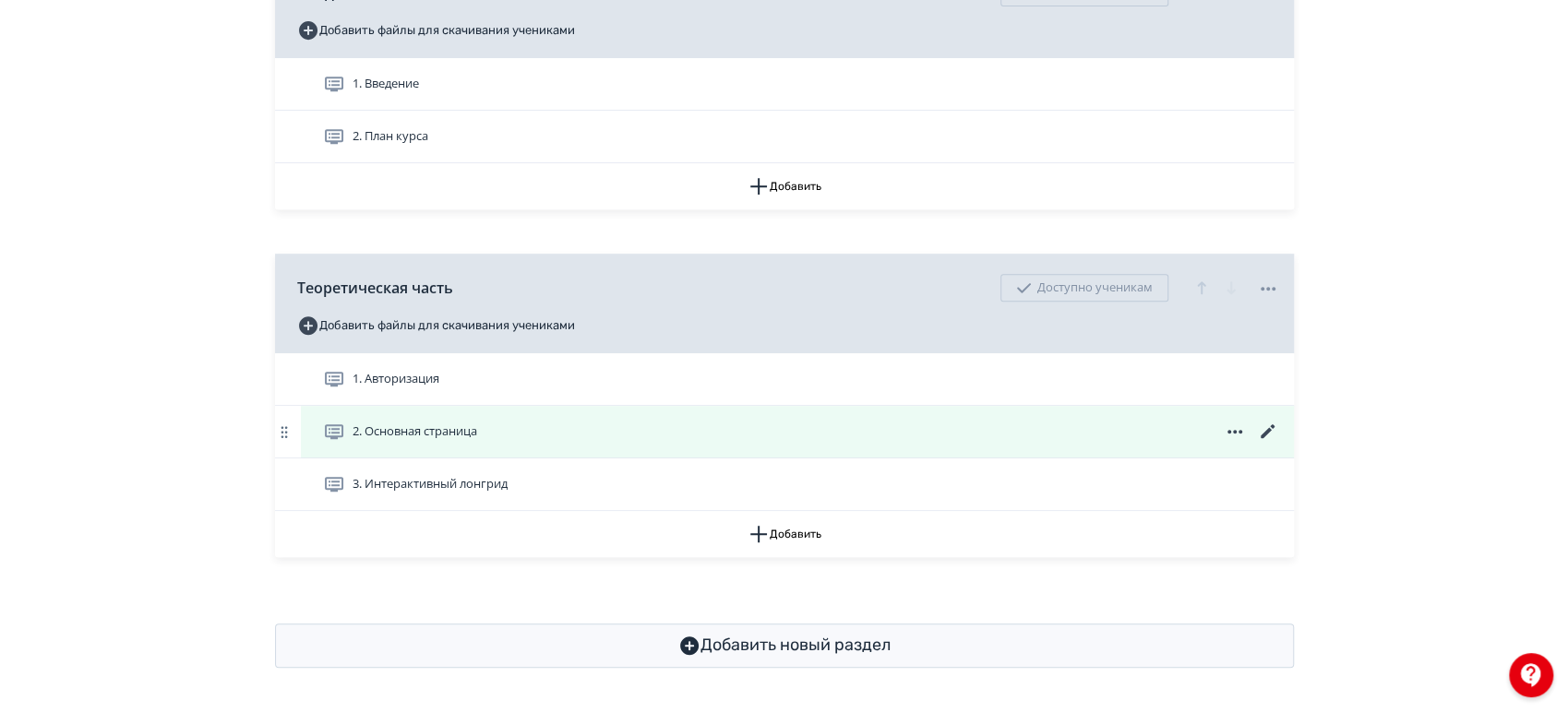
click at [1262, 434] on icon at bounding box center [1266, 431] width 14 height 14
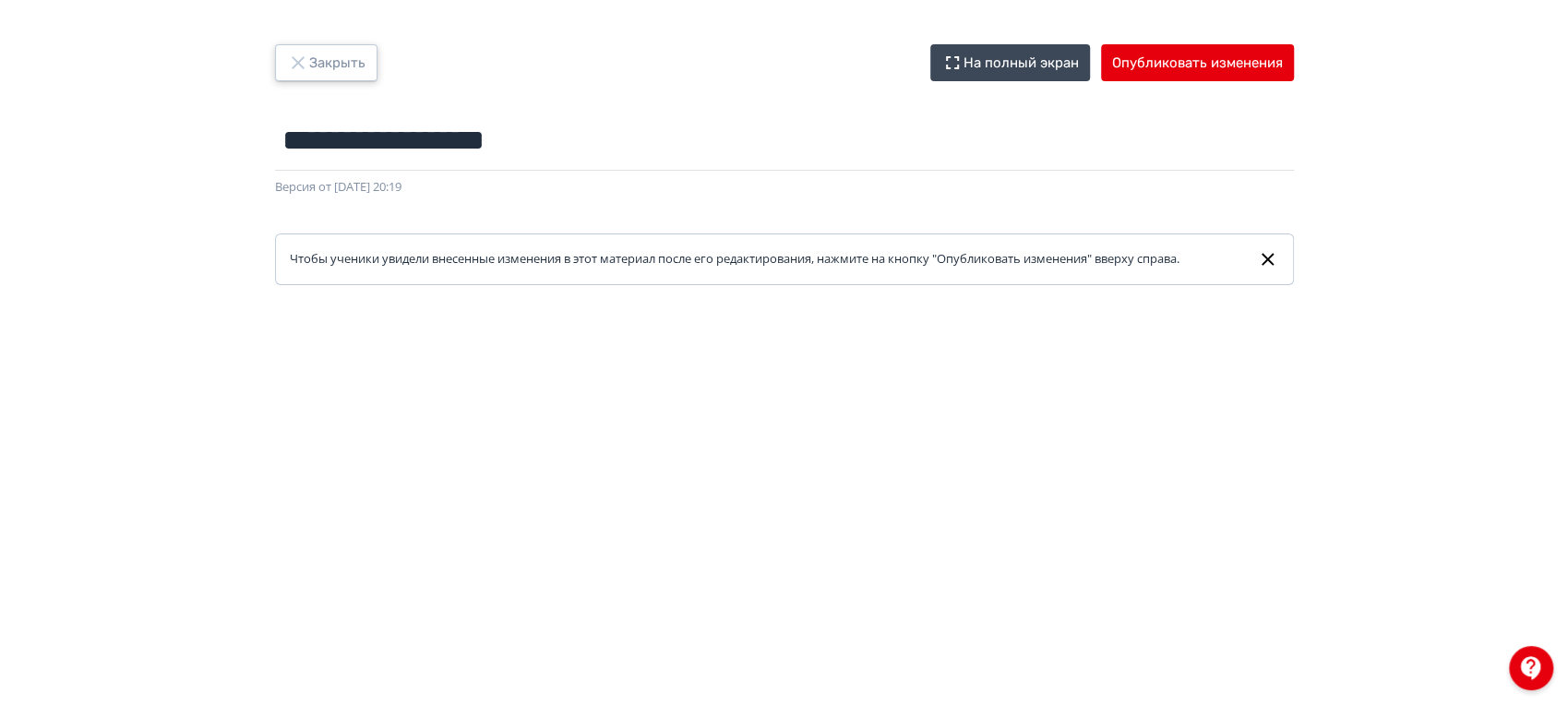
click at [319, 49] on button "Закрыть" at bounding box center [327, 62] width 103 height 37
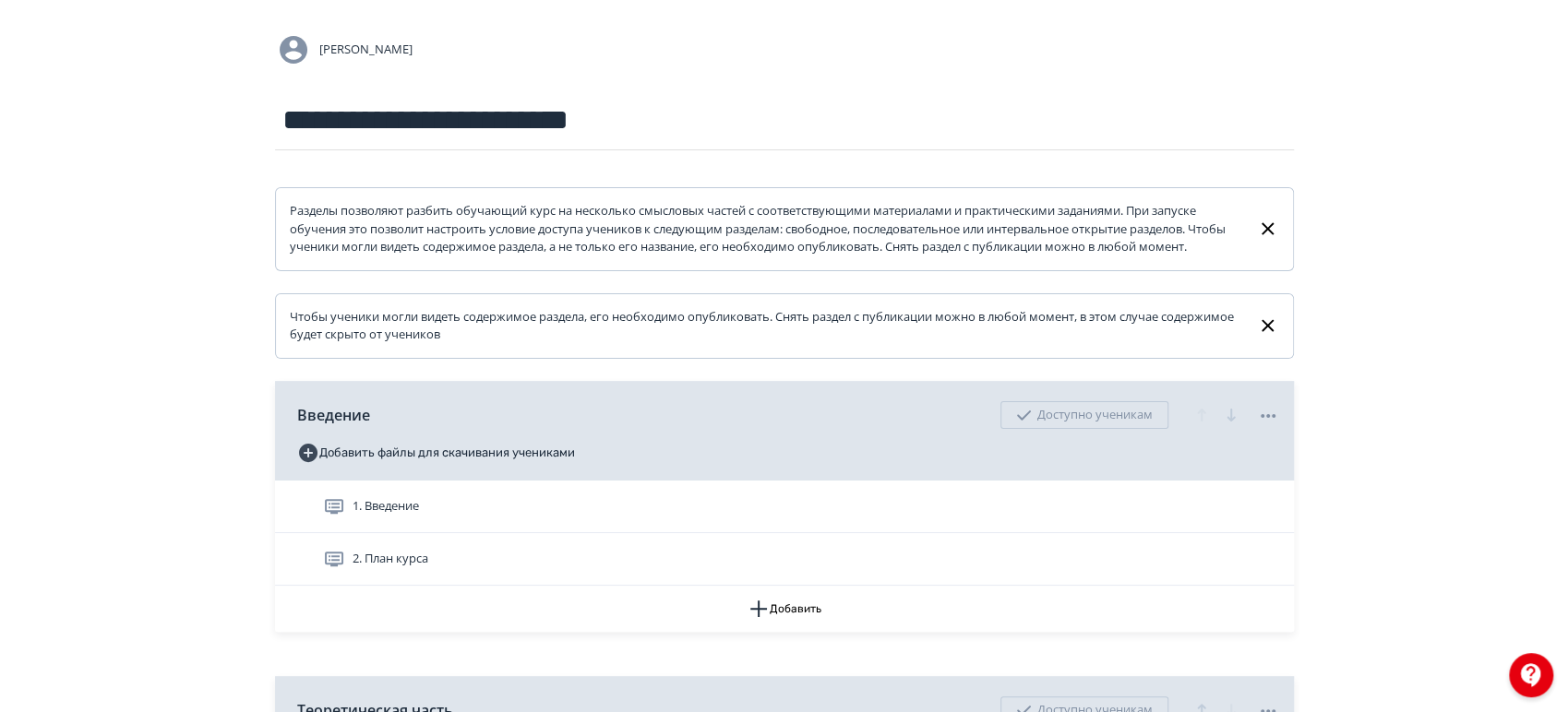
scroll to position [307, 0]
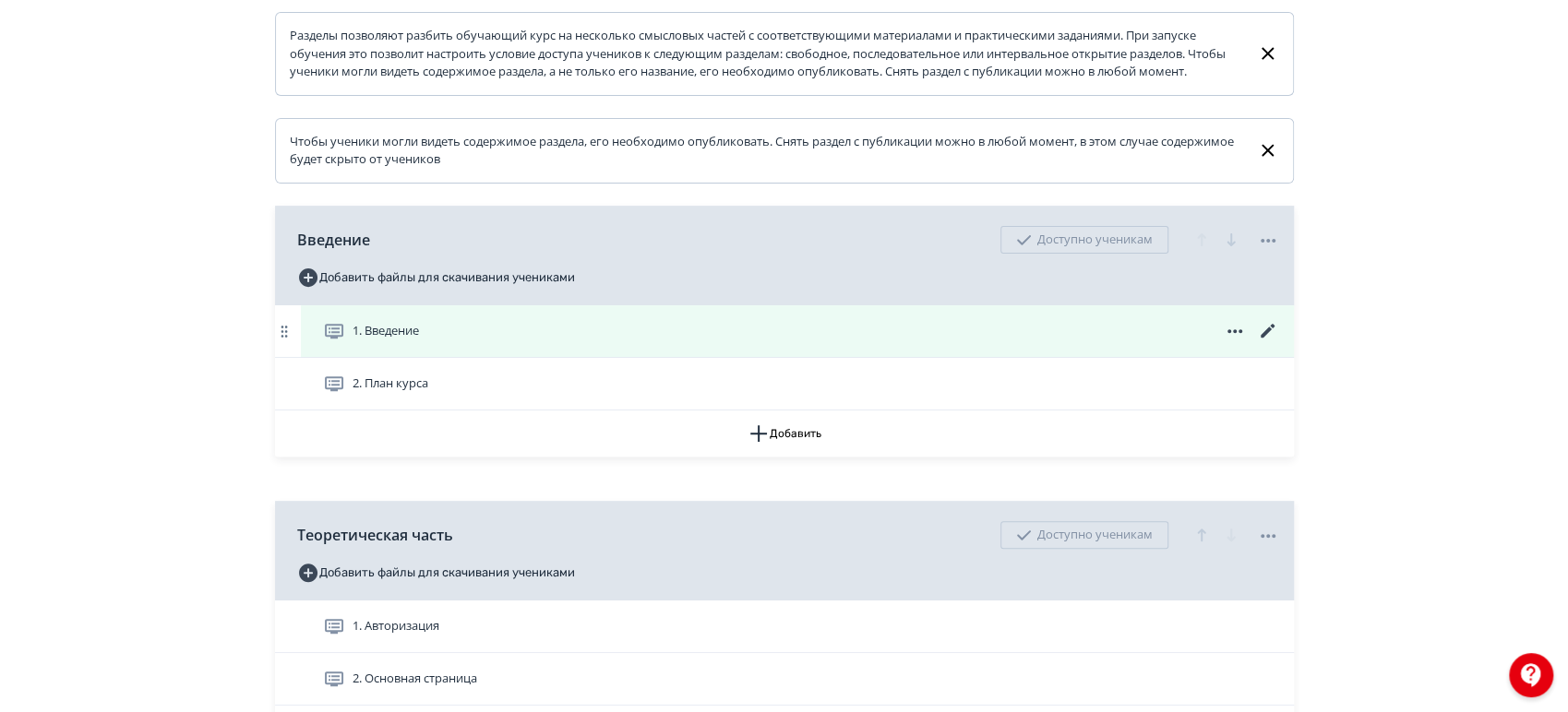
click at [1270, 337] on icon at bounding box center [1266, 330] width 14 height 14
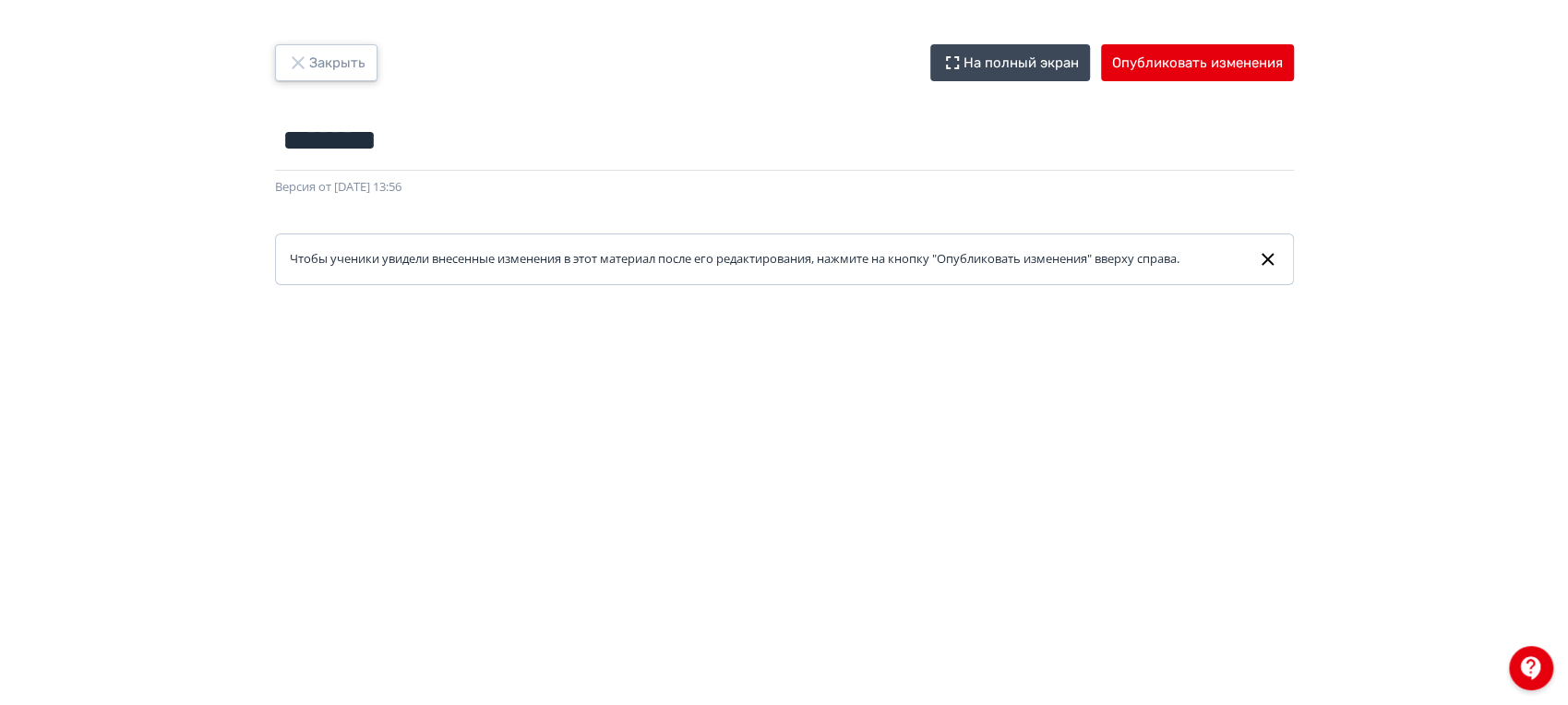
click at [325, 69] on button "Закрыть" at bounding box center [327, 62] width 103 height 37
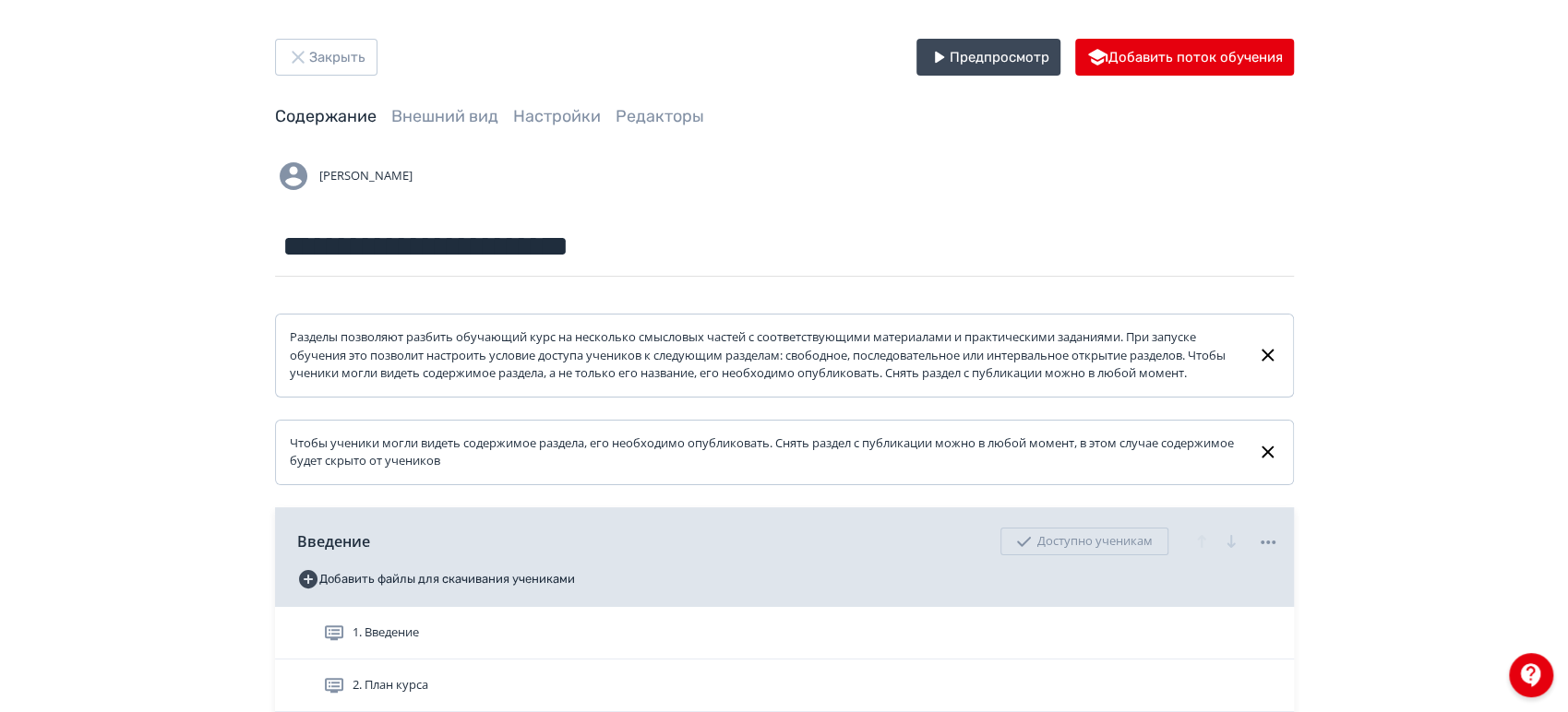
scroll to position [307, 0]
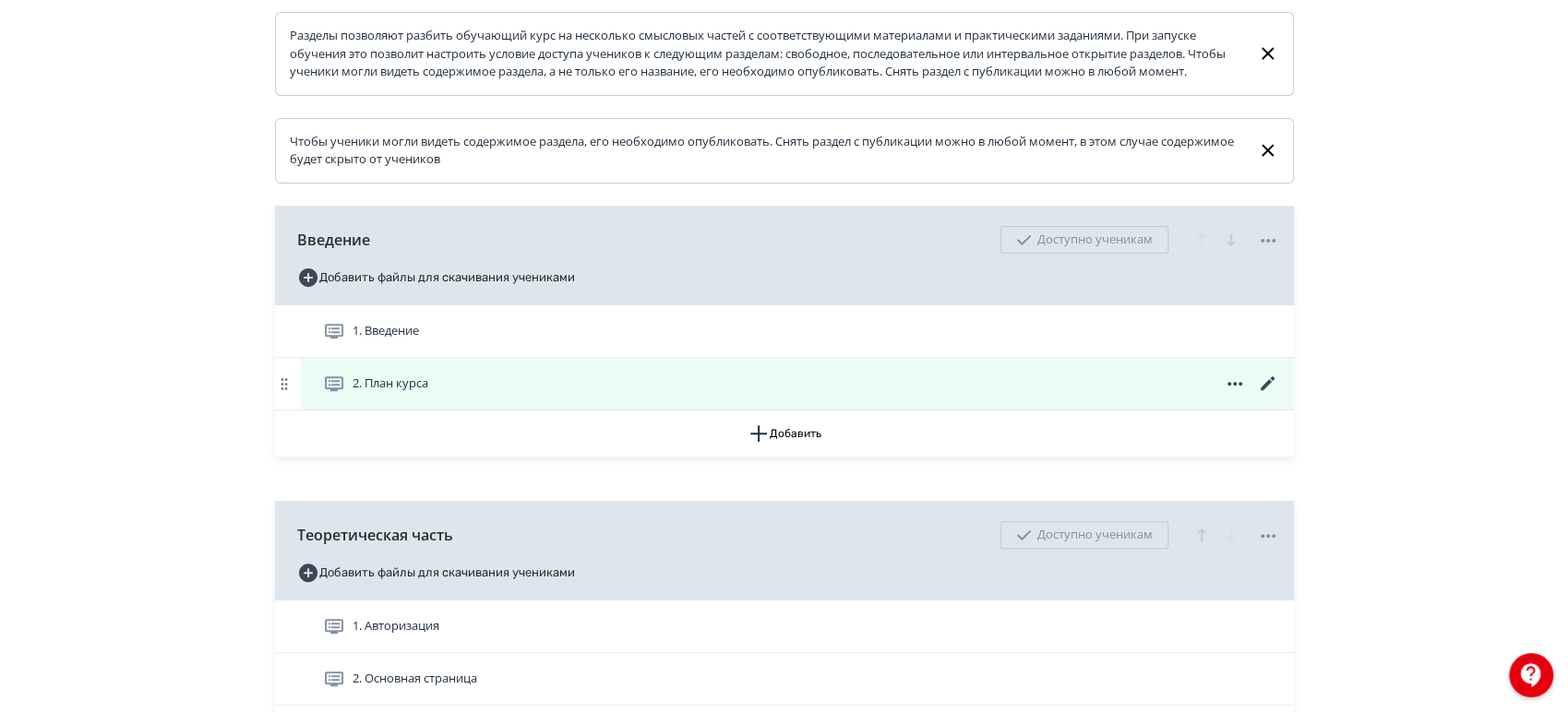
click at [1269, 394] on icon at bounding box center [1268, 384] width 22 height 22
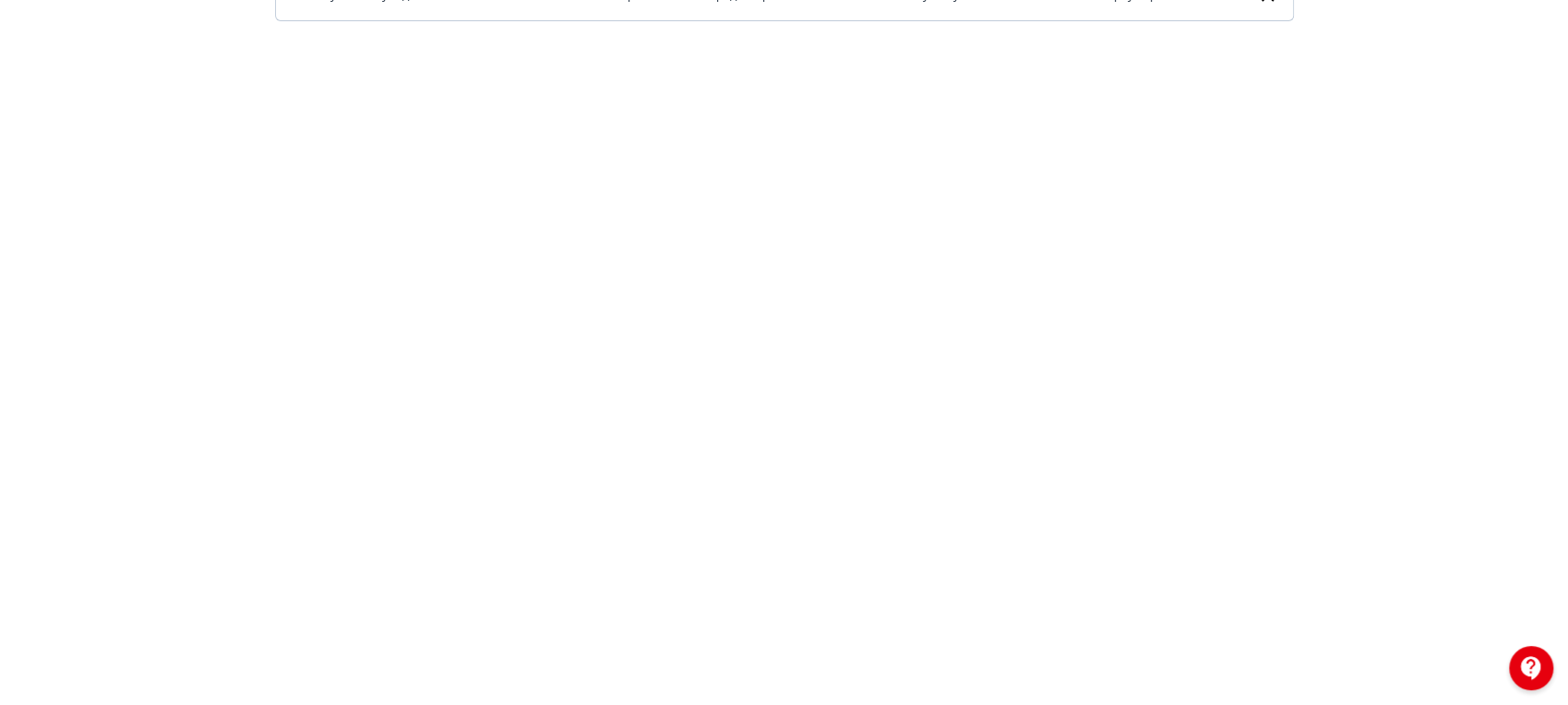
scroll to position [36, 0]
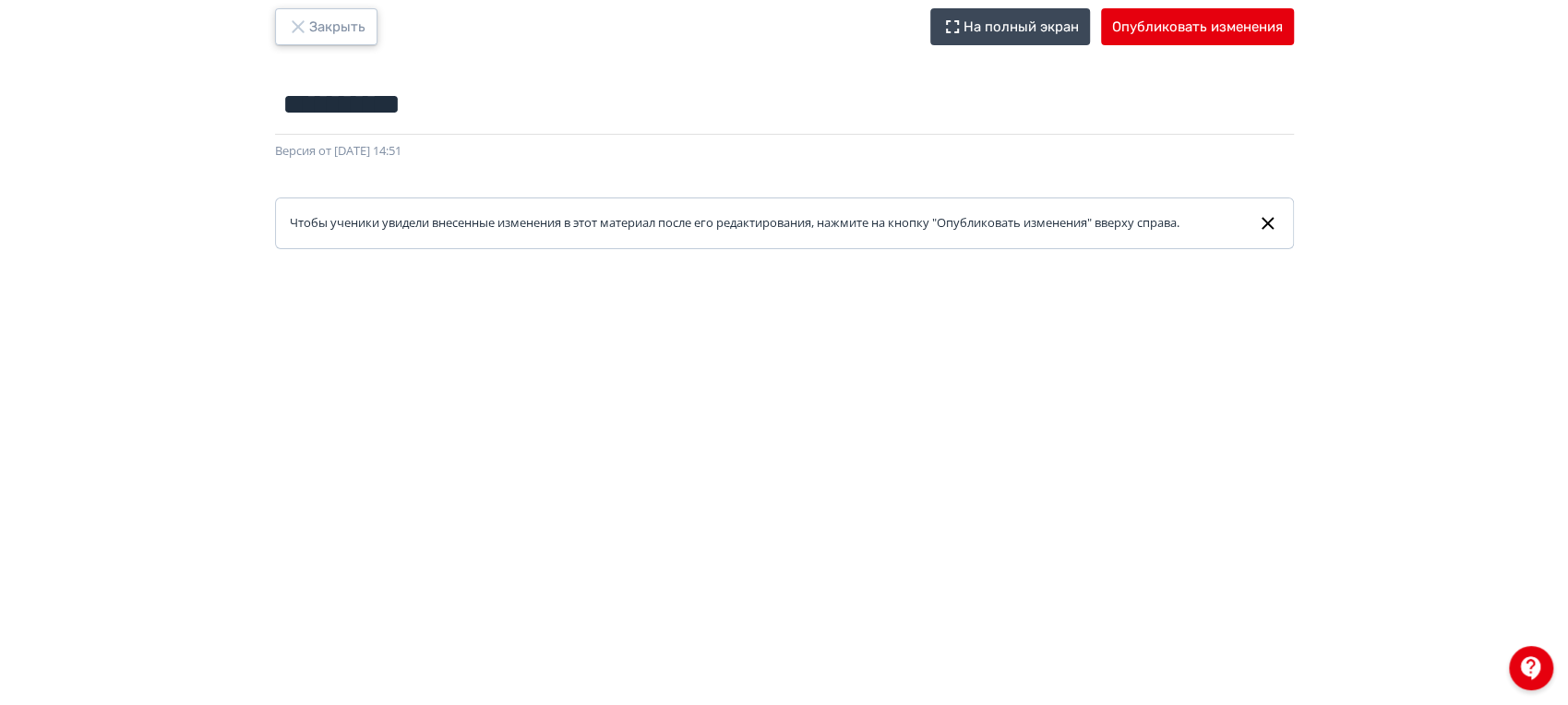
click at [326, 9] on button "Закрыть" at bounding box center [327, 26] width 103 height 37
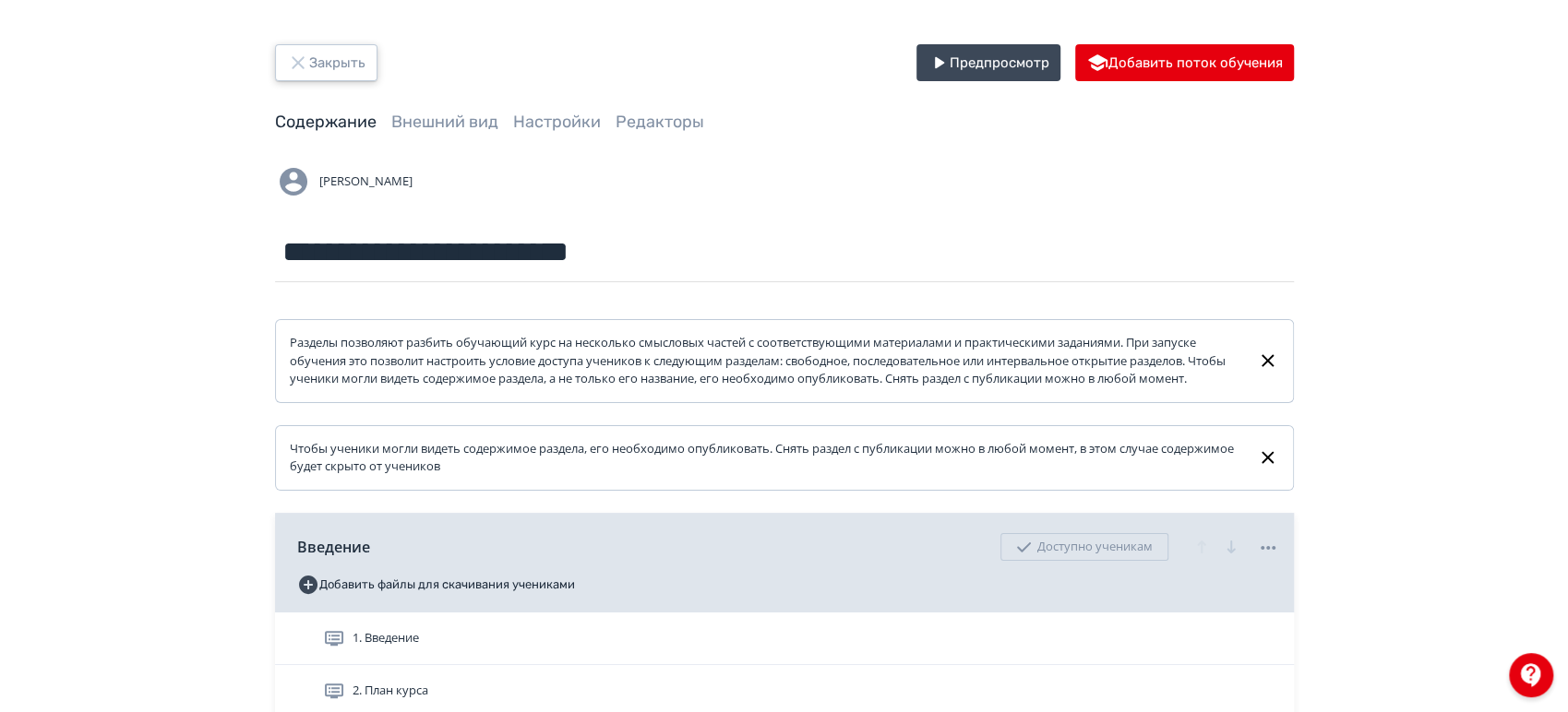
click at [329, 51] on button "Закрыть" at bounding box center [327, 62] width 103 height 36
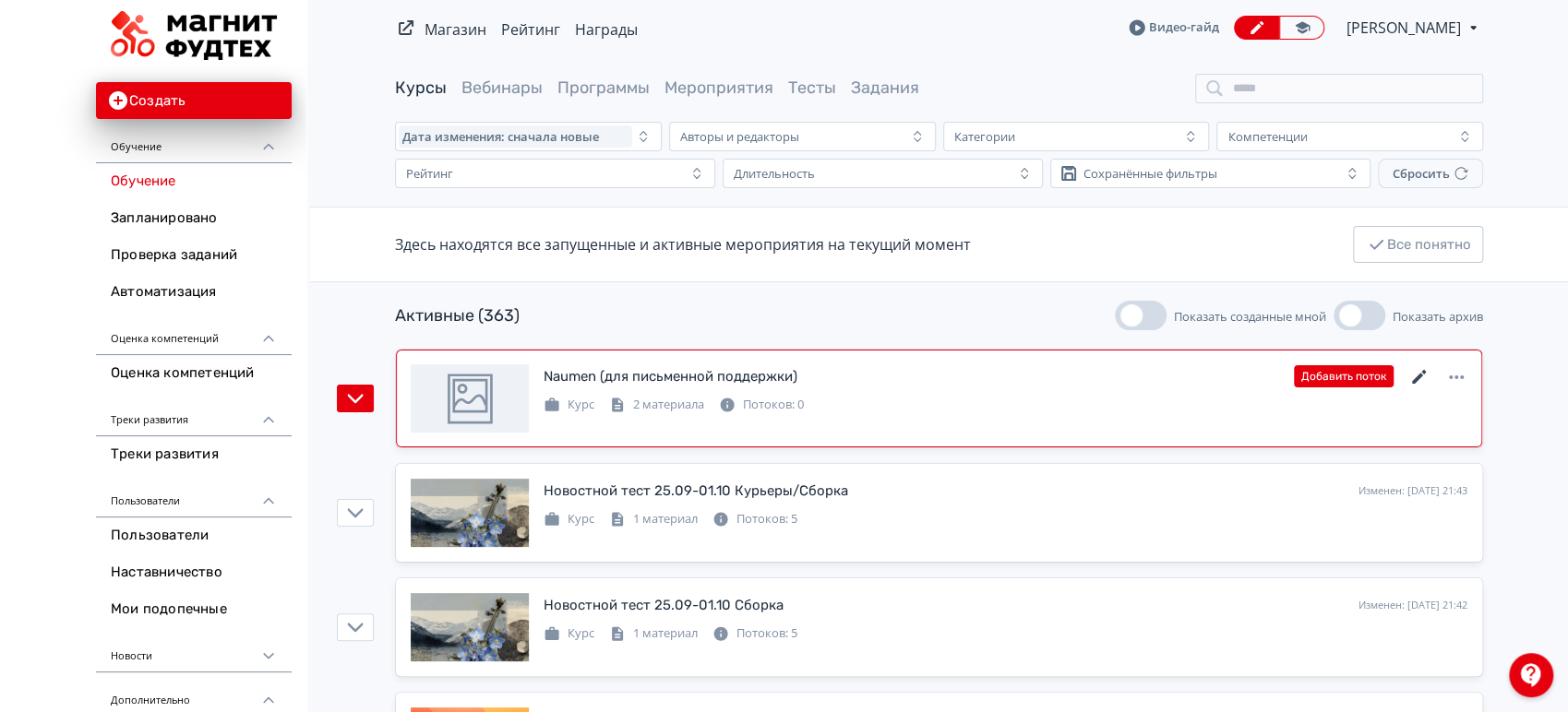
click at [1419, 382] on icon at bounding box center [1419, 377] width 22 height 22
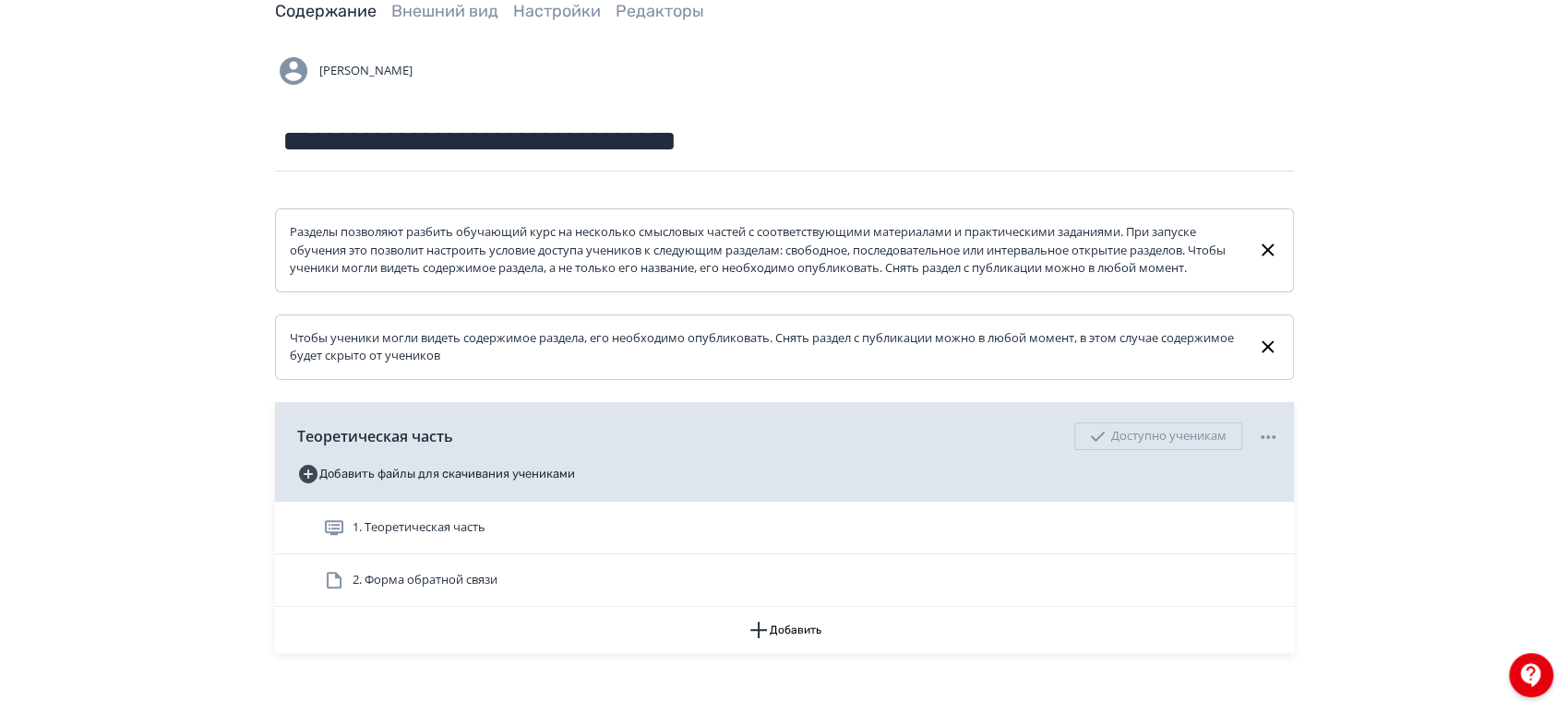
scroll to position [223, 0]
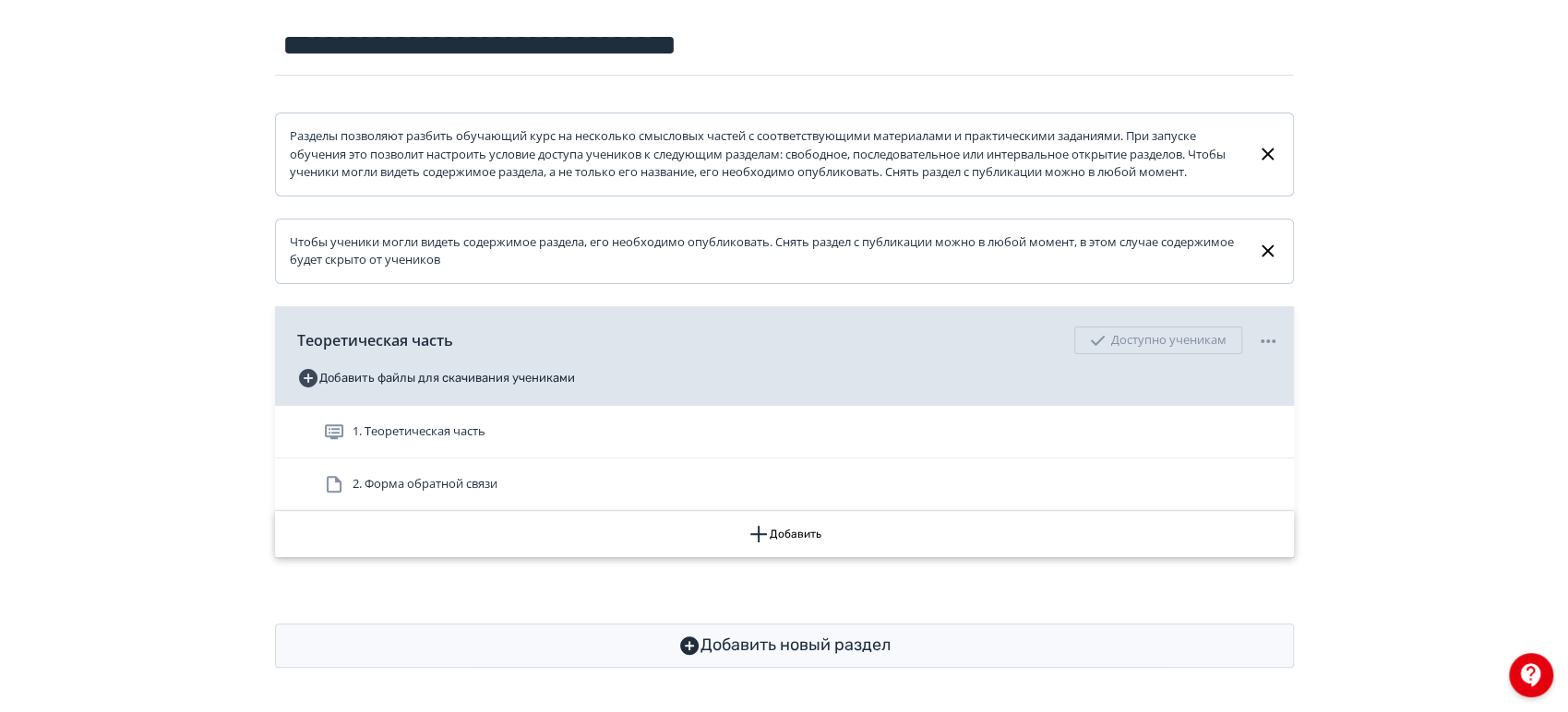
click at [884, 548] on button "Добавить" at bounding box center [784, 534] width 1018 height 46
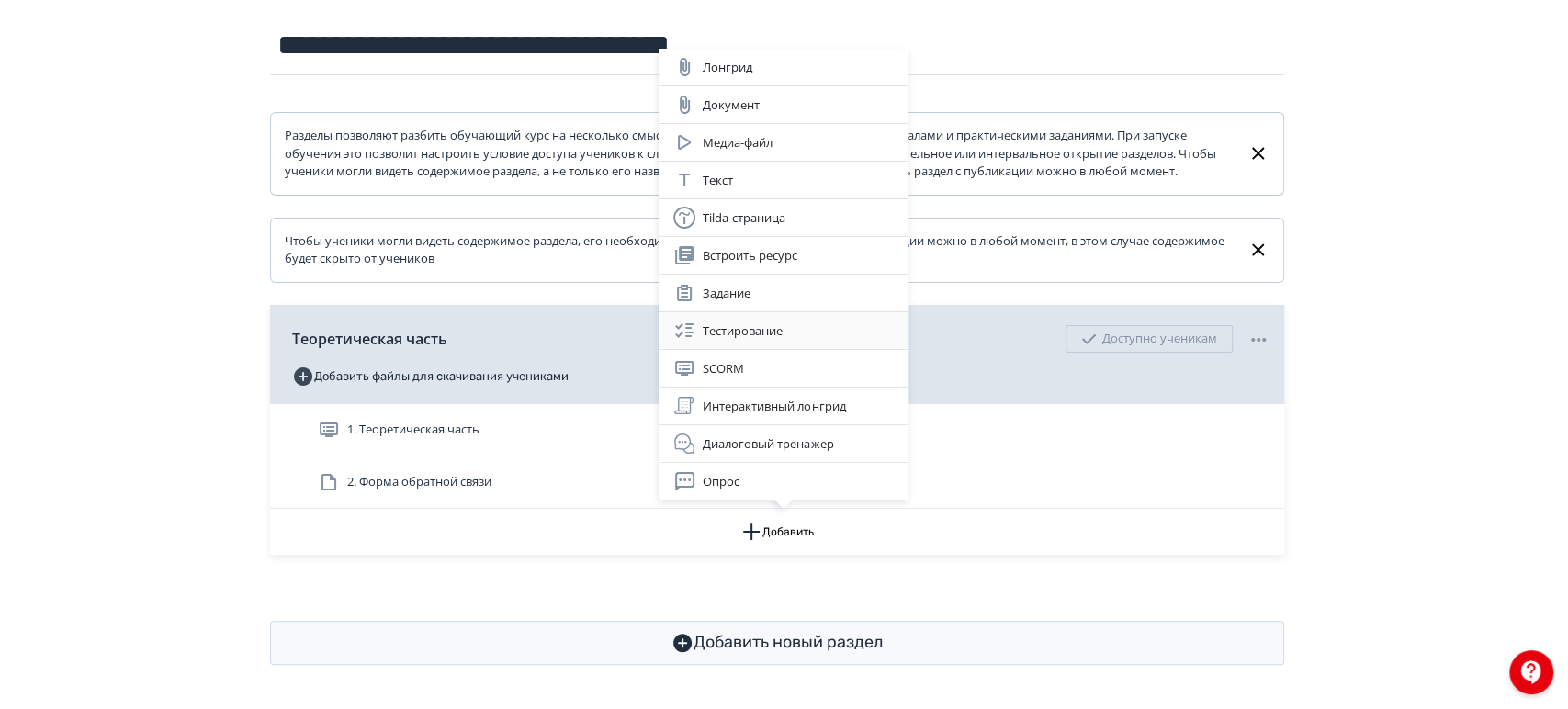
click at [812, 329] on div "Тестирование" at bounding box center [783, 330] width 220 height 22
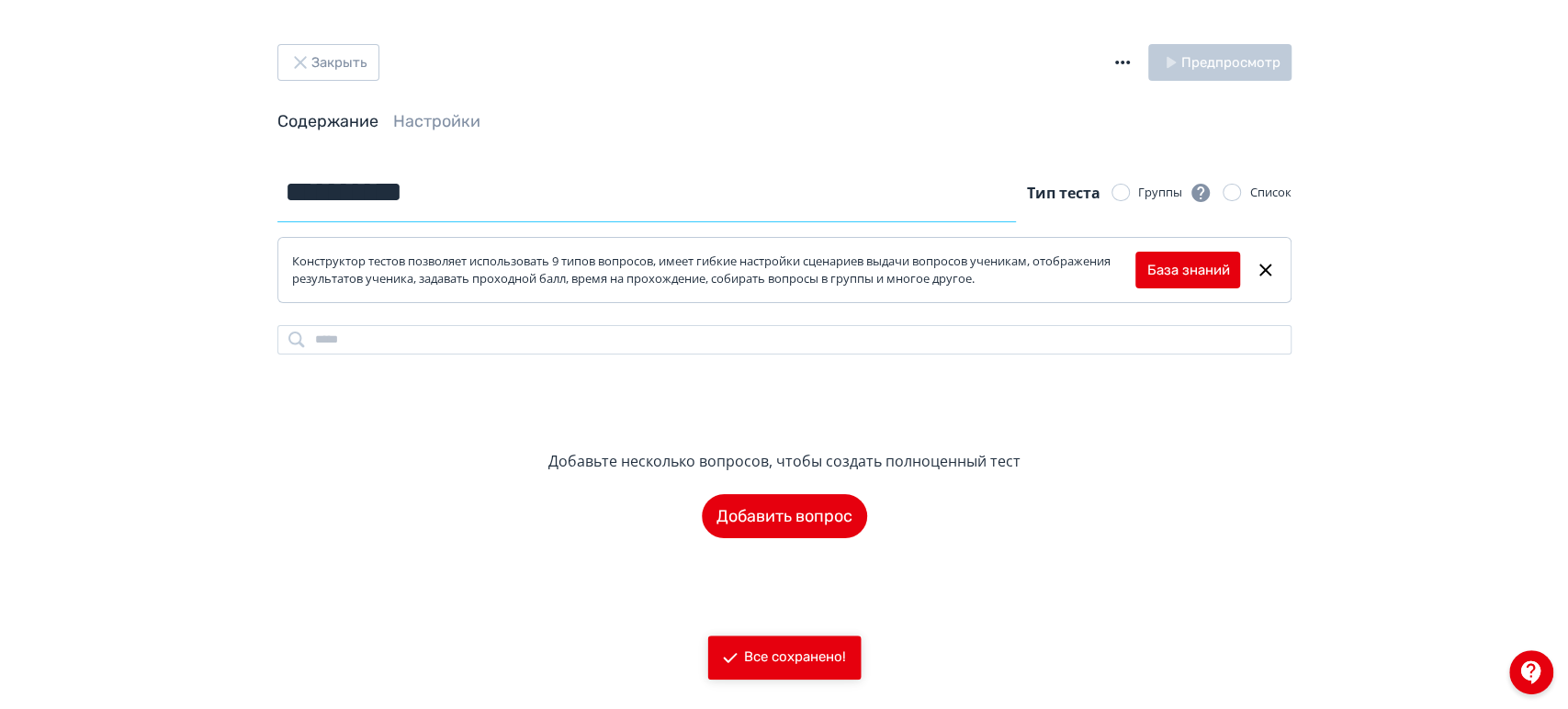
drag, startPoint x: 353, startPoint y: 183, endPoint x: 267, endPoint y: 191, distance: 86.4
click at [267, 191] on div "**********" at bounding box center [785, 351] width 1102 height 375
drag, startPoint x: 390, startPoint y: 197, endPoint x: 256, endPoint y: 196, distance: 134.0
click at [256, 196] on div "***** Тип теста Группы Список Конструктор тестов позволяет использовать 9 типов…" at bounding box center [785, 351] width 1102 height 375
type input "**********"
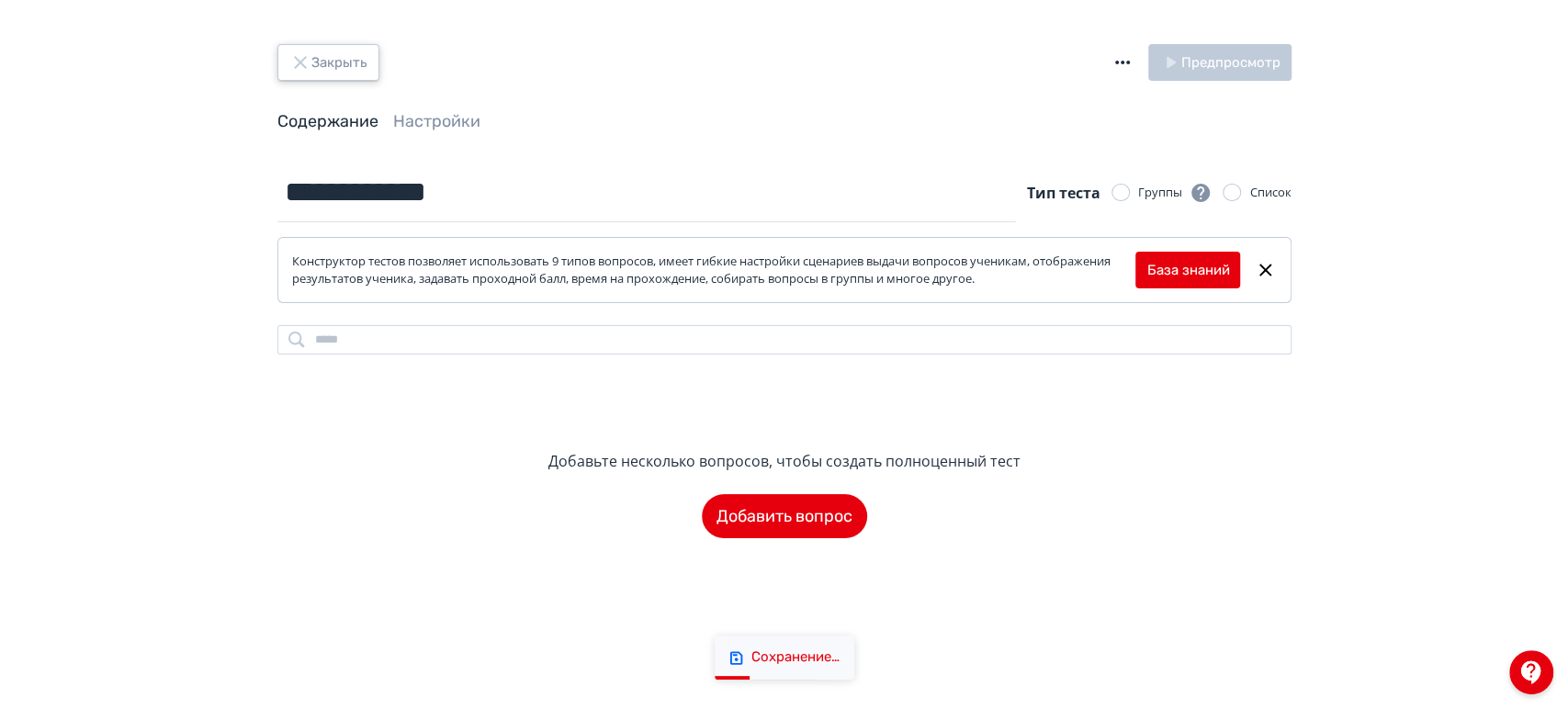
click at [353, 64] on button "Закрыть" at bounding box center [328, 62] width 102 height 36
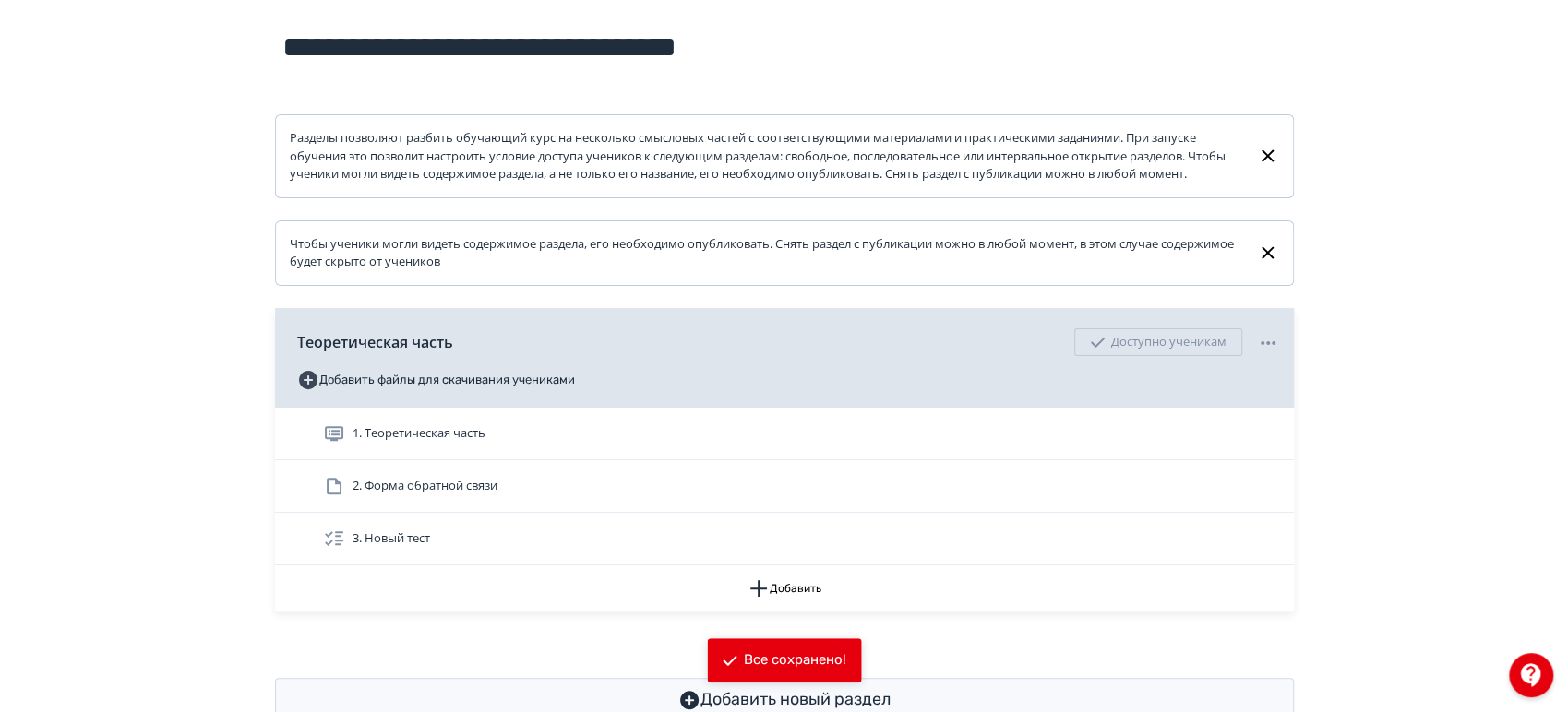
scroll to position [206, 0]
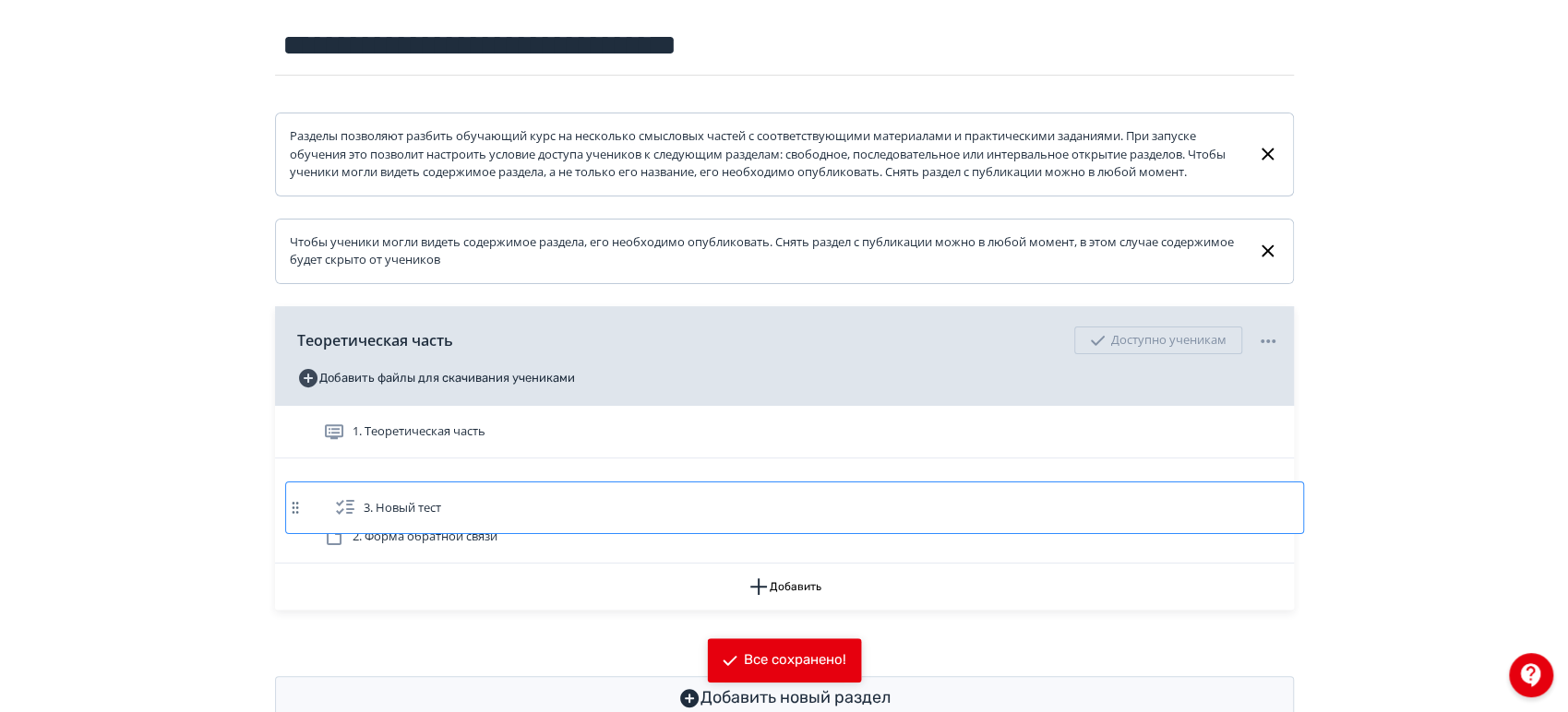
drag, startPoint x: 845, startPoint y: 555, endPoint x: 854, endPoint y: 500, distance: 55.7
click at [854, 500] on div "1. Теоретическая часть 2. Форма обратной связи 3. Новый тест" at bounding box center [784, 484] width 1018 height 158
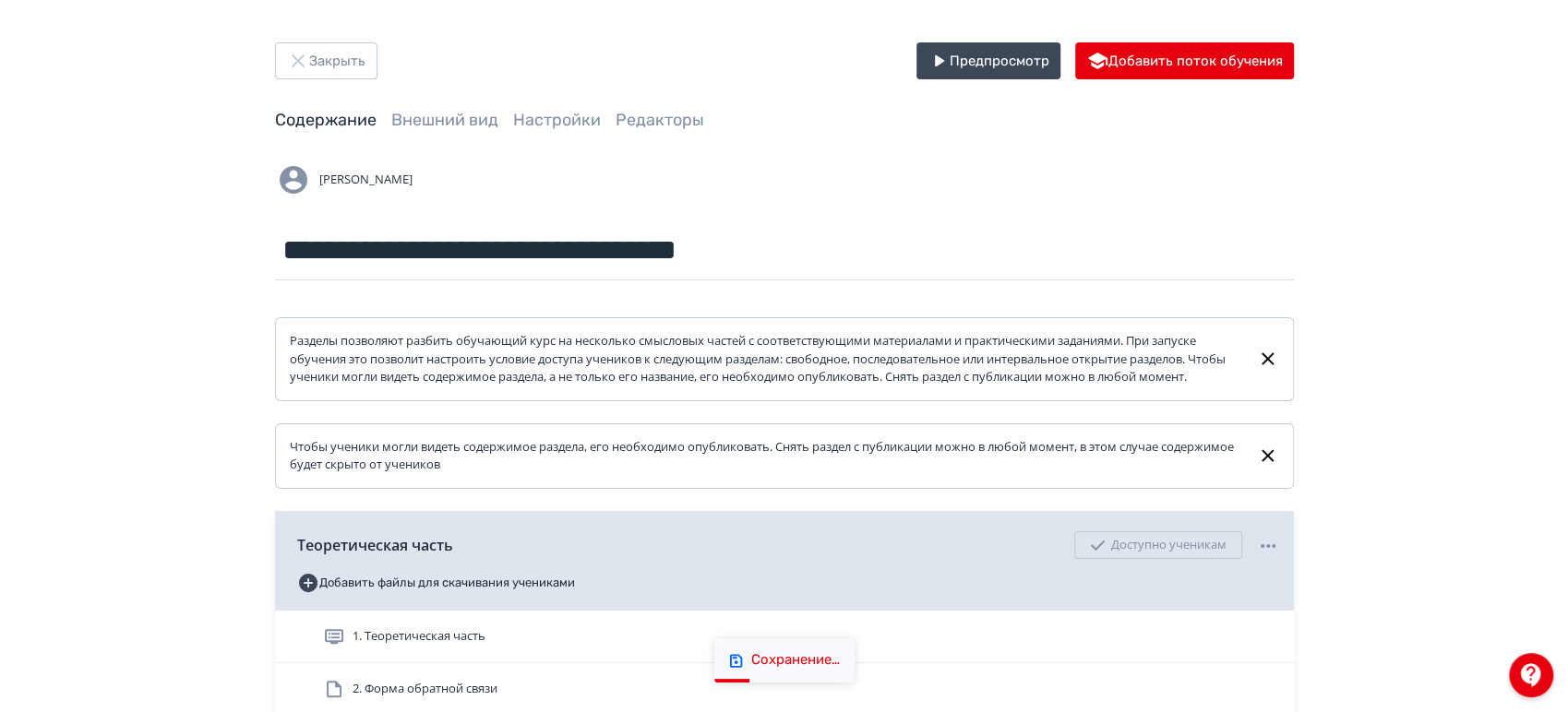
scroll to position [0, 0]
